Goal: Information Seeking & Learning: Ask a question

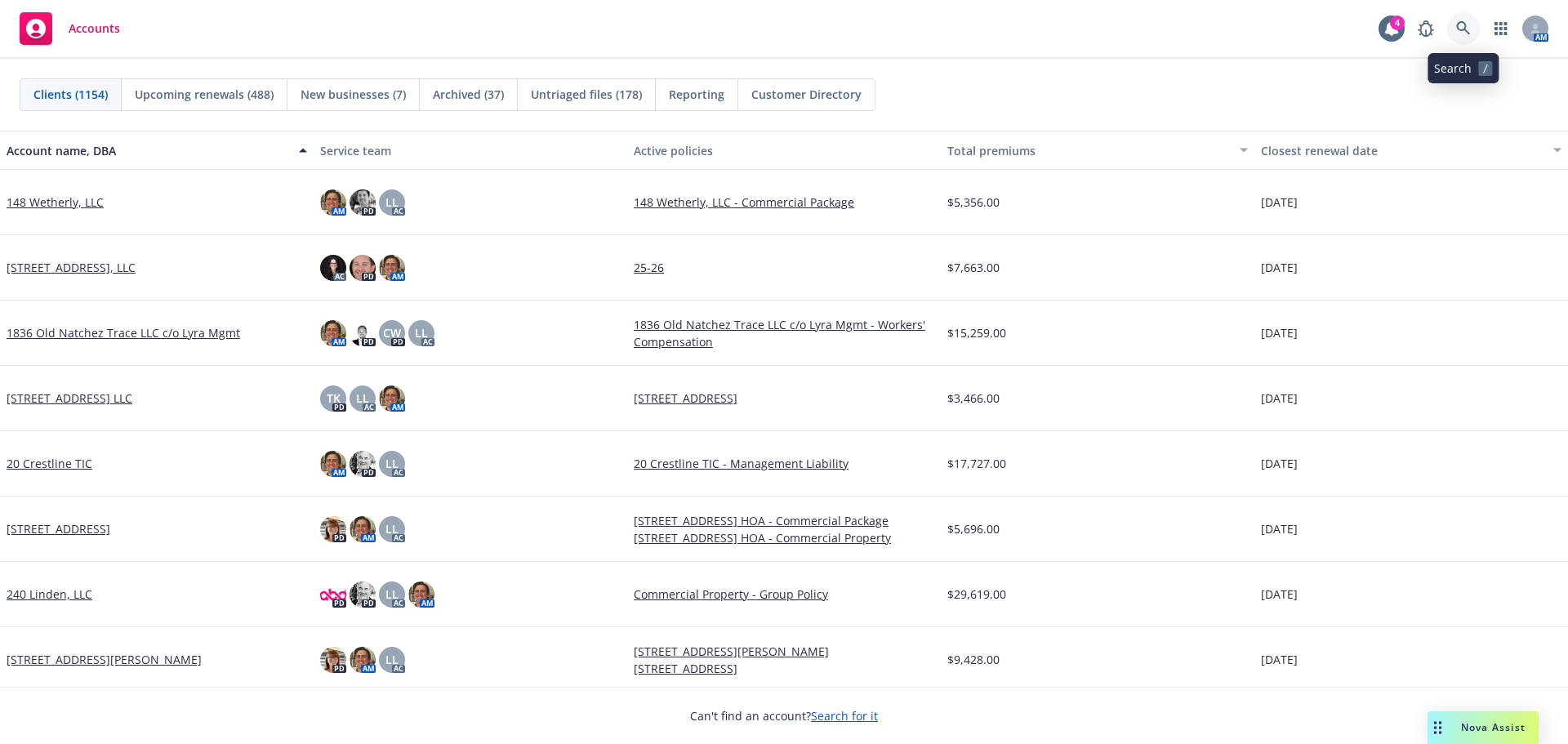
click at [1463, 26] on icon at bounding box center [1463, 29] width 15 height 15
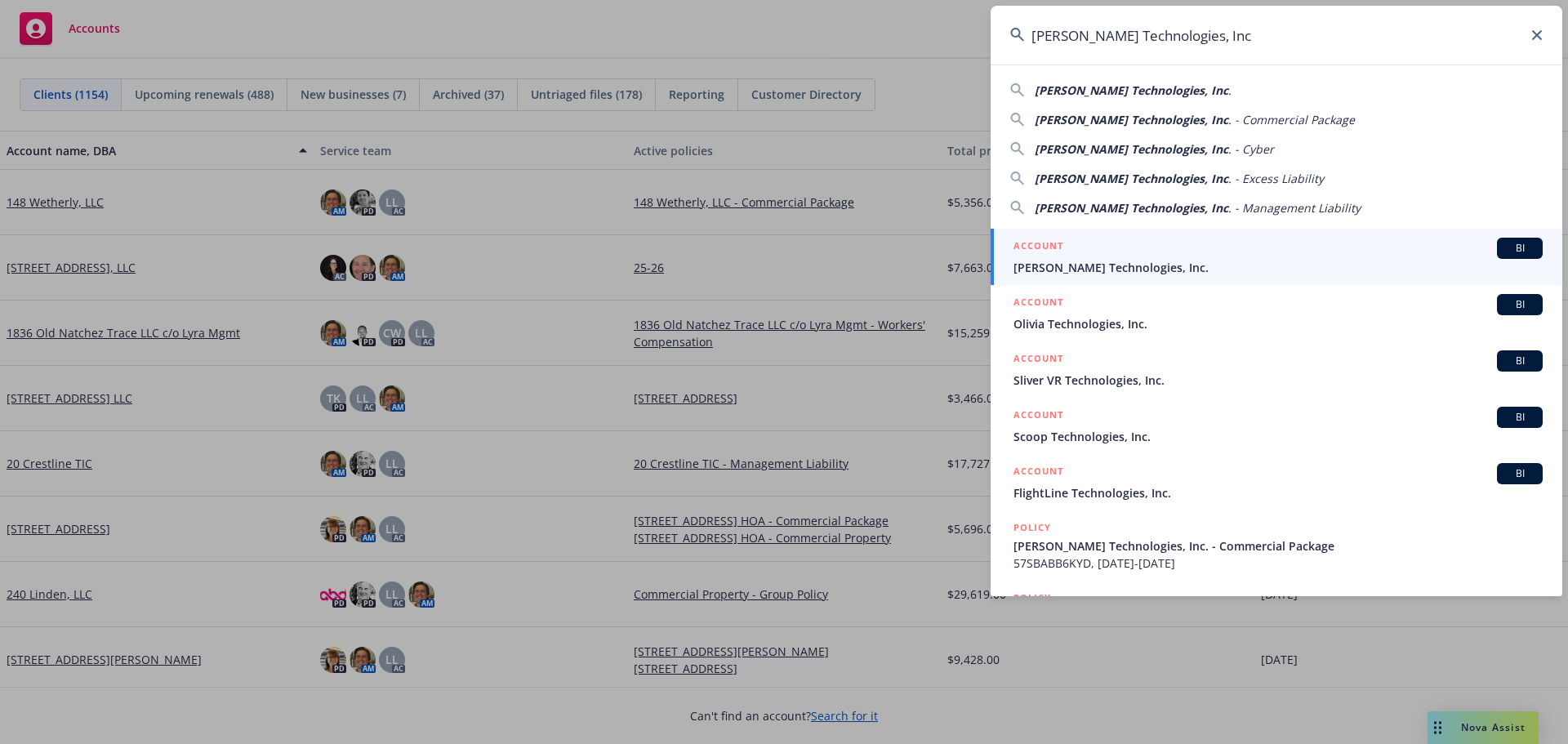
type input "[PERSON_NAME] Technologies, Inc"
click at [1119, 257] on div "ACCOUNT BI" at bounding box center [1277, 249] width 530 height 22
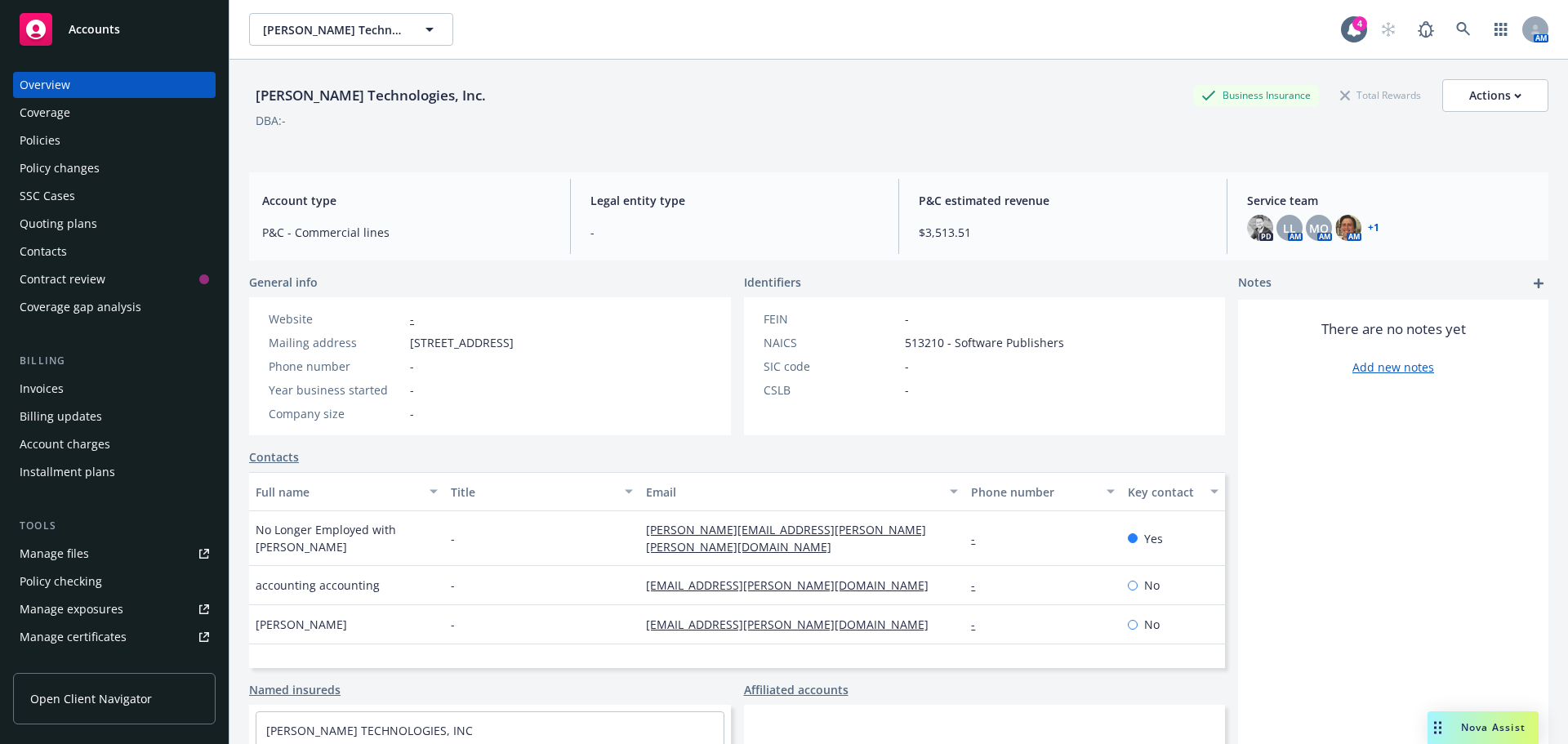
click at [94, 131] on div "Policies" at bounding box center [114, 141] width 190 height 27
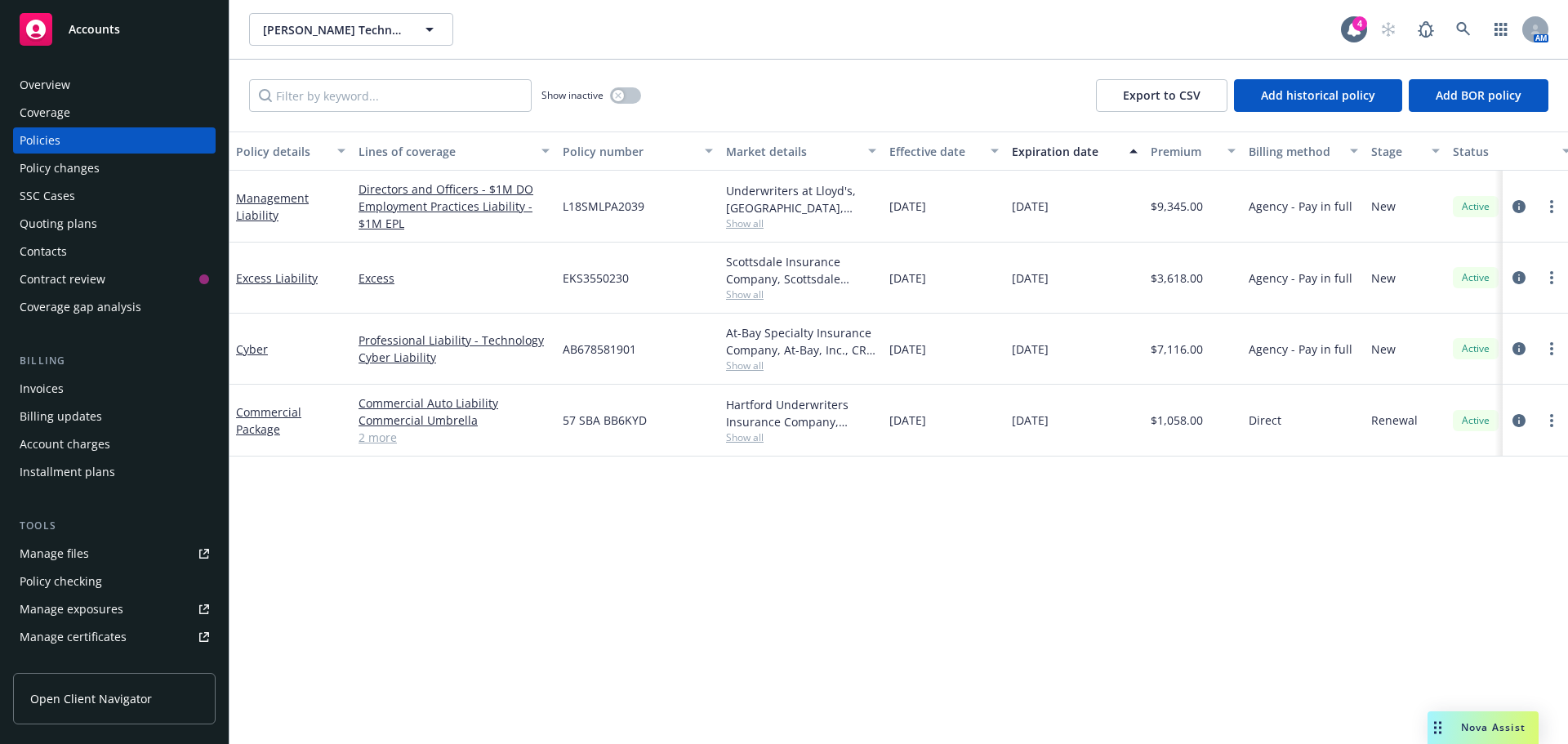
drag, startPoint x: 1085, startPoint y: 200, endPoint x: 527, endPoint y: 245, distance: 559.8
click at [363, 187] on div "Management Liability Directors and Officers - $1M DO Employment Practices Liabi…" at bounding box center [1018, 206] width 1576 height 72
click at [1006, 646] on div "Policy details Lines of coverage Policy number Market details Effective date Ex…" at bounding box center [899, 437] width 1338 height 612
click at [1448, 23] on link at bounding box center [1463, 29] width 32 height 32
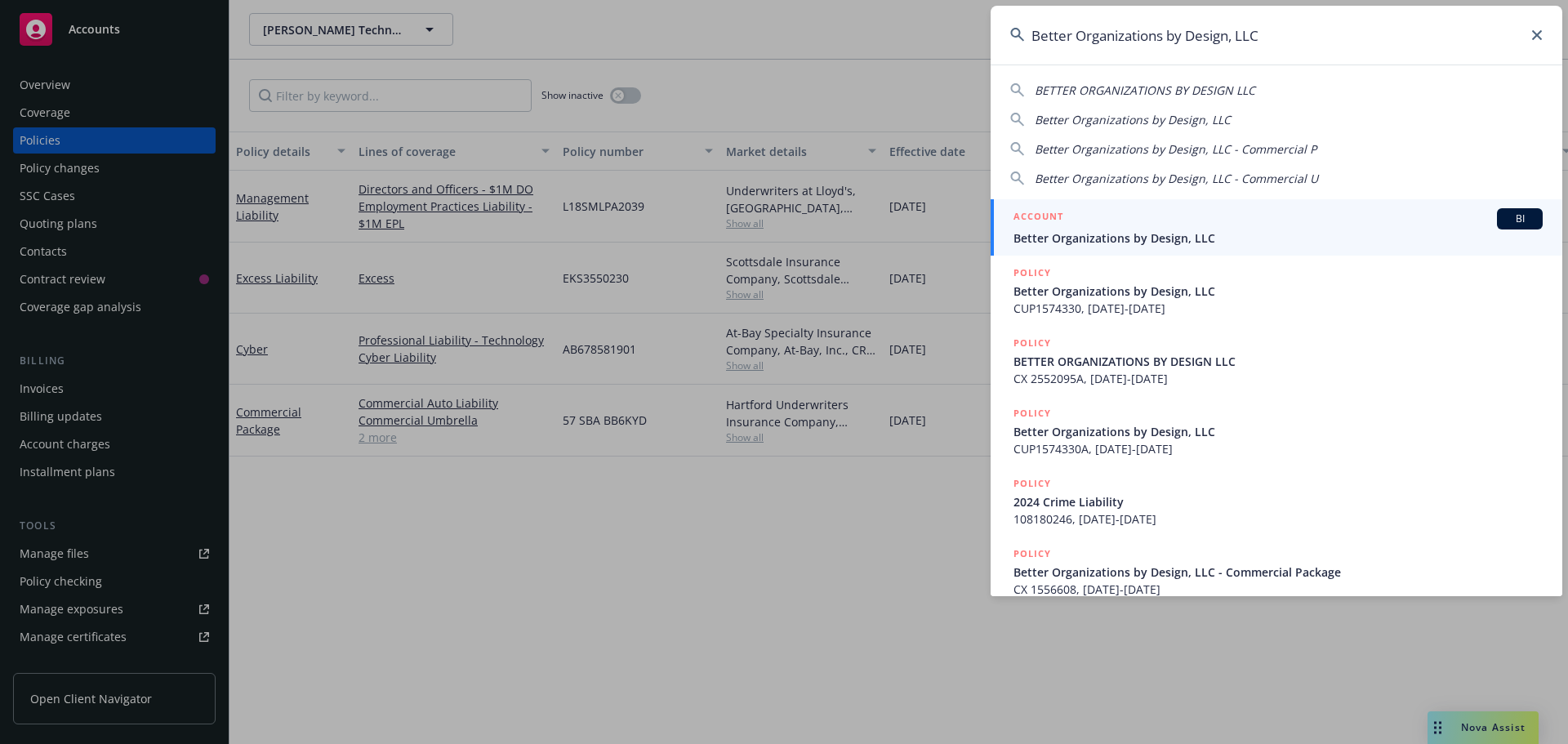
type input "Better Organizations by Design, LLC"
click at [1148, 237] on span "Better Organizations by Design, LLC" at bounding box center [1277, 238] width 530 height 17
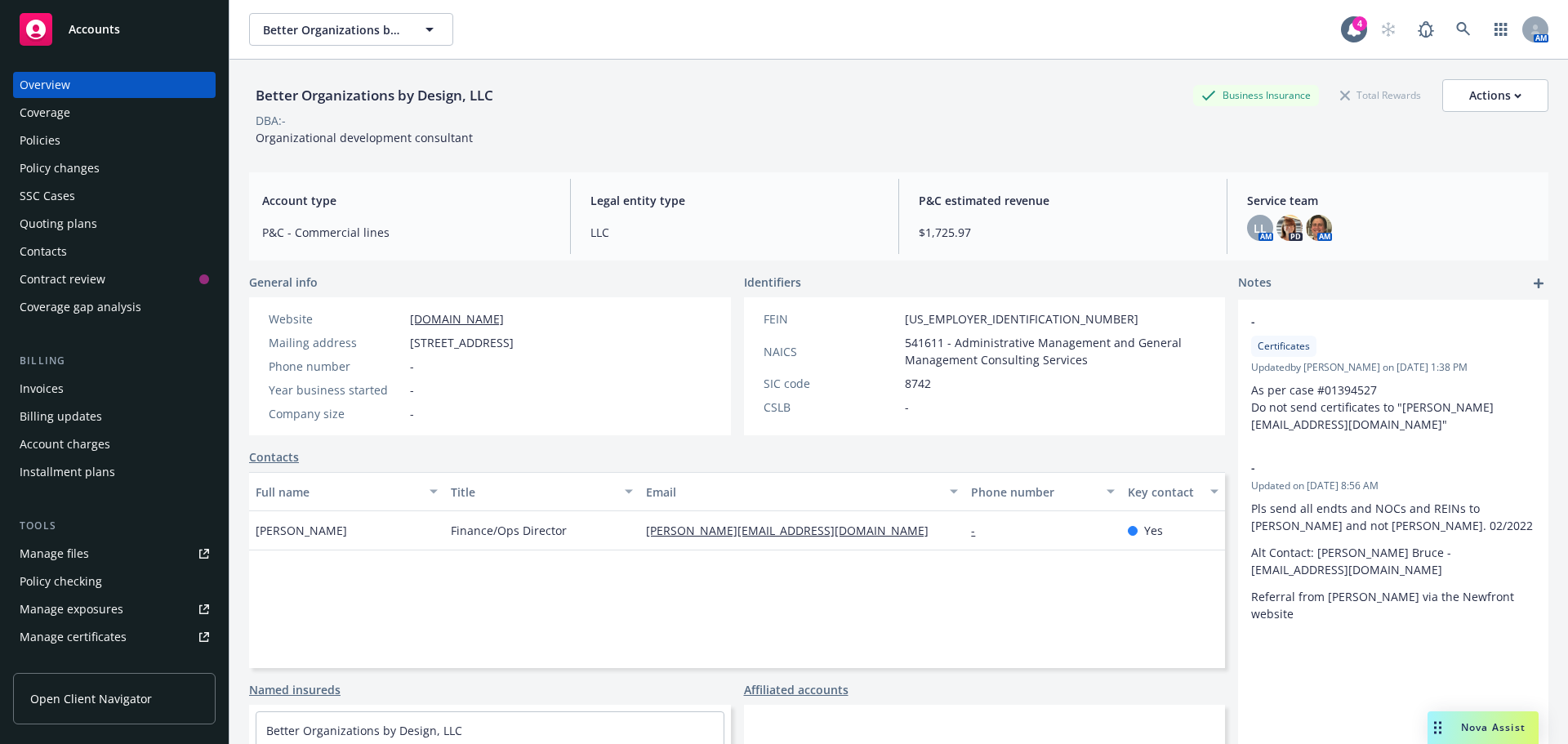
click at [78, 145] on div "Policies" at bounding box center [114, 141] width 190 height 27
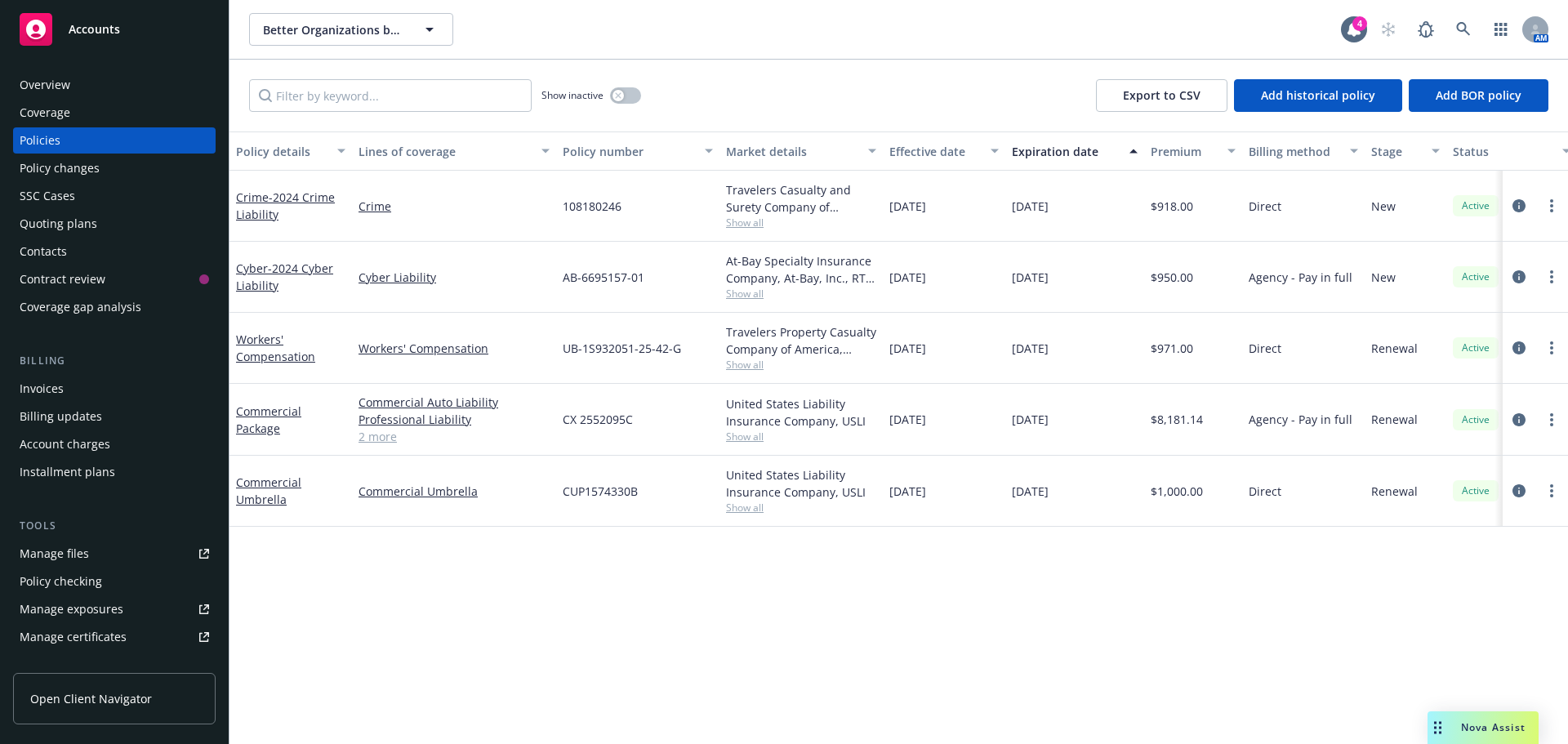
click at [67, 389] on div "Invoices" at bounding box center [114, 388] width 190 height 27
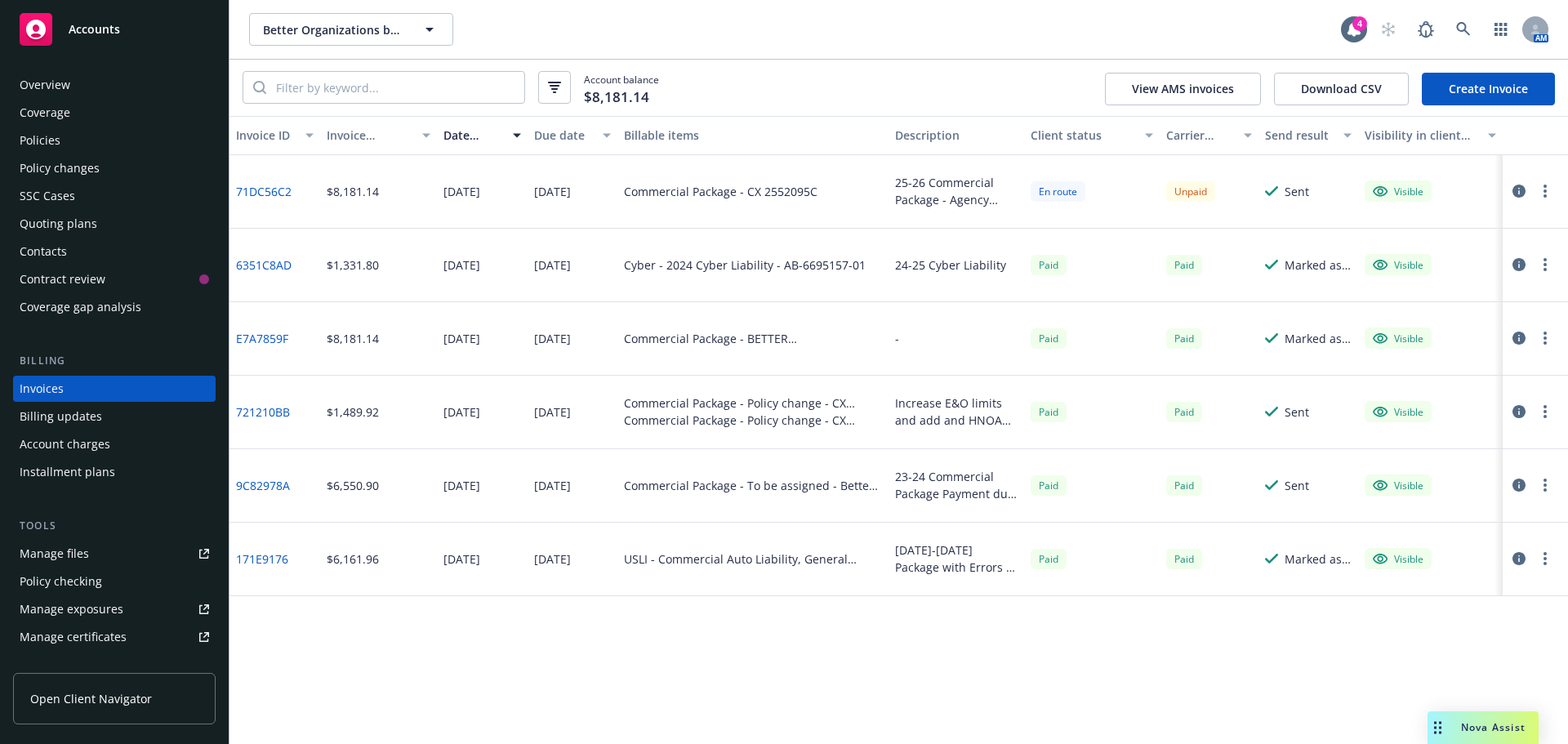
click at [1467, 51] on div "Better Organizations by Design, LLC Better Organizations by Design, LLC 4 AM" at bounding box center [899, 29] width 1338 height 59
click at [1467, 36] on icon at bounding box center [1463, 29] width 15 height 15
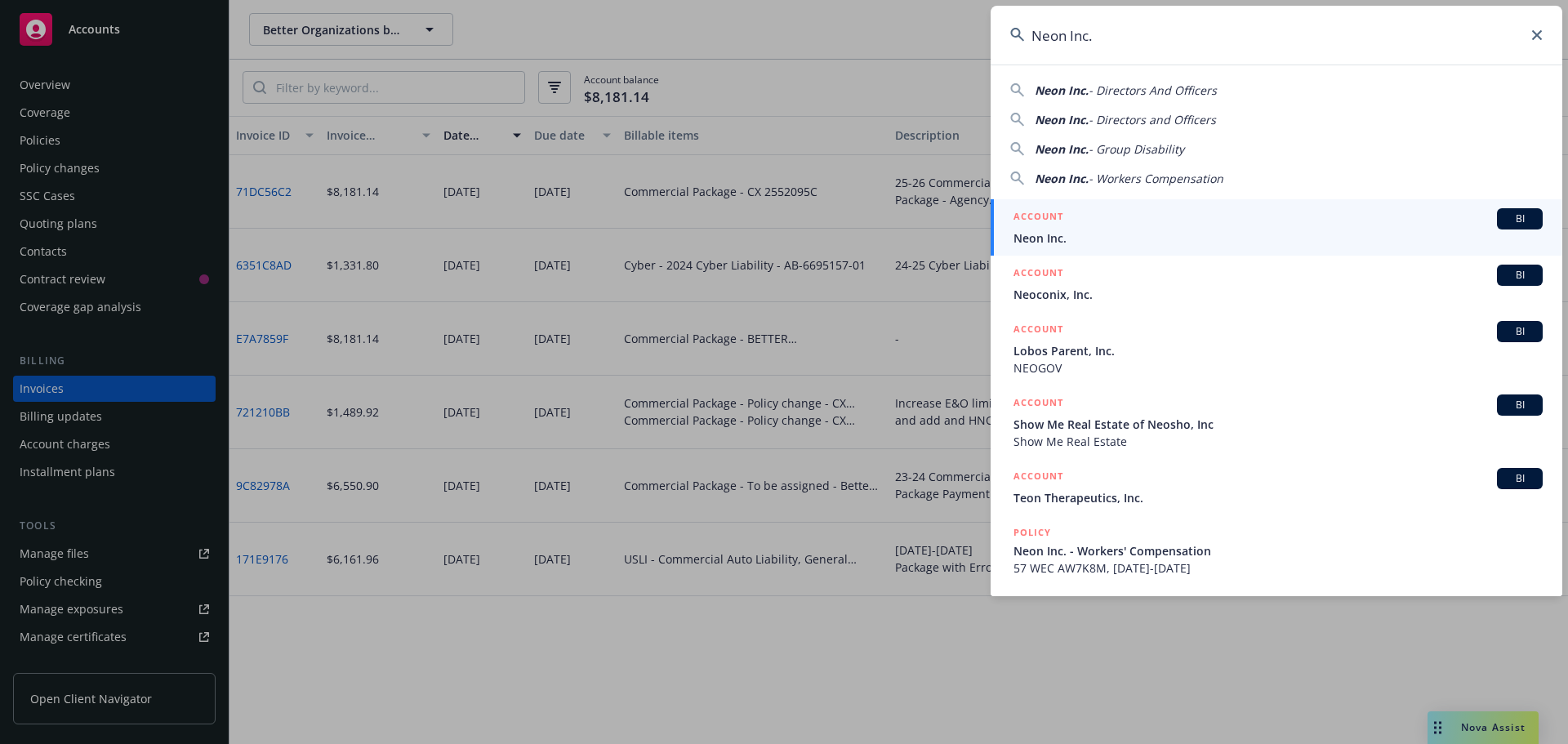
type input "Neon Inc."
click at [1056, 232] on span "Neon Inc." at bounding box center [1277, 238] width 530 height 17
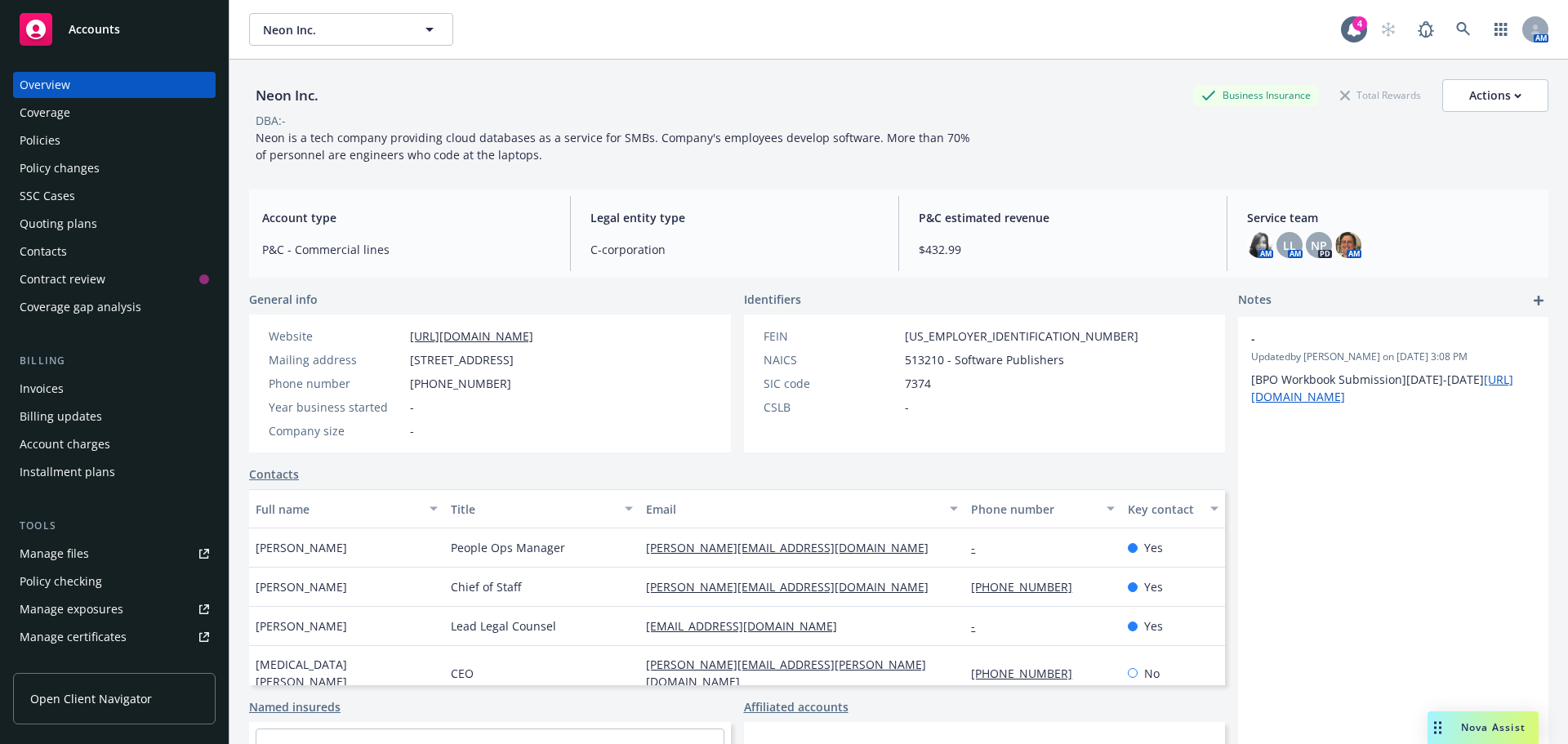
click at [61, 142] on div "Policies" at bounding box center [114, 141] width 190 height 27
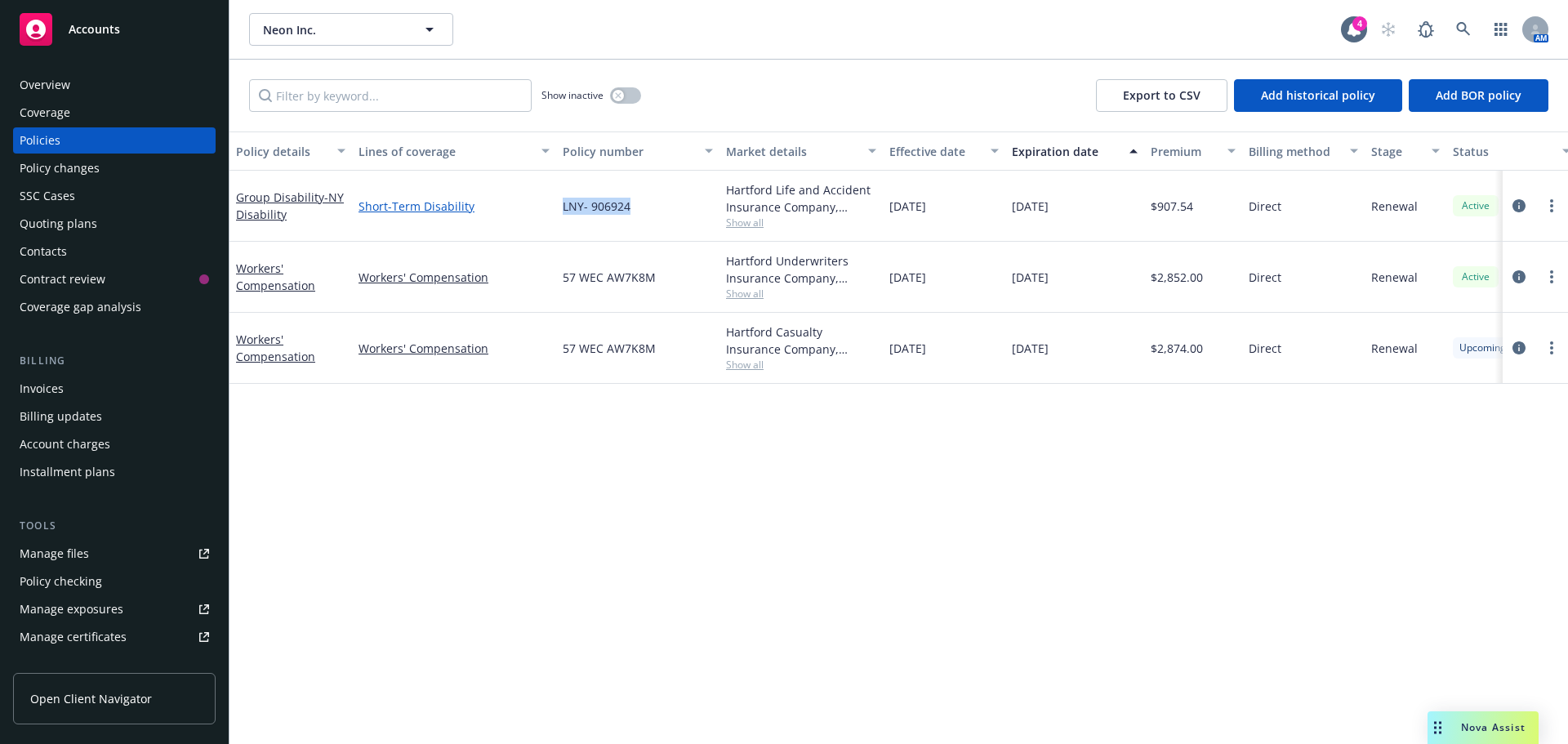
drag, startPoint x: 674, startPoint y: 205, endPoint x: 531, endPoint y: 201, distance: 143.1
click at [531, 201] on div "Group Disability - NY Disability Short-Term Disability LNY- 906924 Hartford Lif…" at bounding box center [1018, 206] width 1576 height 71
copy div "LNY- 906924"
click at [1451, 27] on link at bounding box center [1463, 29] width 32 height 32
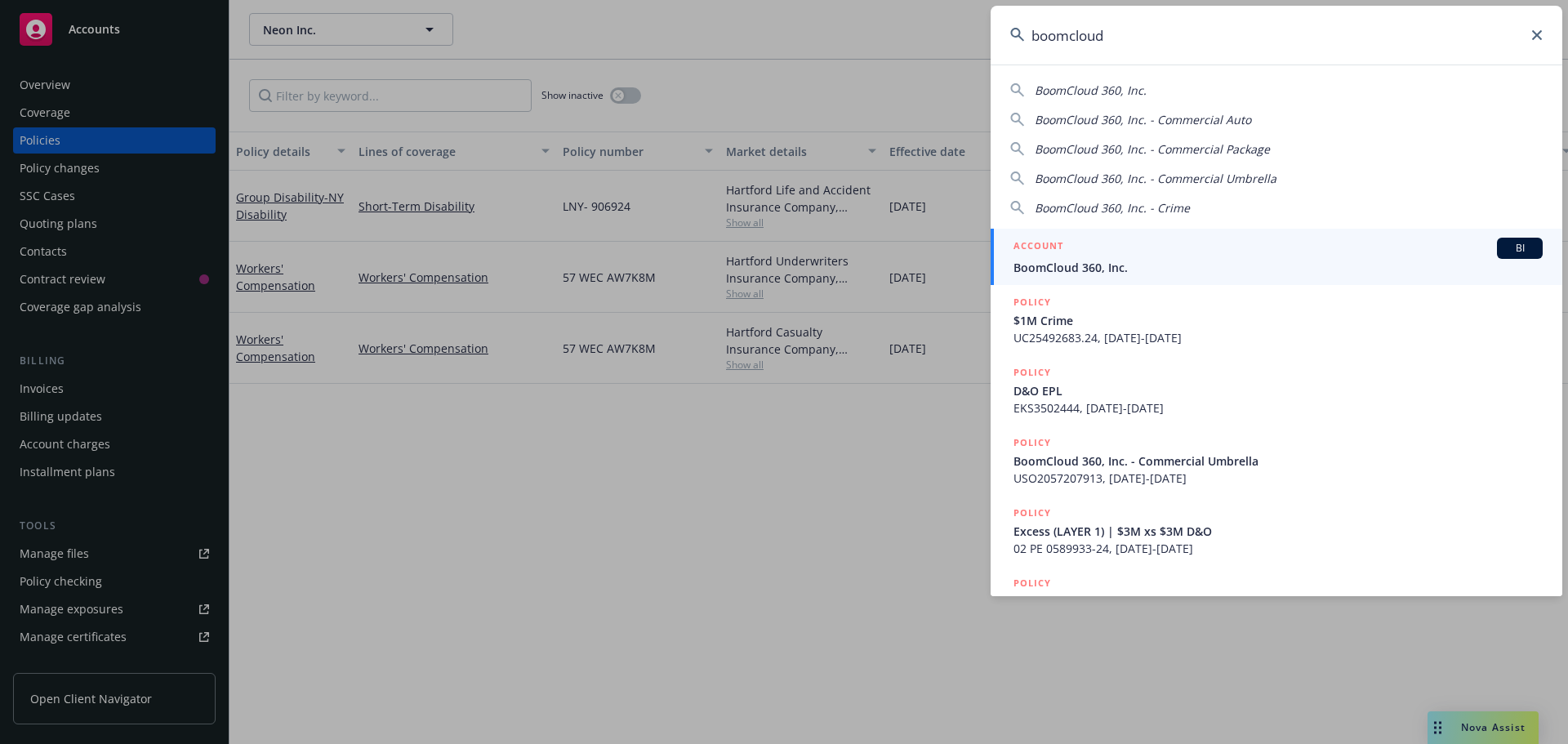
type input "boomcloud"
click at [1093, 261] on span "BoomCloud 360, Inc." at bounding box center [1277, 266] width 530 height 17
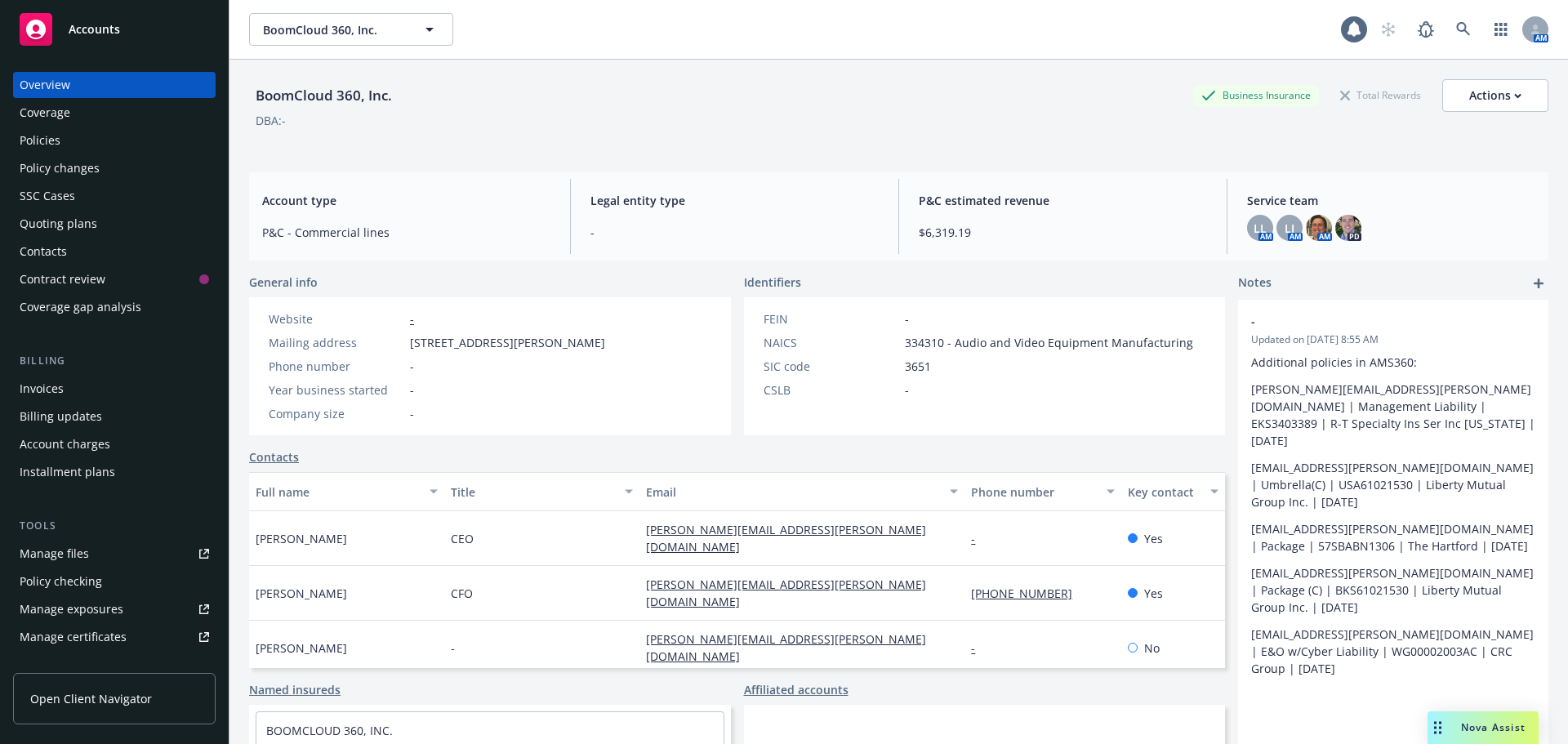
click at [52, 137] on div "Policies" at bounding box center [40, 141] width 41 height 27
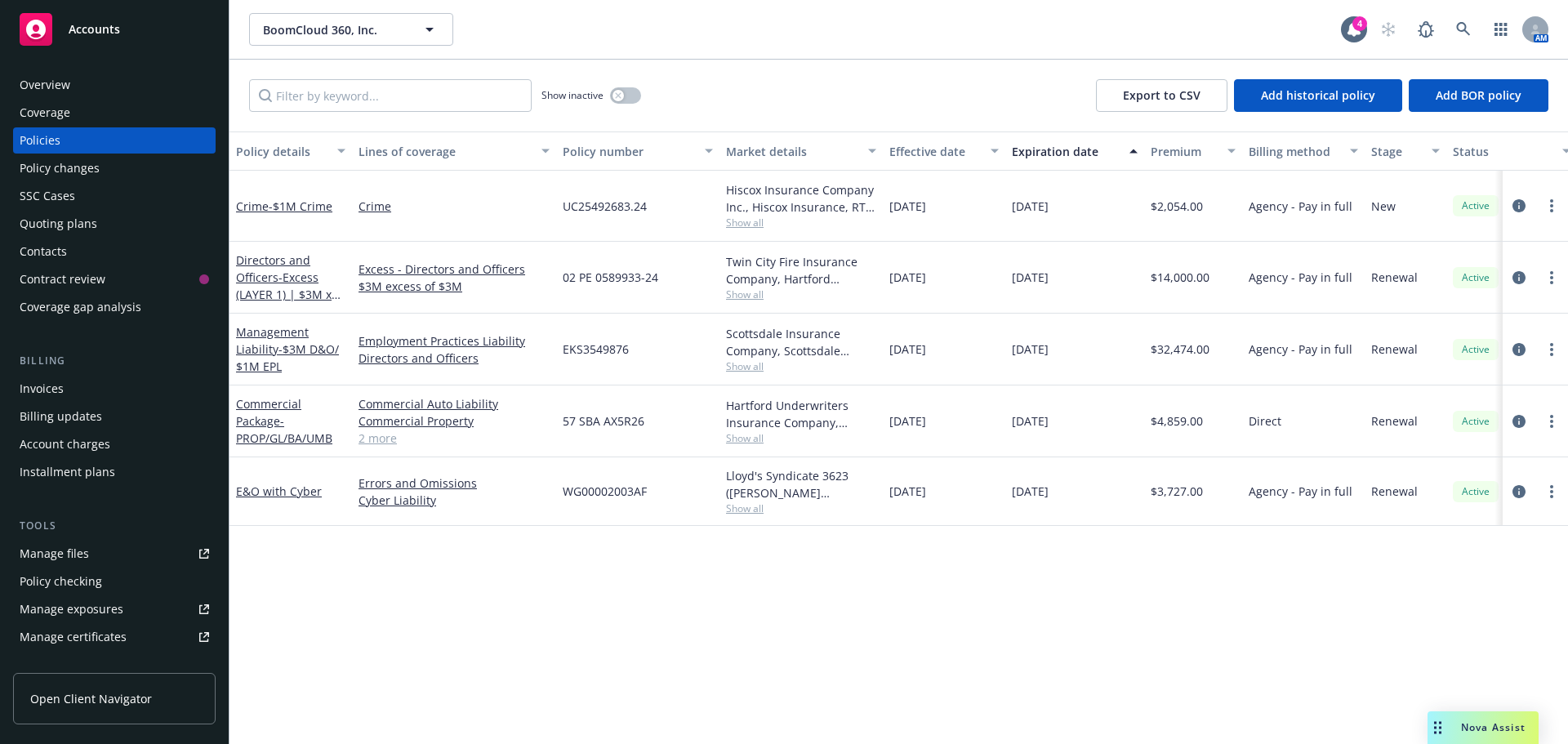
click at [737, 223] on span "Show all" at bounding box center [801, 222] width 150 height 14
click at [935, 663] on div "Policy details Lines of coverage Policy number Market details Effective date Ex…" at bounding box center [899, 437] width 1338 height 612
click at [1453, 29] on link at bounding box center [1463, 29] width 32 height 32
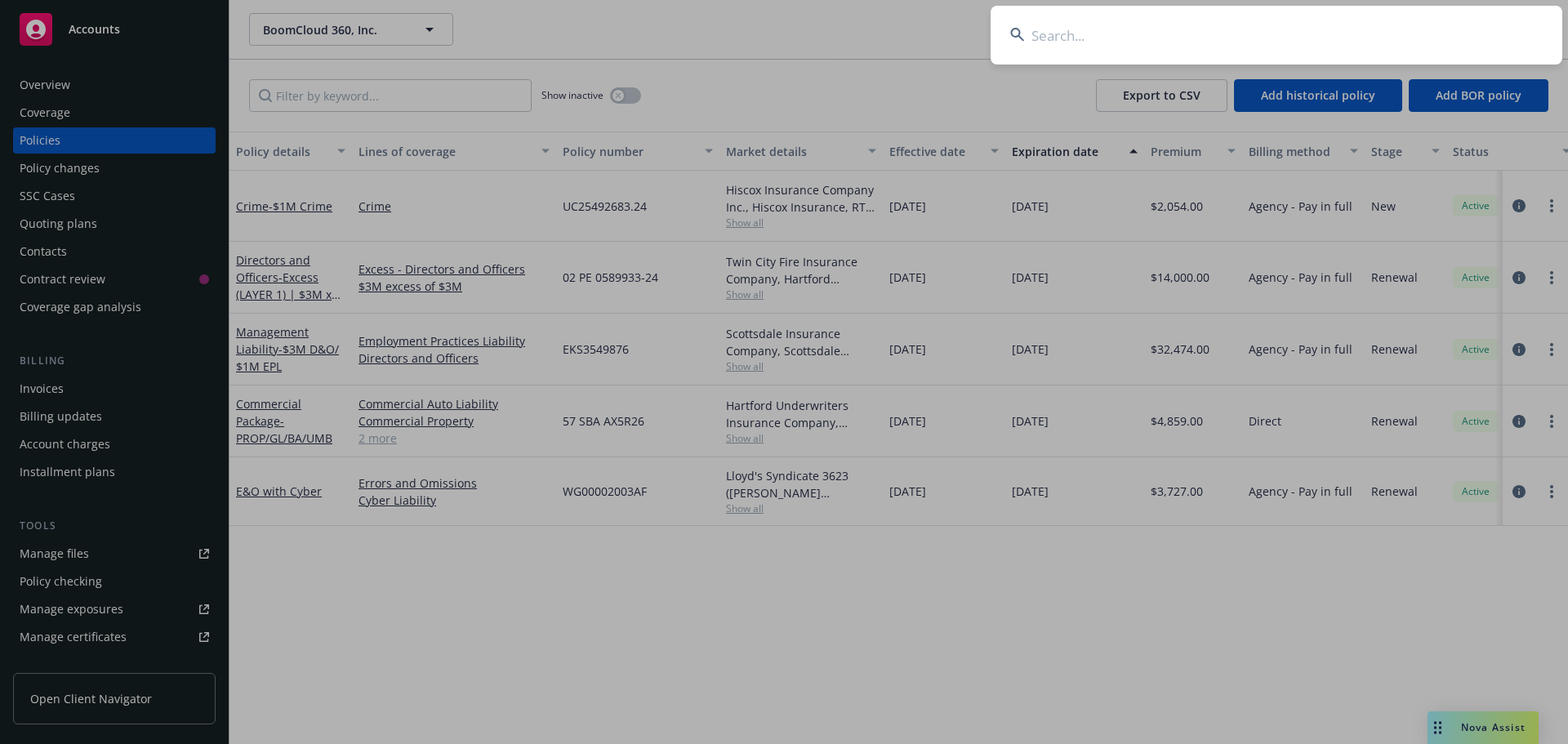
type input "t"
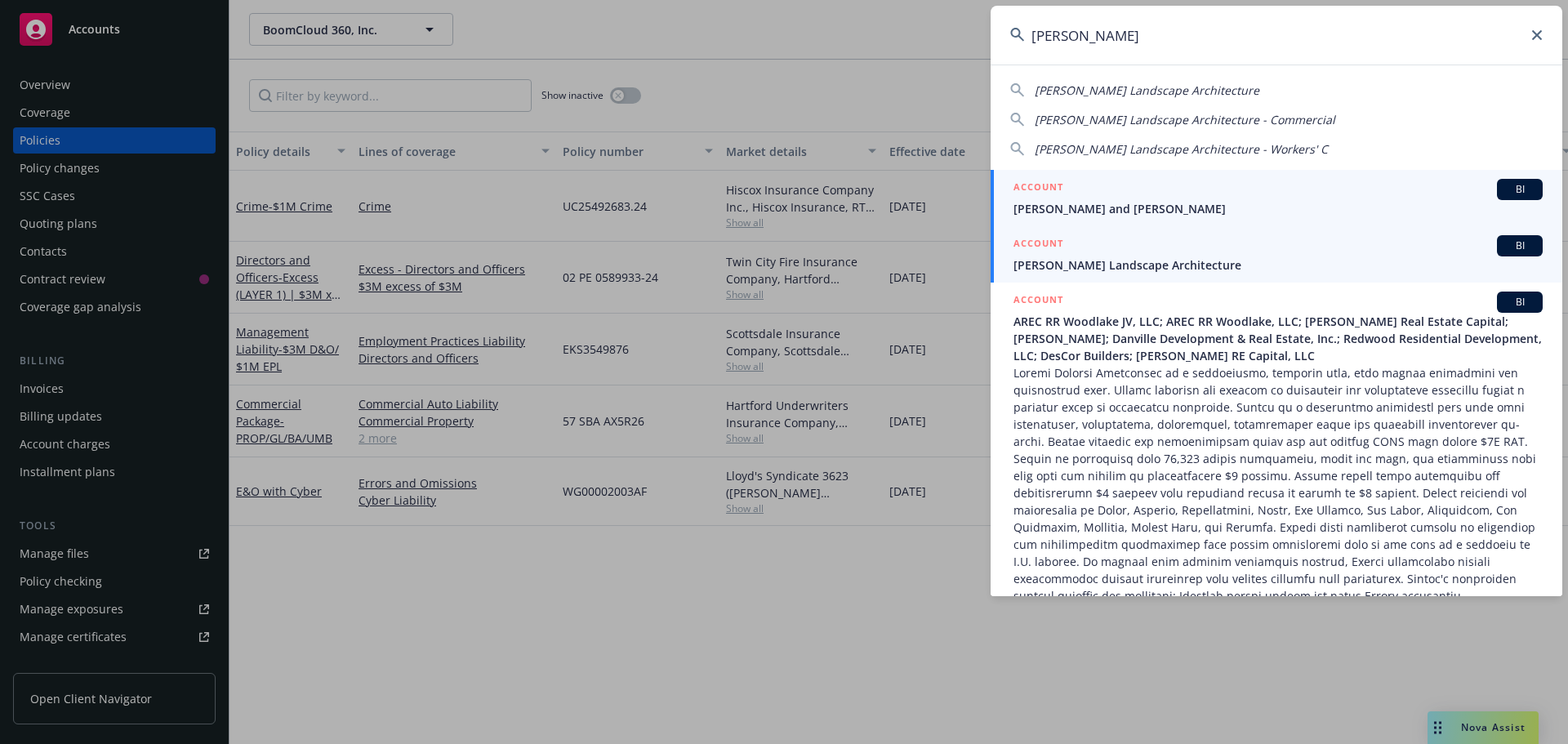
type input "[PERSON_NAME]"
click at [1164, 262] on span "[PERSON_NAME] Landscape Architecture" at bounding box center [1277, 264] width 530 height 17
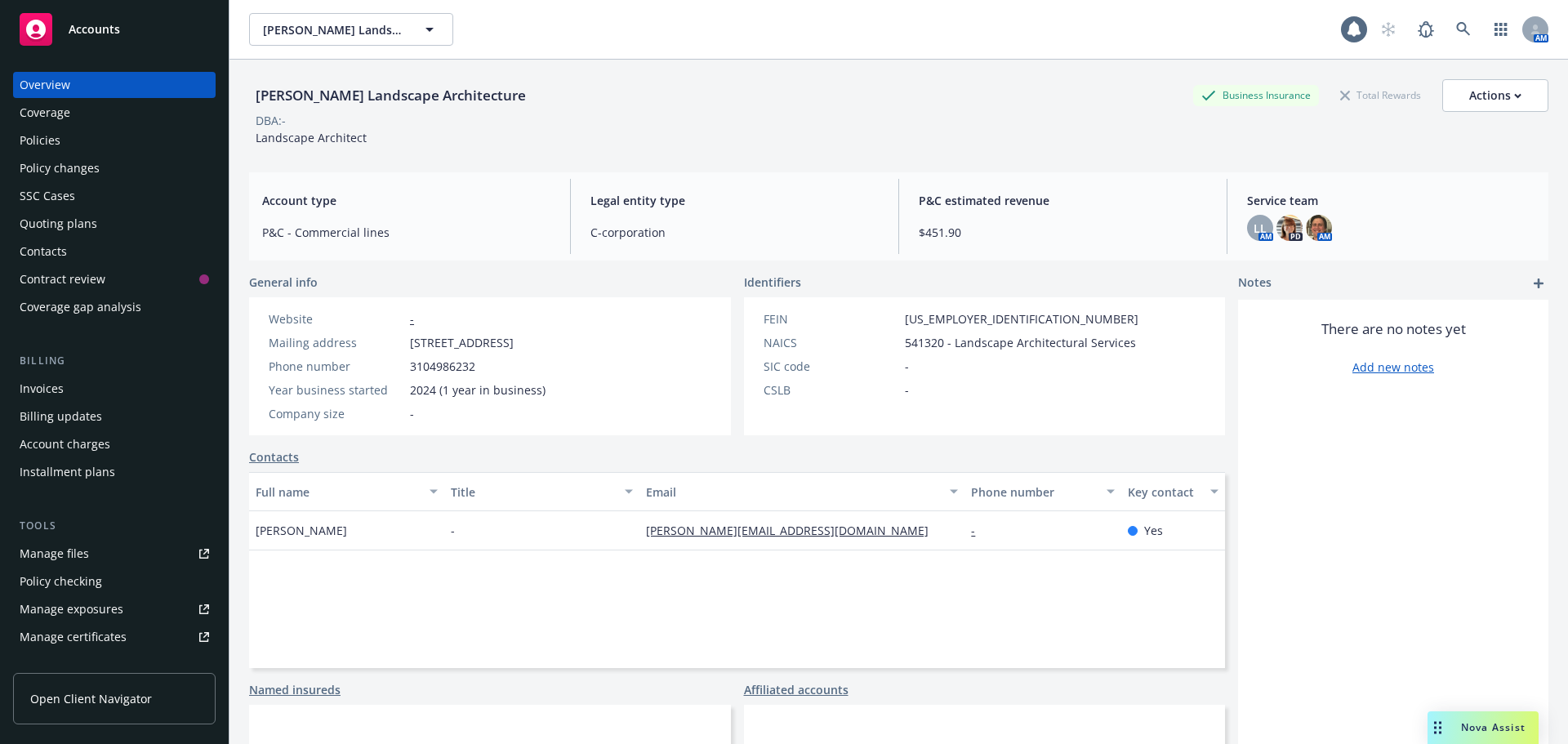
click at [42, 136] on div "Policies" at bounding box center [40, 141] width 41 height 27
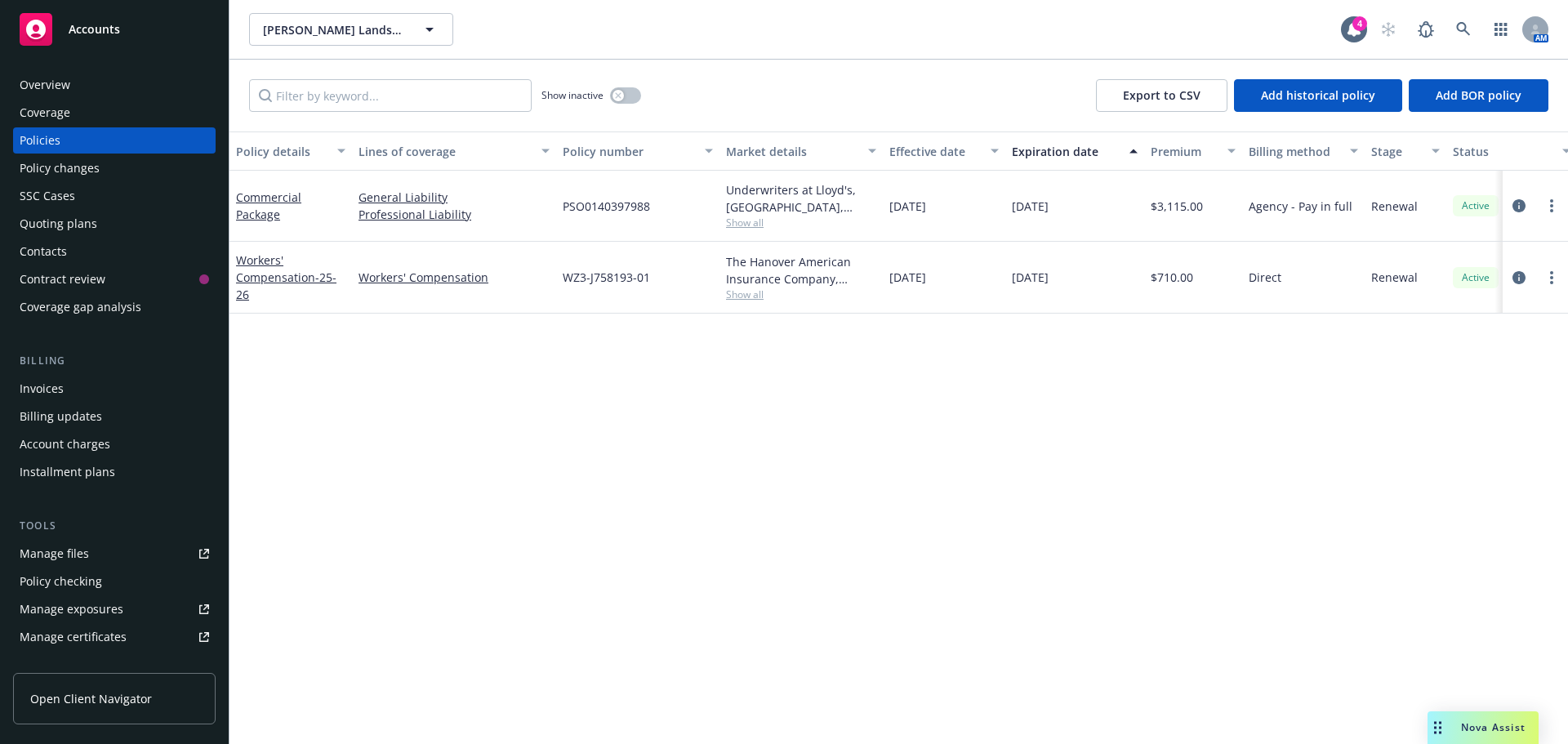
click at [750, 291] on span "Show all" at bounding box center [801, 295] width 150 height 14
drag, startPoint x: 1202, startPoint y: 464, endPoint x: 1192, endPoint y: 454, distance: 14.1
click at [1197, 457] on div "Policy details Lines of coverage Policy number Market details Effective date Ex…" at bounding box center [899, 437] width 1338 height 612
click at [1458, 28] on icon at bounding box center [1463, 29] width 14 height 14
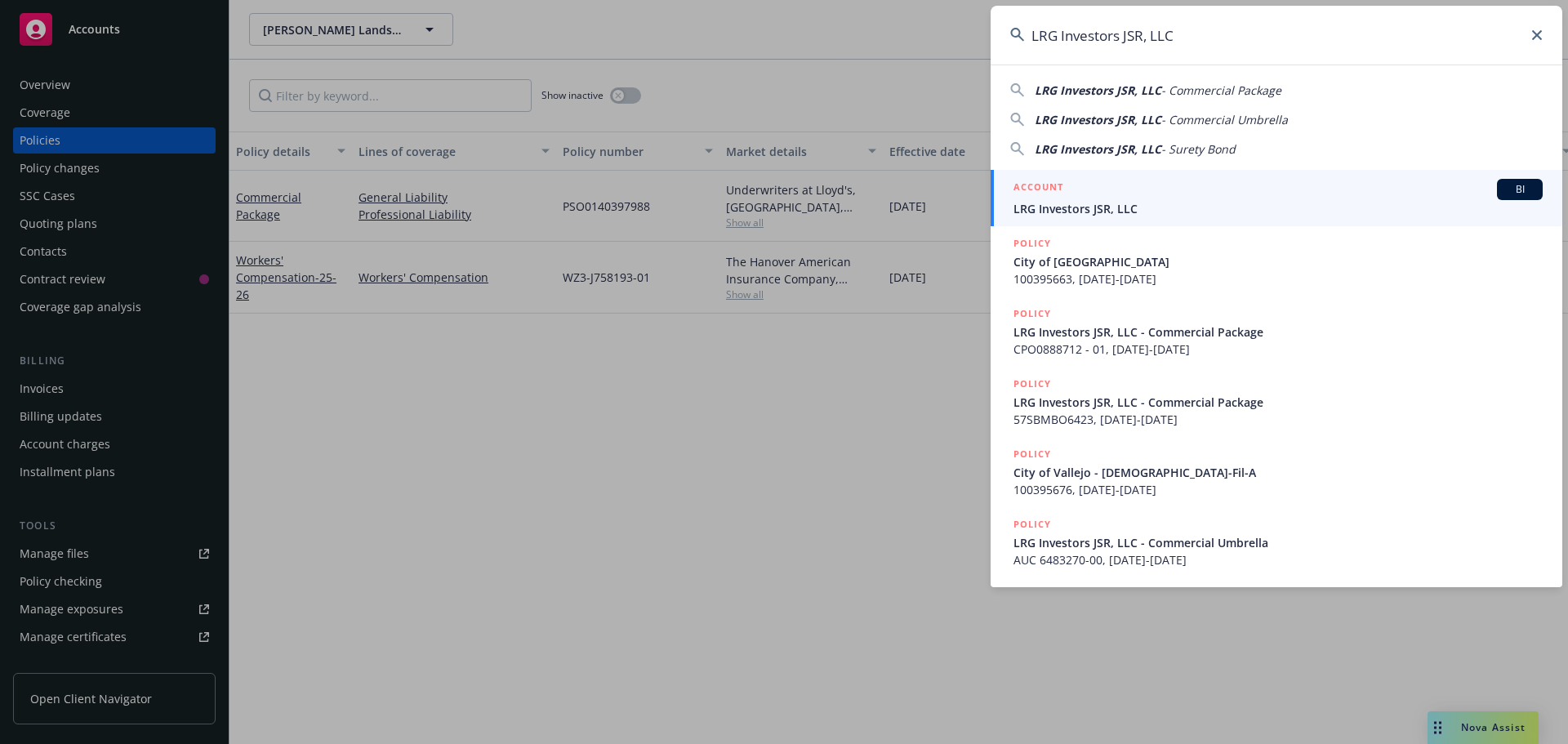
type input "LRG Investors JSR, LLC"
click at [1100, 191] on div "ACCOUNT BI" at bounding box center [1277, 190] width 530 height 22
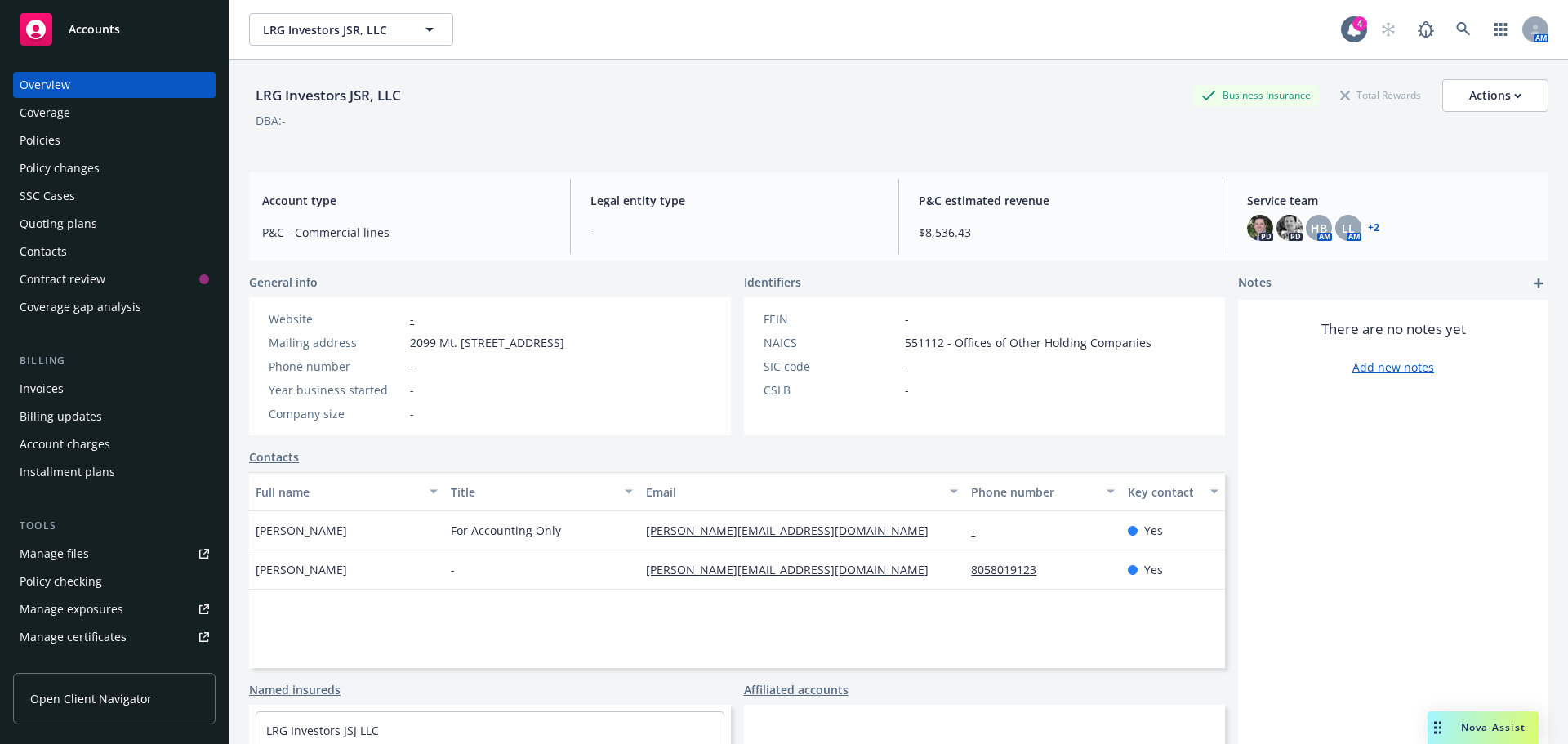
click at [112, 397] on div "Invoices" at bounding box center [114, 388] width 190 height 27
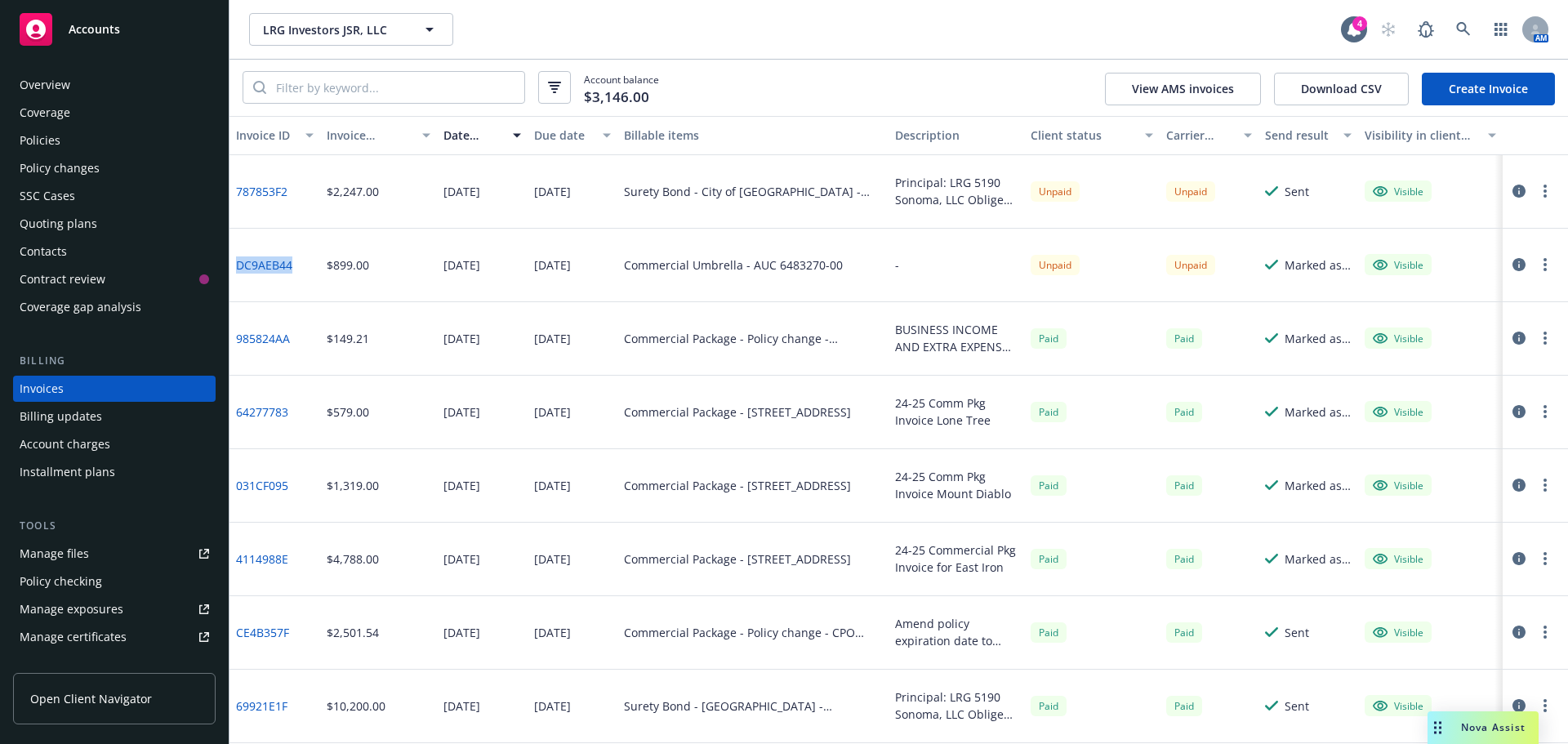
copy link "DC9AEB44"
drag, startPoint x: 298, startPoint y: 273, endPoint x: 235, endPoint y: 267, distance: 63.3
click at [235, 267] on div "DC9AEB44" at bounding box center [275, 265] width 90 height 74
click at [1463, 18] on link at bounding box center [1463, 29] width 32 height 32
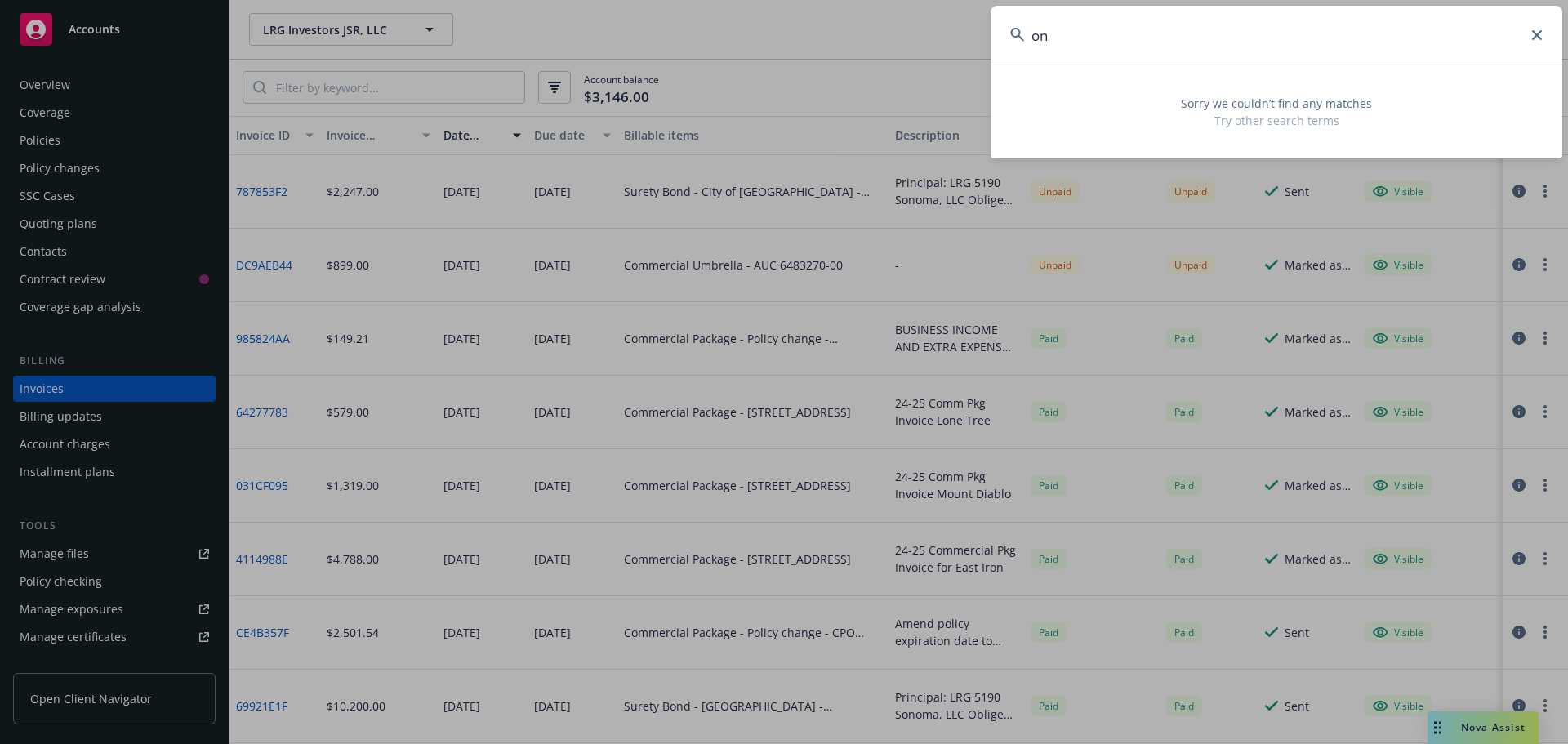
type input "o"
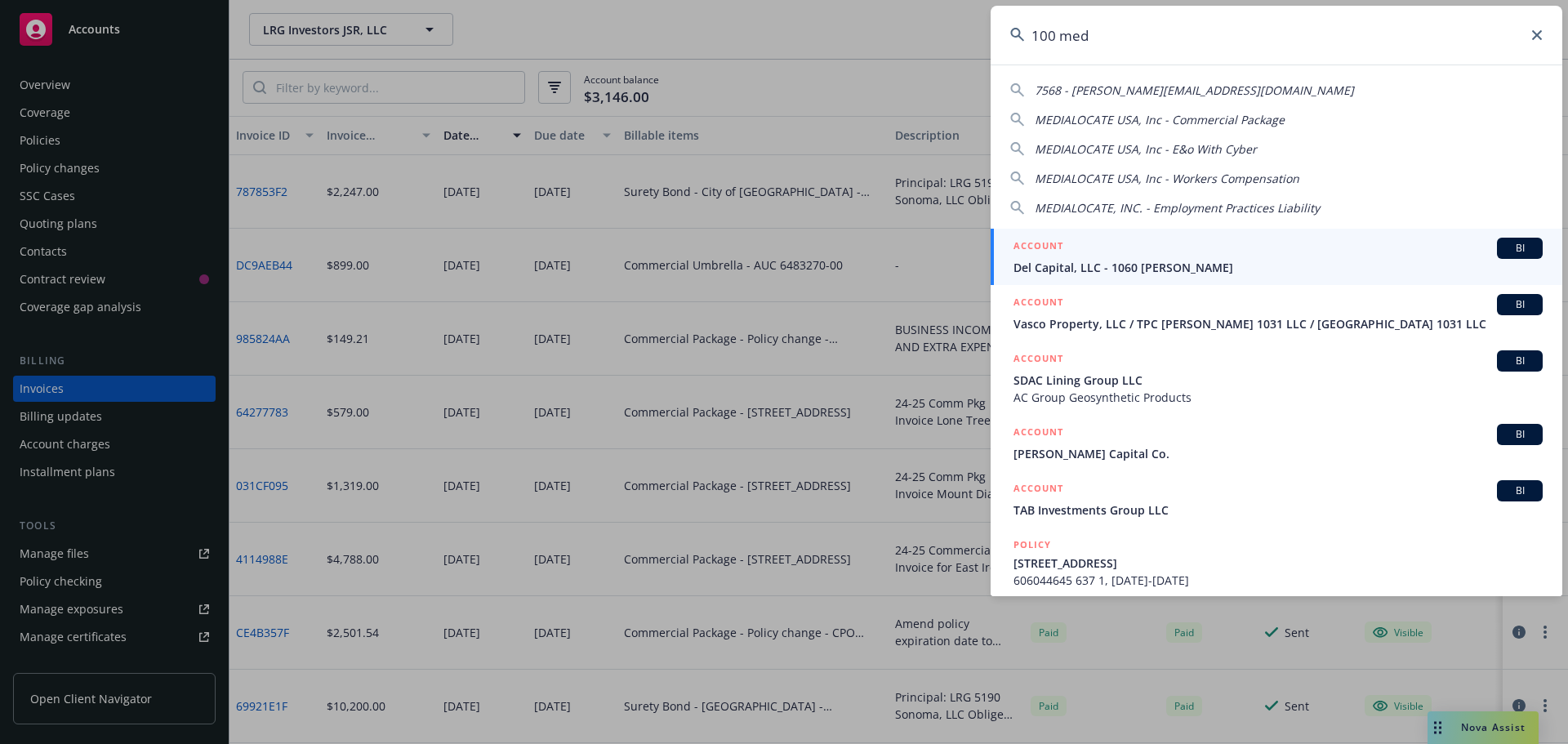
drag, startPoint x: 1183, startPoint y: 27, endPoint x: 923, endPoint y: 28, distance: 260.0
click at [924, 28] on div "100 med 7568 - [PERSON_NAME][EMAIL_ADDRESS][DOMAIN_NAME] MEDIALOCATE USA, Inc -…" at bounding box center [784, 372] width 1568 height 744
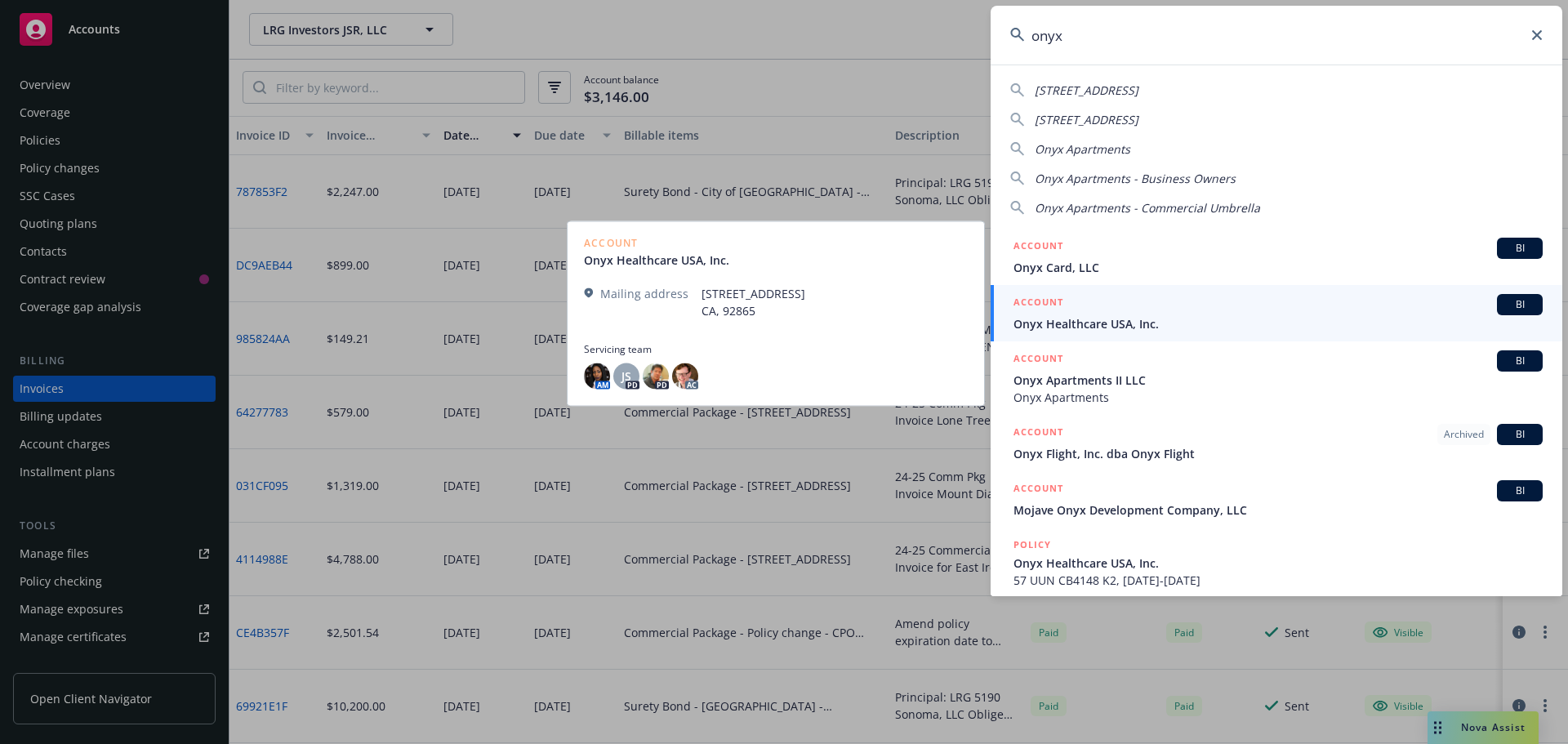
type input "onyx"
click at [1124, 321] on span "Onyx Healthcare USA, Inc." at bounding box center [1277, 323] width 530 height 17
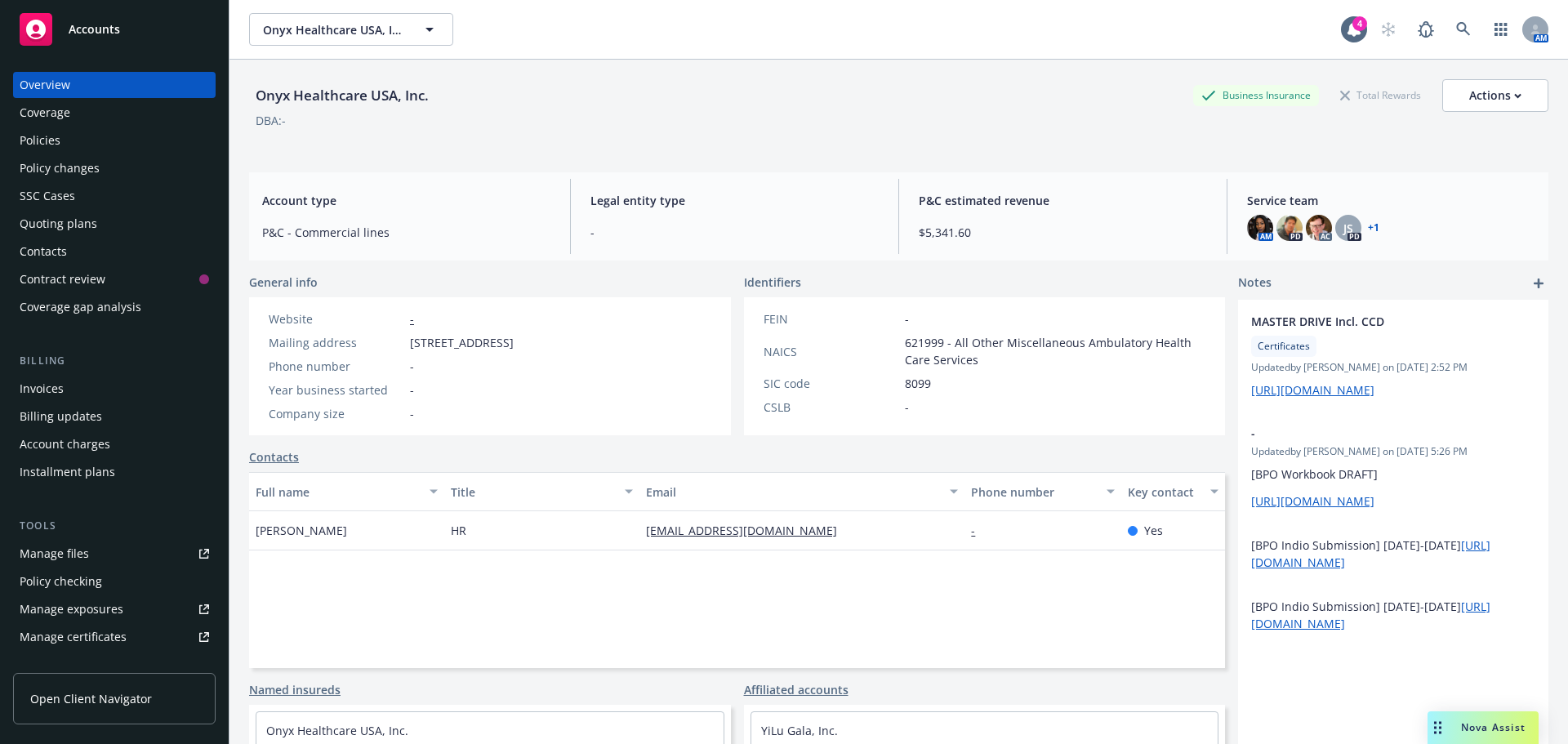
click at [75, 146] on div "Policies" at bounding box center [114, 141] width 190 height 27
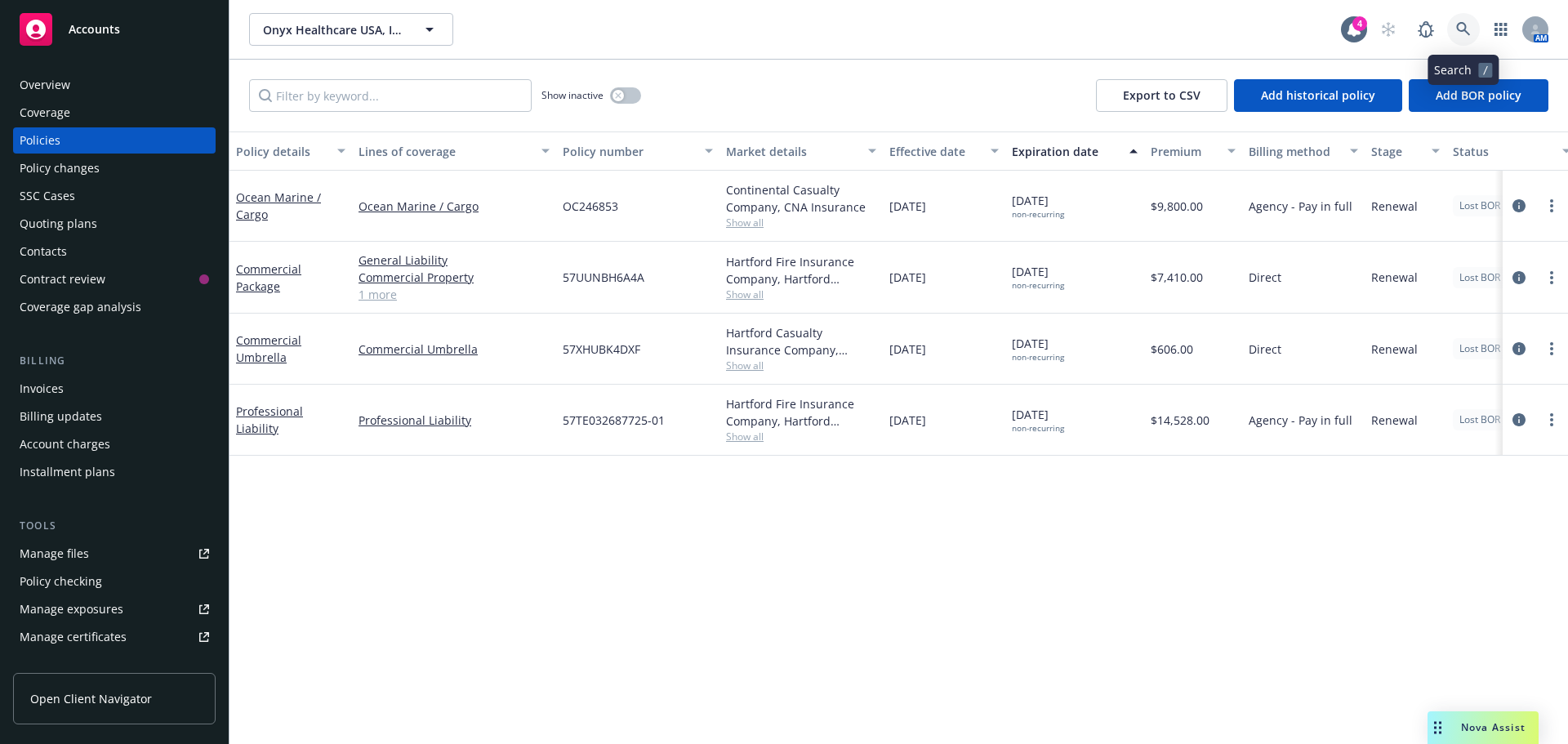
click at [1458, 29] on icon at bounding box center [1463, 29] width 14 height 14
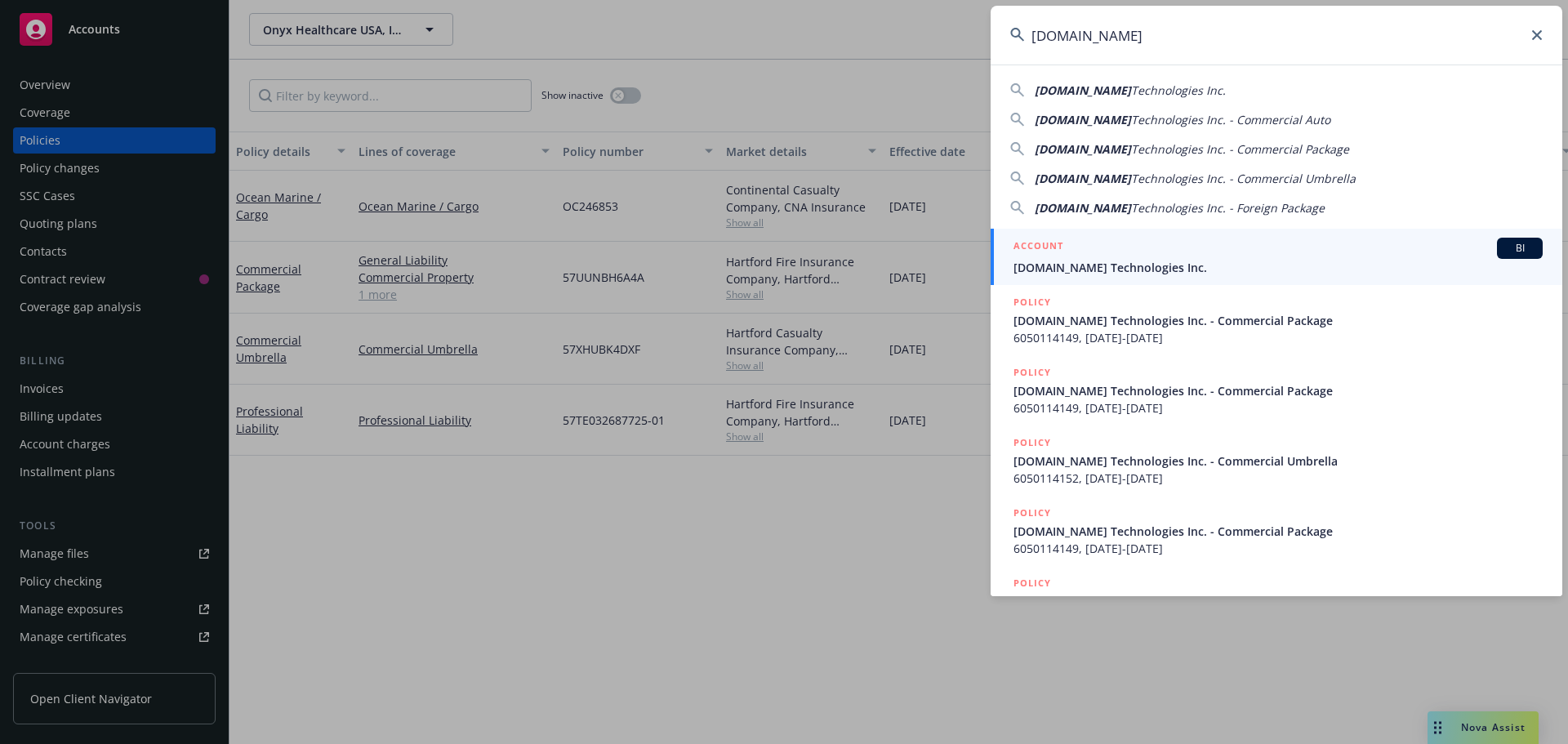
type input "[DOMAIN_NAME]"
click at [1121, 254] on div "ACCOUNT BI" at bounding box center [1277, 249] width 530 height 22
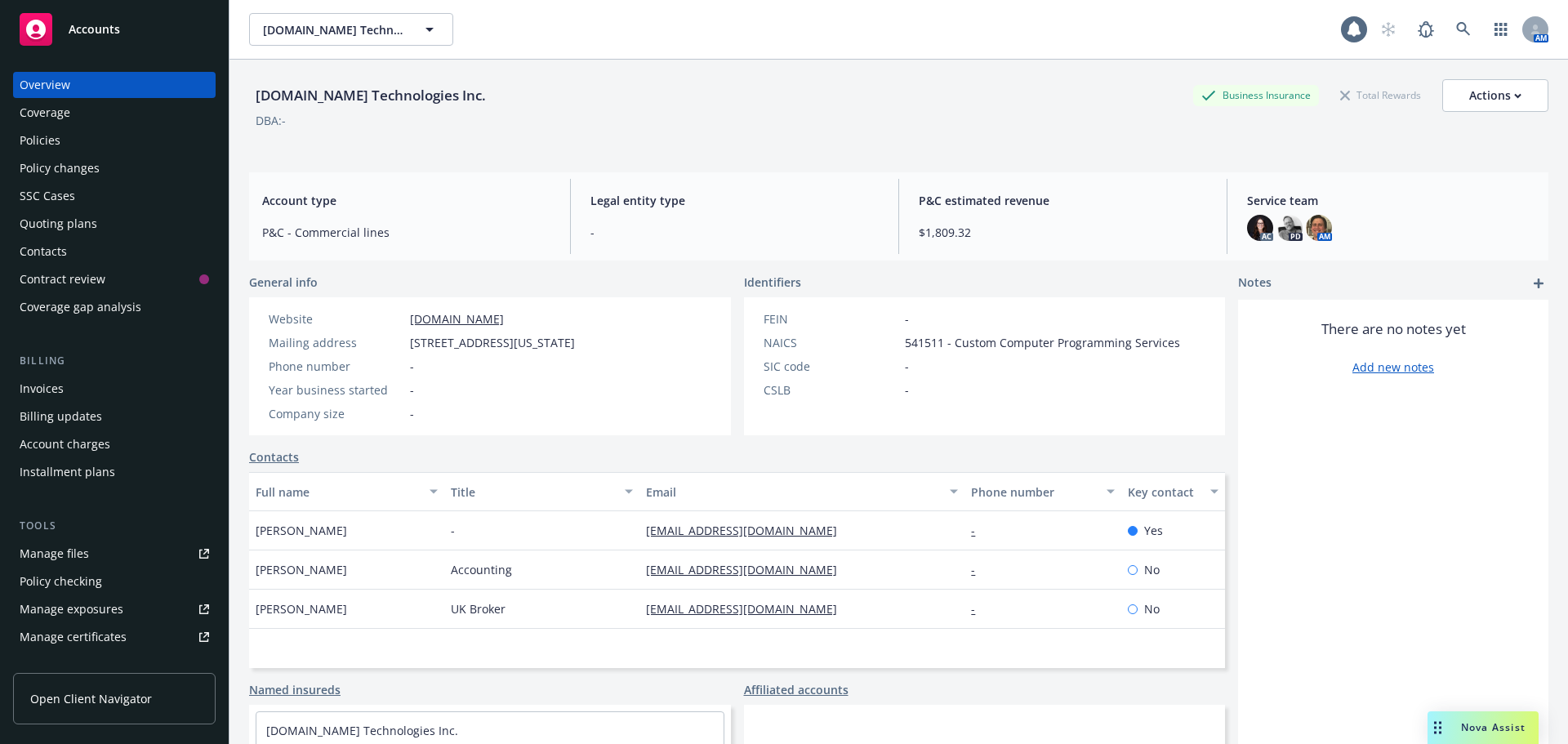
click at [29, 145] on div "Policies" at bounding box center [40, 141] width 41 height 27
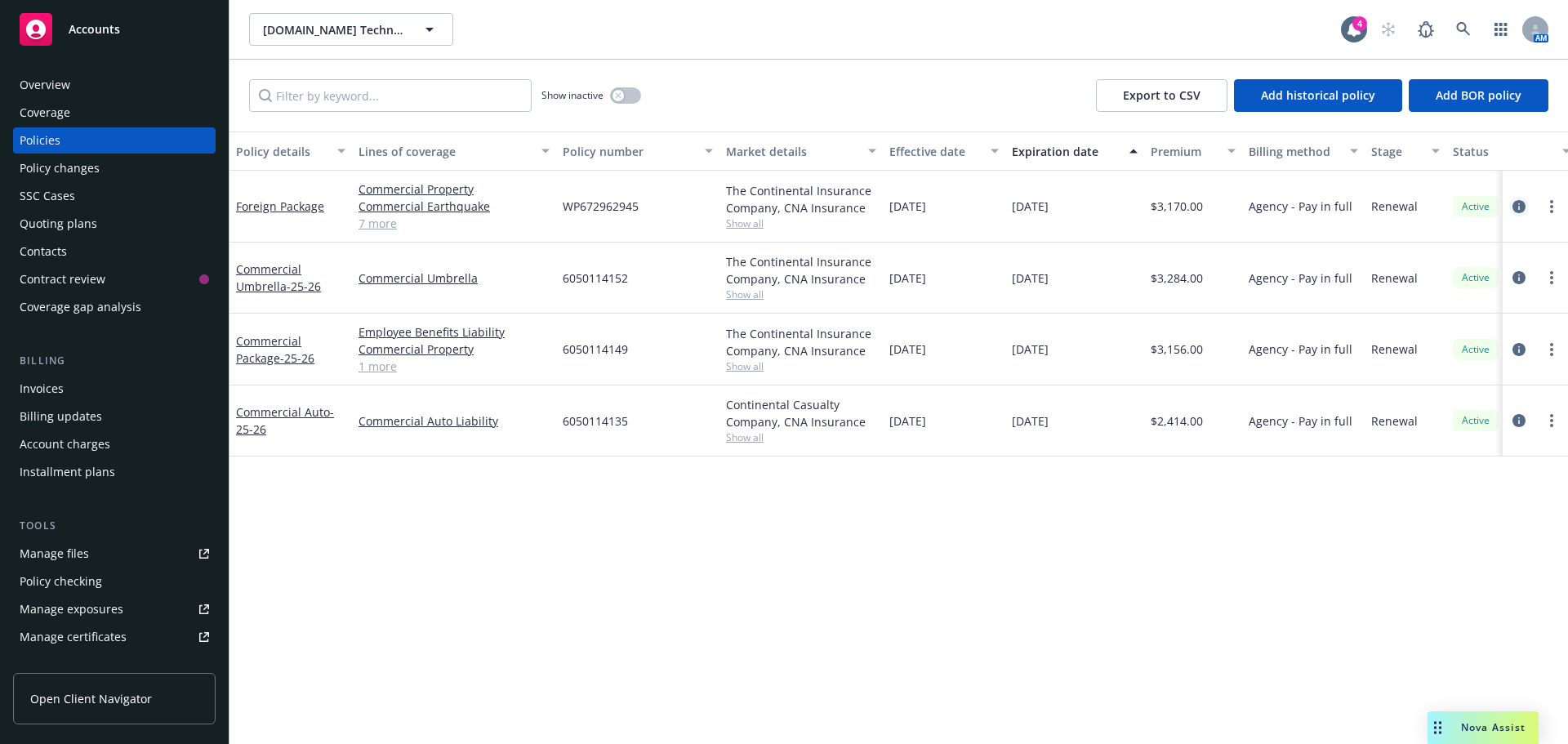
click at [1517, 205] on icon "circleInformation" at bounding box center [1518, 206] width 13 height 13
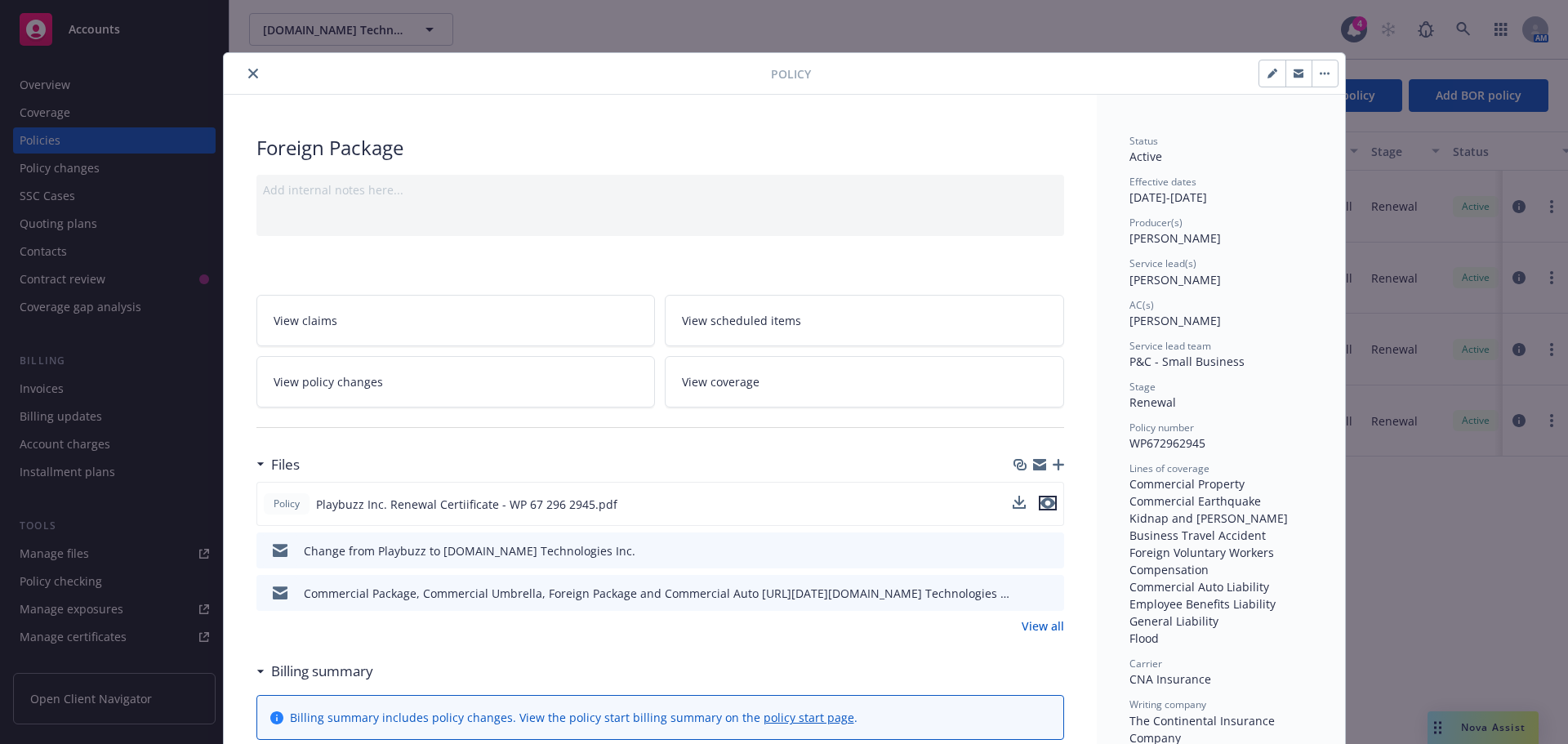
click at [1046, 508] on icon "preview file" at bounding box center [1047, 503] width 15 height 12
click at [249, 70] on icon "close" at bounding box center [253, 74] width 10 height 10
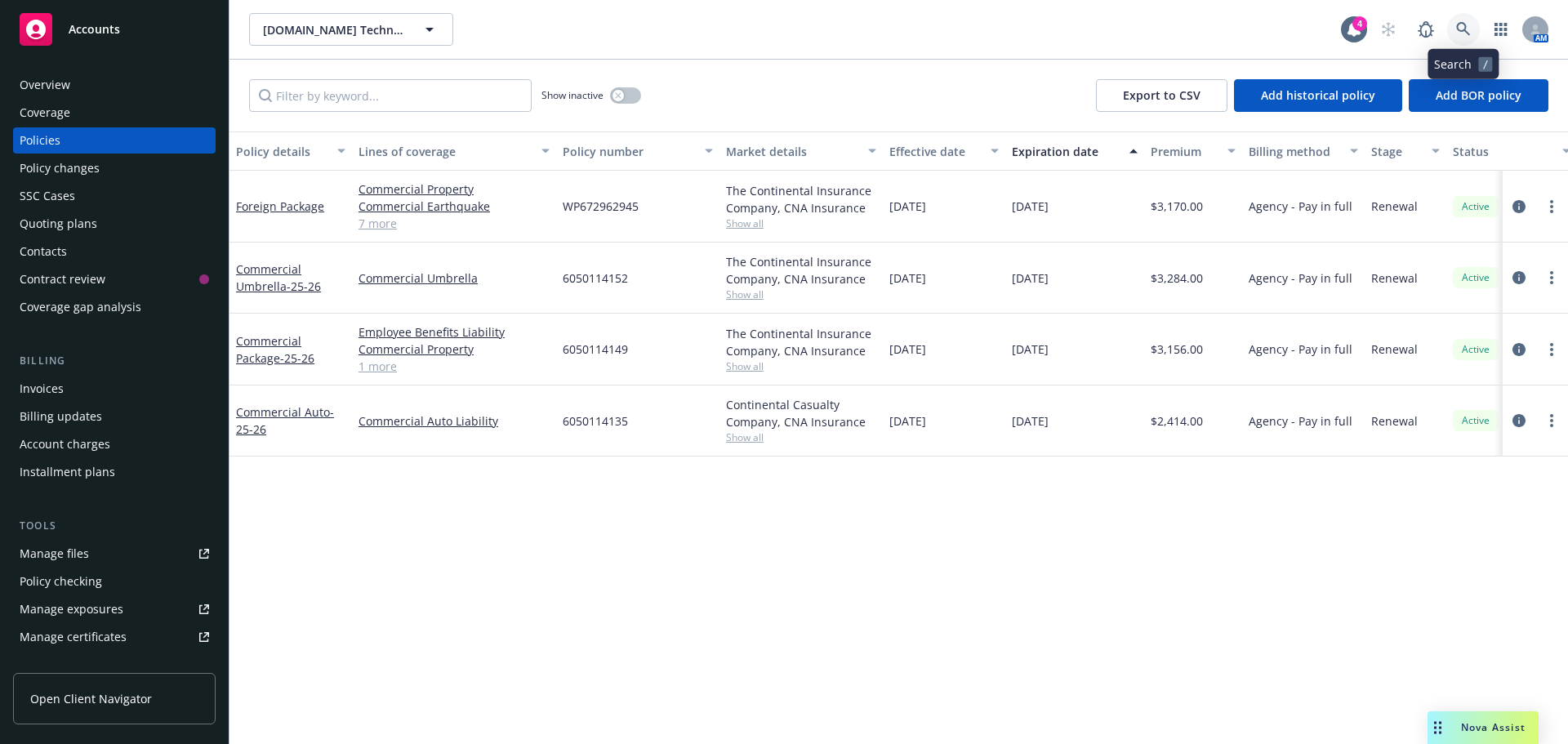
click at [1461, 31] on icon at bounding box center [1463, 29] width 14 height 14
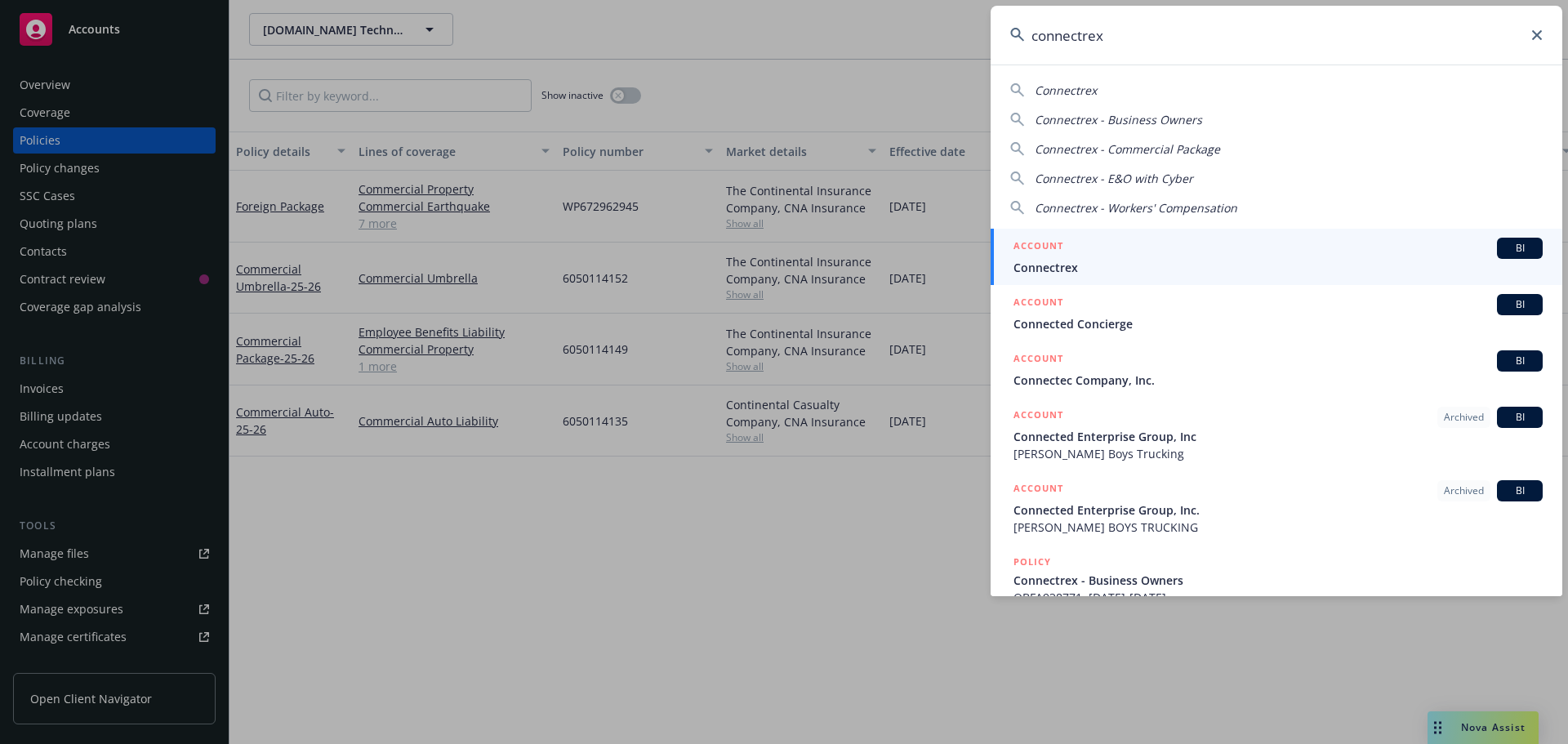
type input "connectrex"
click at [1075, 263] on span "Connectrex" at bounding box center [1277, 266] width 530 height 17
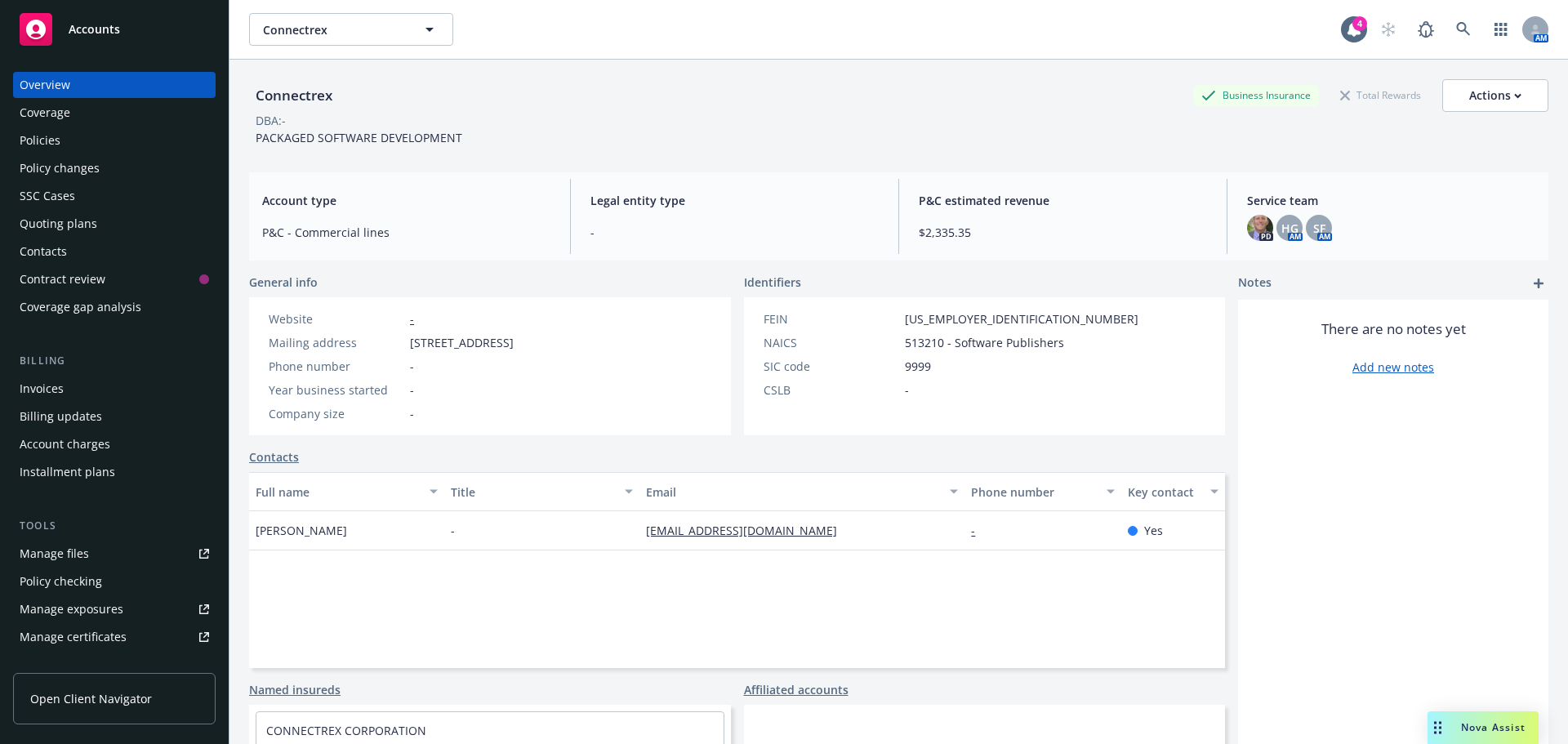
click at [91, 143] on div "Policies" at bounding box center [114, 141] width 190 height 27
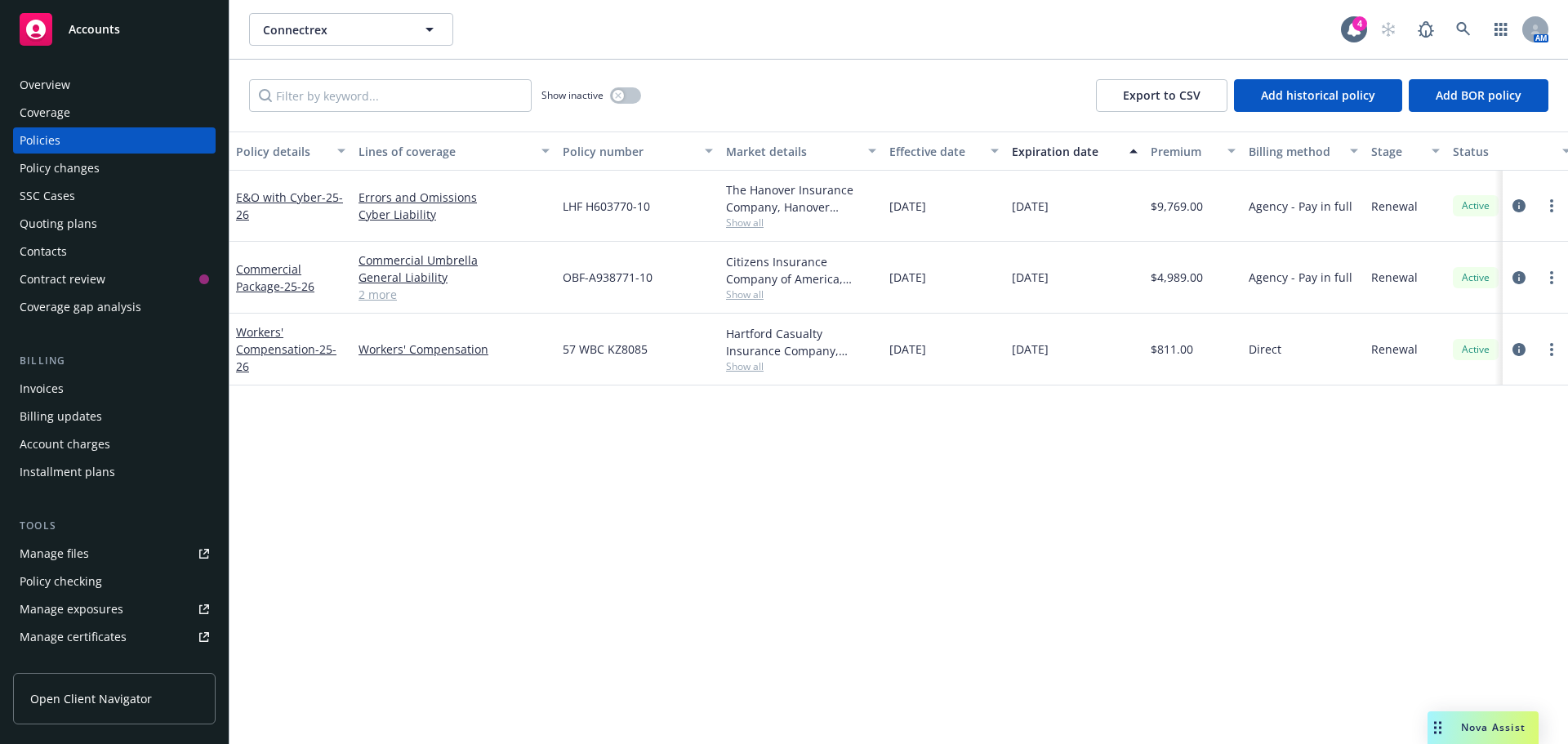
drag, startPoint x: 775, startPoint y: 439, endPoint x: 711, endPoint y: 496, distance: 85.7
click at [711, 498] on div "Policy details Lines of coverage Policy number Market details Effective date Ex…" at bounding box center [899, 437] width 1338 height 612
drag, startPoint x: 1124, startPoint y: 269, endPoint x: 495, endPoint y: 179, distance: 635.4
click at [495, 179] on div "E&O with Cyber - 25-26 Errors and Omissions Cyber Liability LHF H603770-10 The …" at bounding box center [1018, 268] width 1576 height 196
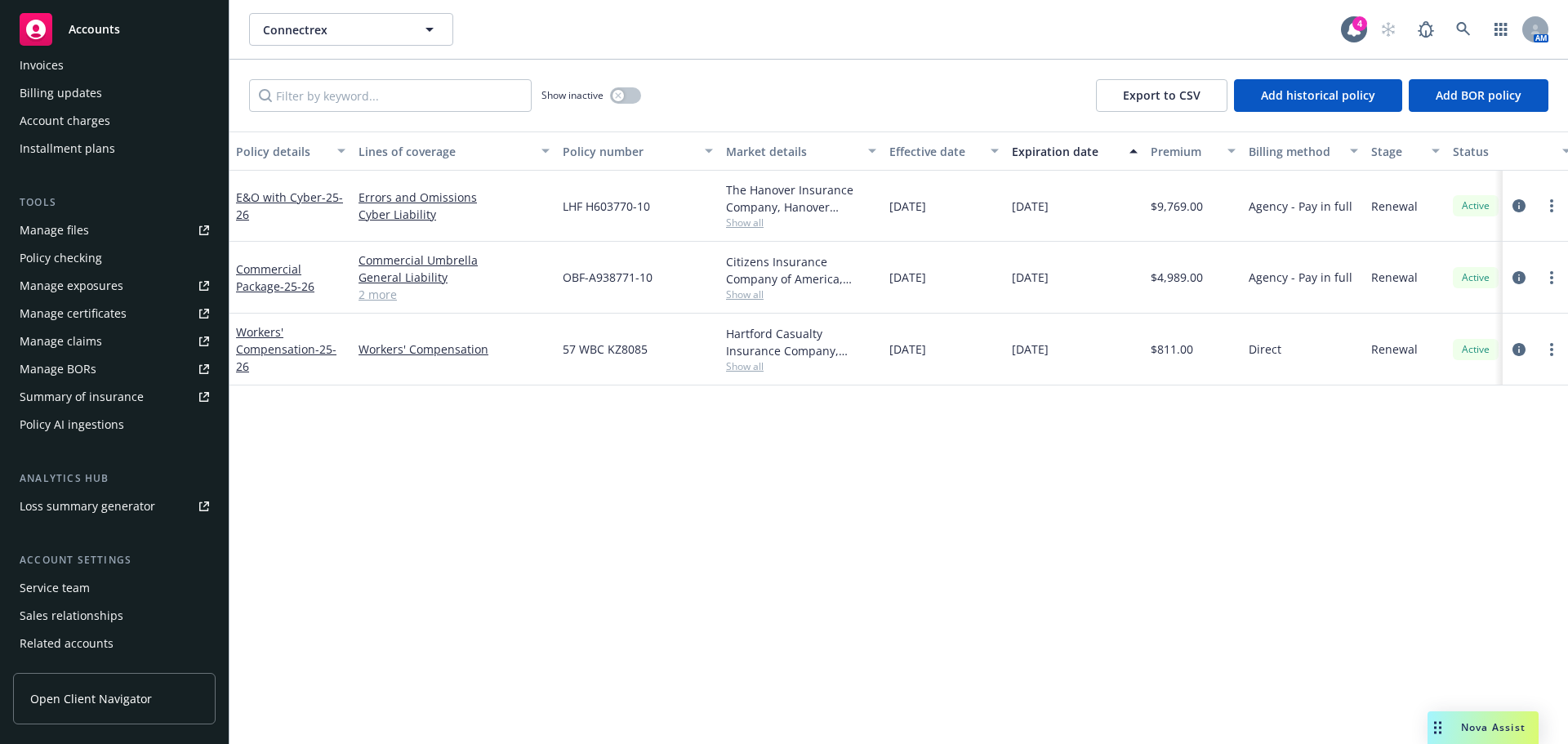
scroll to position [326, 0]
click at [85, 578] on div "Service team" at bounding box center [54, 585] width 70 height 27
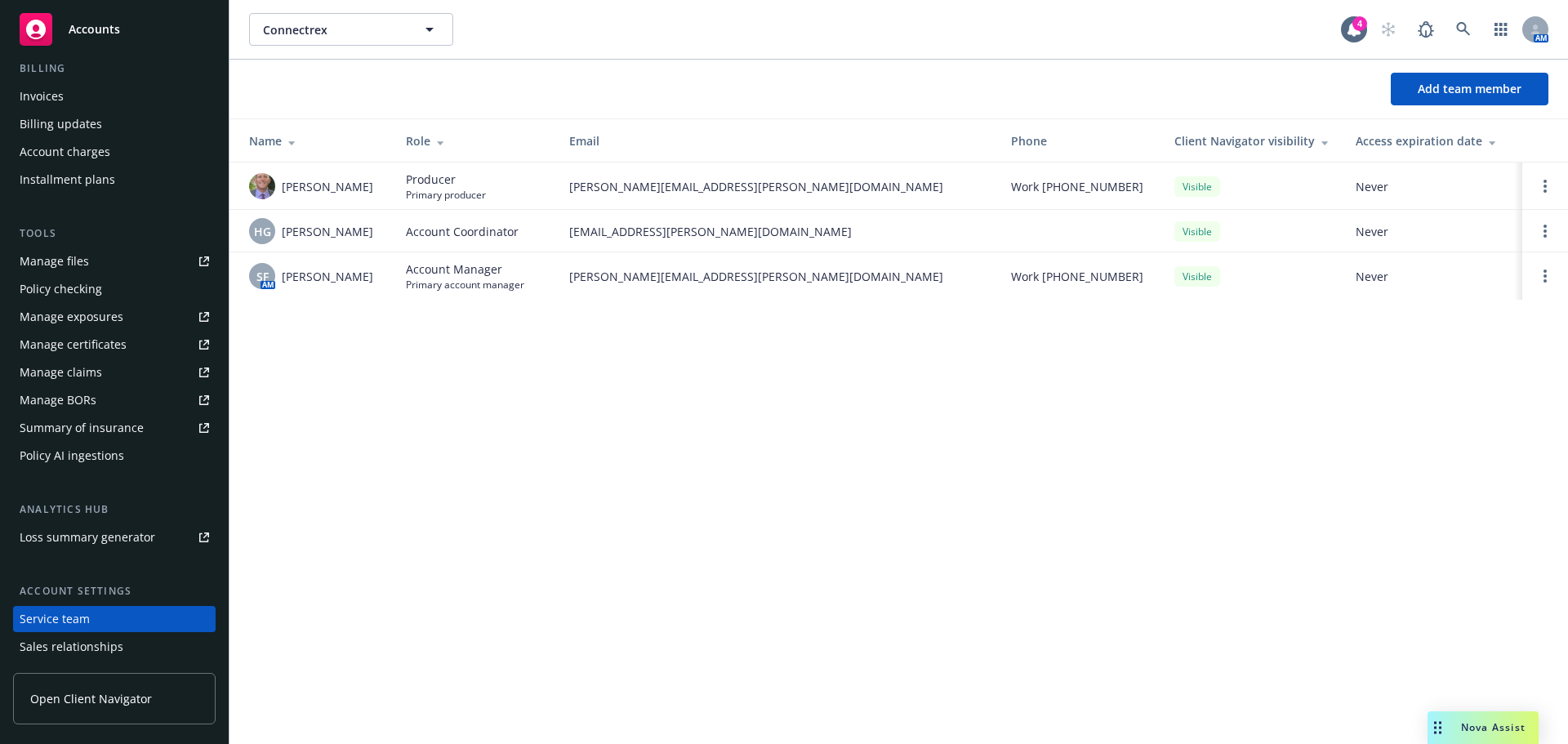
scroll to position [212, 0]
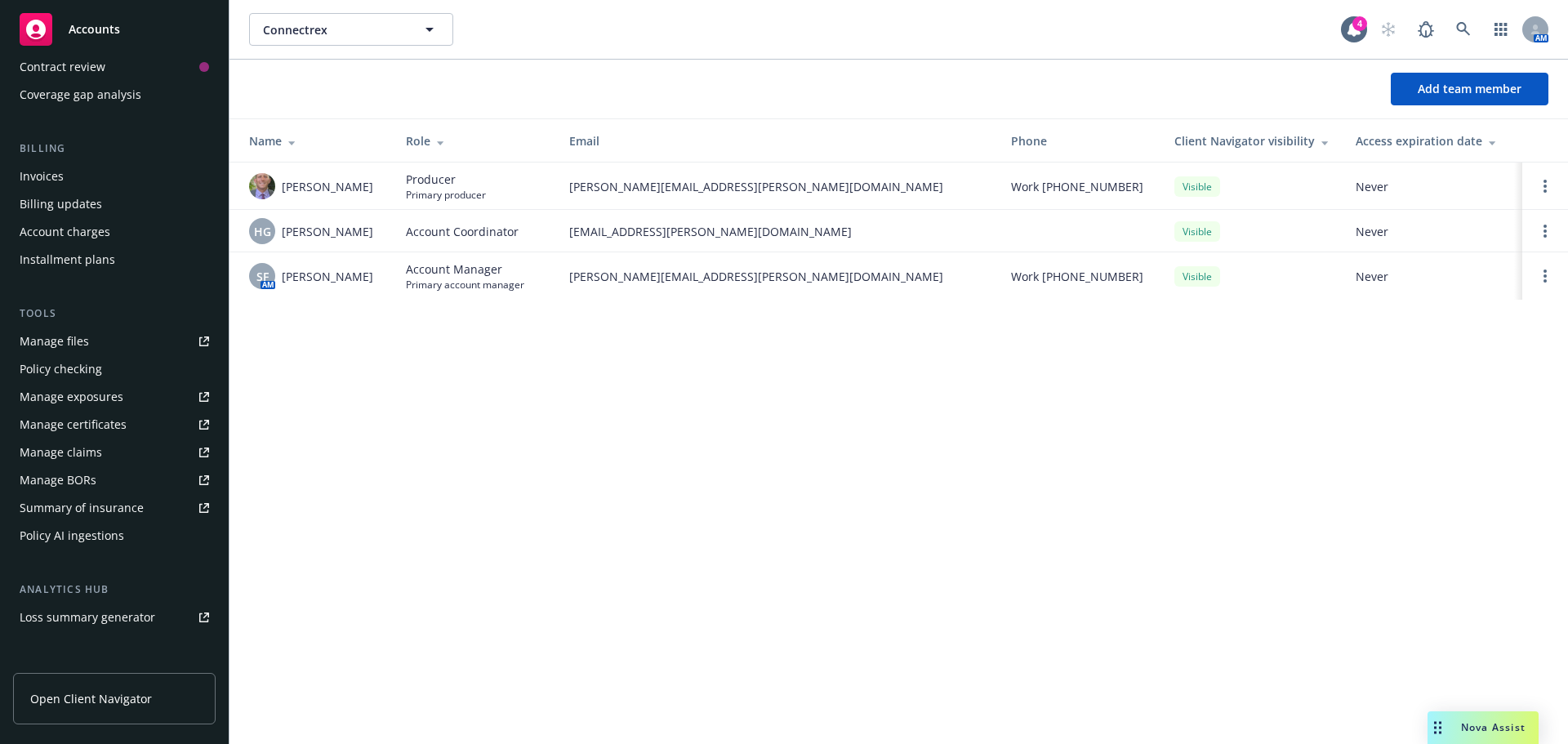
click at [69, 175] on div "Invoices" at bounding box center [114, 176] width 190 height 27
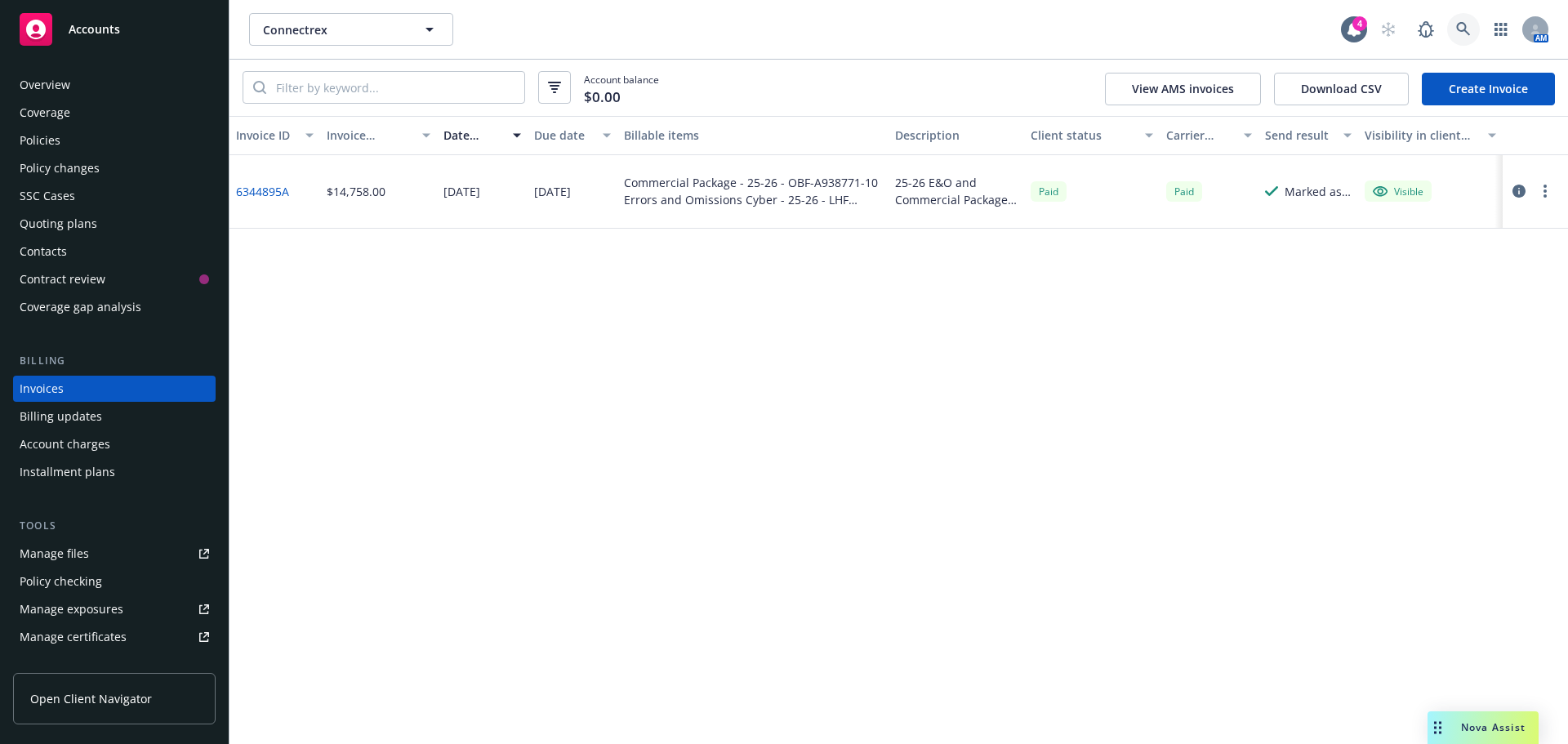
click at [1463, 29] on icon at bounding box center [1463, 29] width 15 height 15
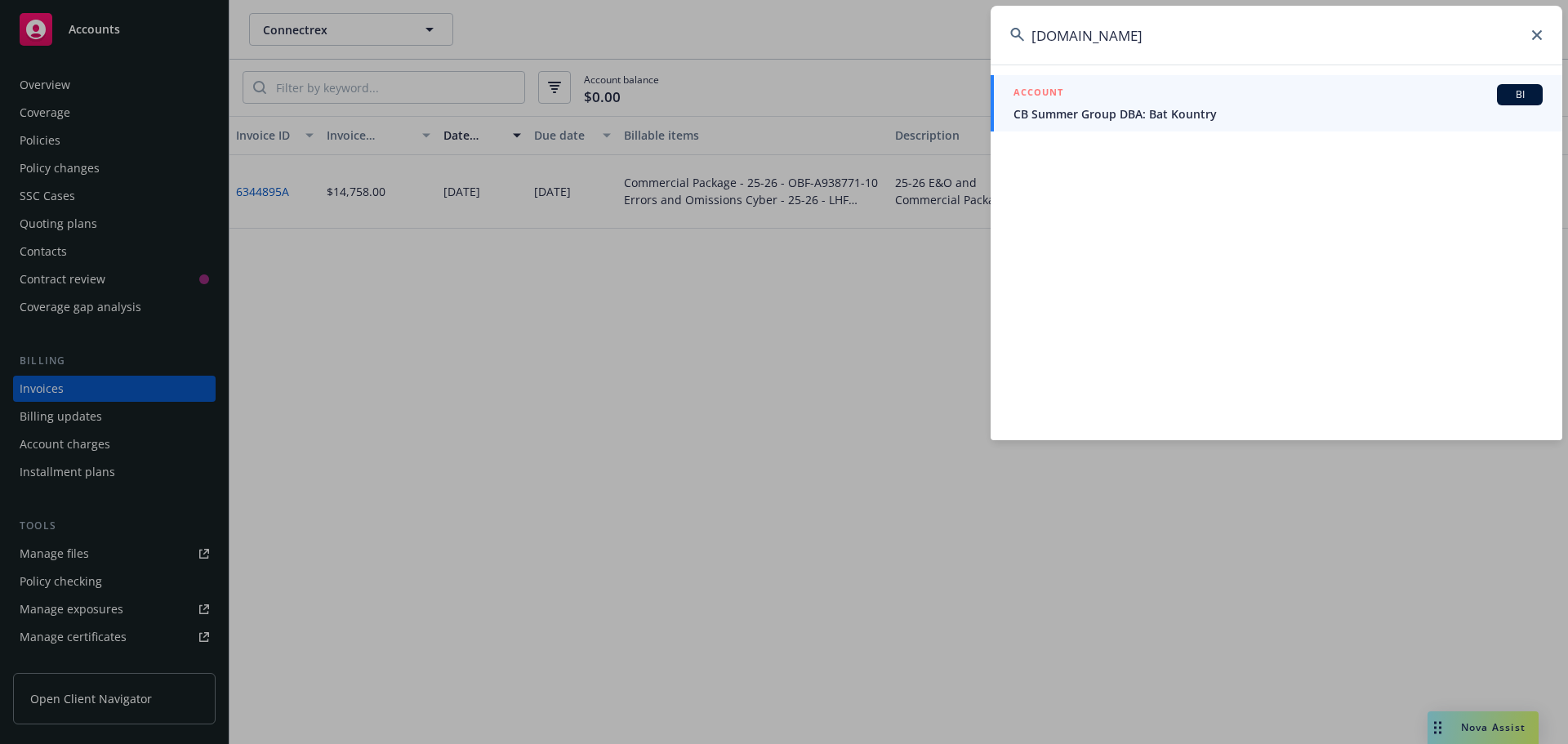
type input "[DOMAIN_NAME]"
click at [1108, 118] on span "CB Summer Group DBA: Bat Kountry" at bounding box center [1277, 113] width 530 height 17
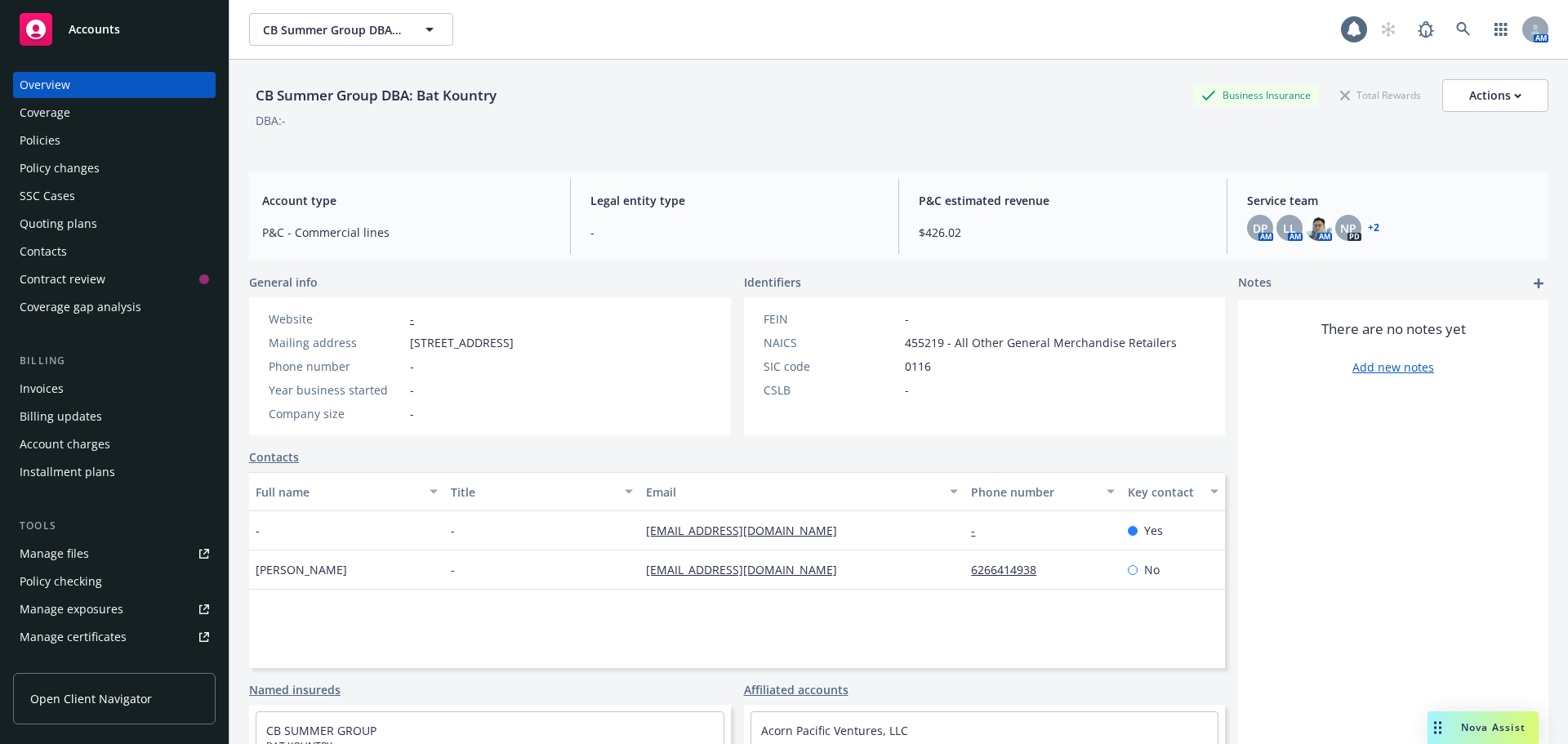
click at [93, 144] on div "Policies" at bounding box center [114, 141] width 190 height 27
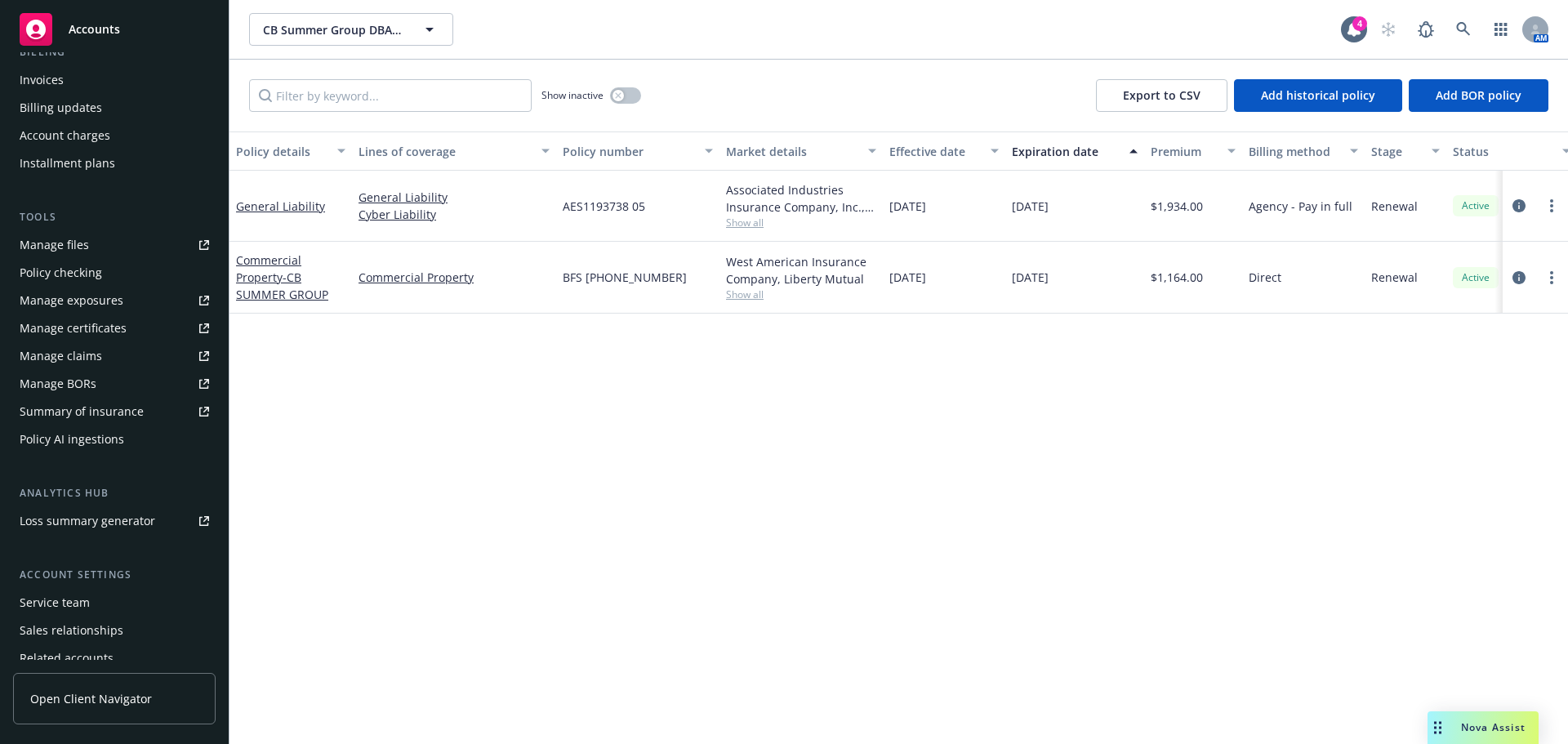
scroll to position [375, 0]
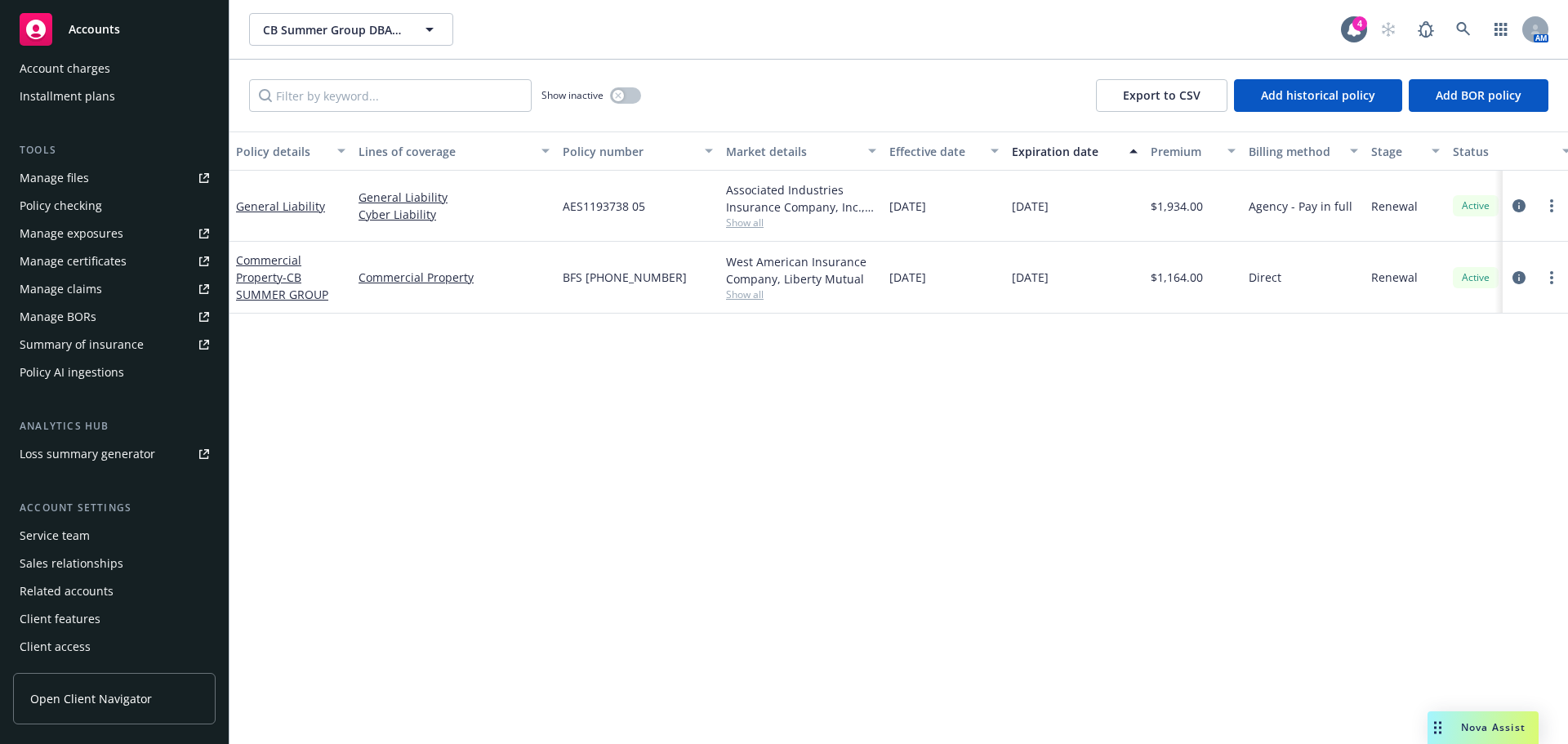
click at [75, 540] on div "Service team" at bounding box center [54, 536] width 70 height 27
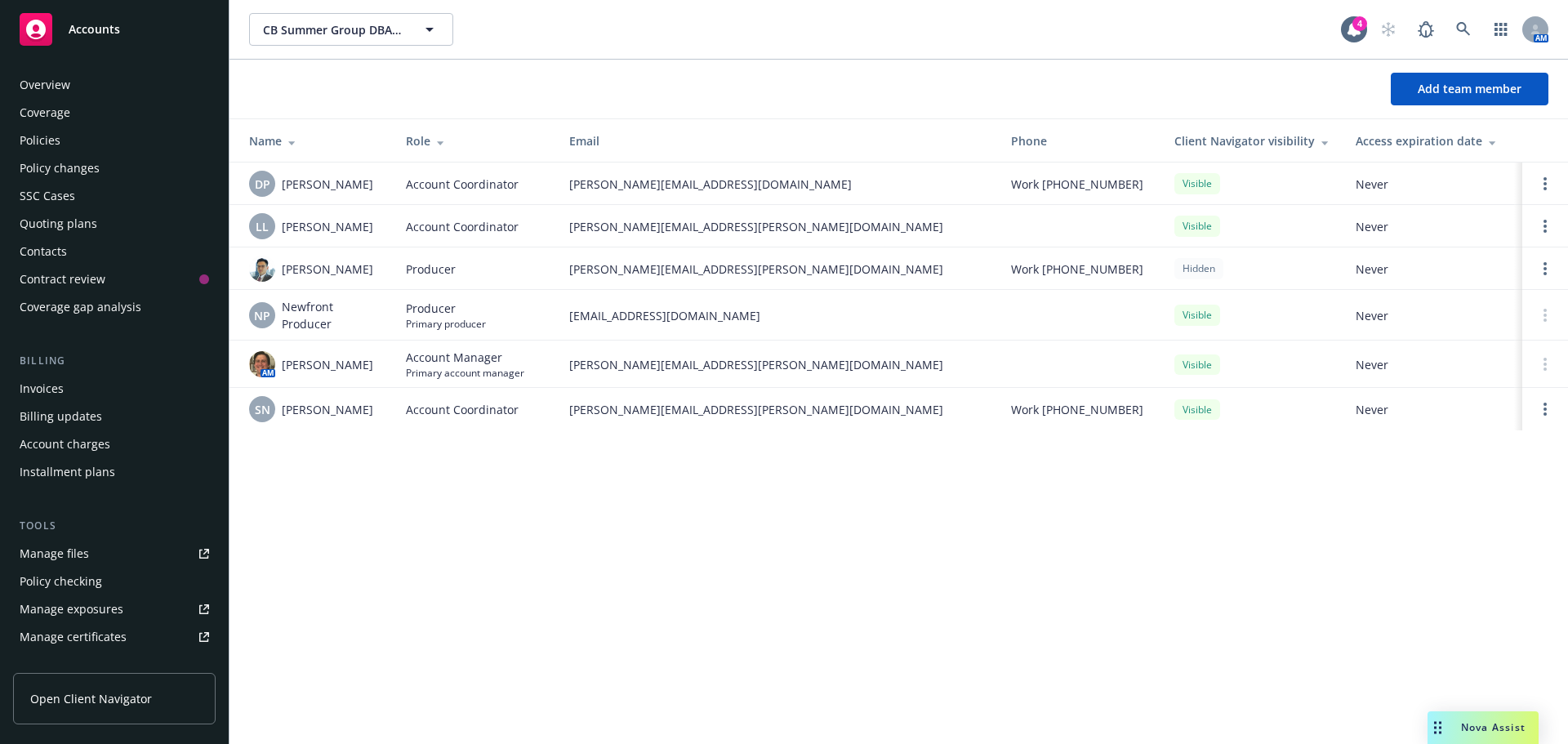
click at [69, 141] on div "Policies" at bounding box center [114, 141] width 190 height 27
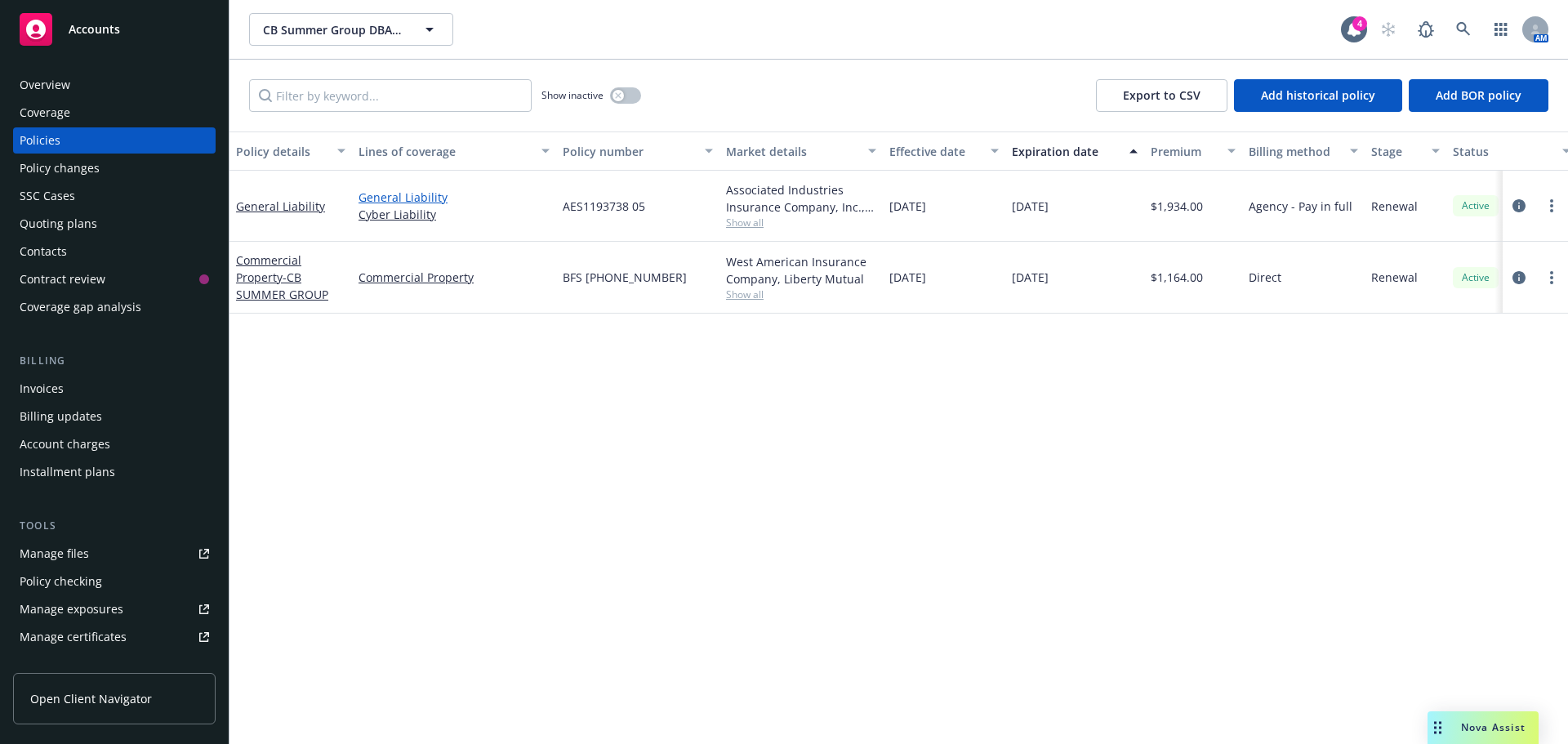
drag, startPoint x: 865, startPoint y: 225, endPoint x: 495, endPoint y: 200, distance: 370.8
click at [499, 198] on div "General Liability General Liability Cyber Liability AES1193738 05 Associated In…" at bounding box center [1018, 236] width 1576 height 131
click at [651, 414] on div "Policy details Lines of coverage Policy number Market details Effective date Ex…" at bounding box center [899, 437] width 1338 height 612
click at [1458, 31] on icon at bounding box center [1463, 29] width 15 height 15
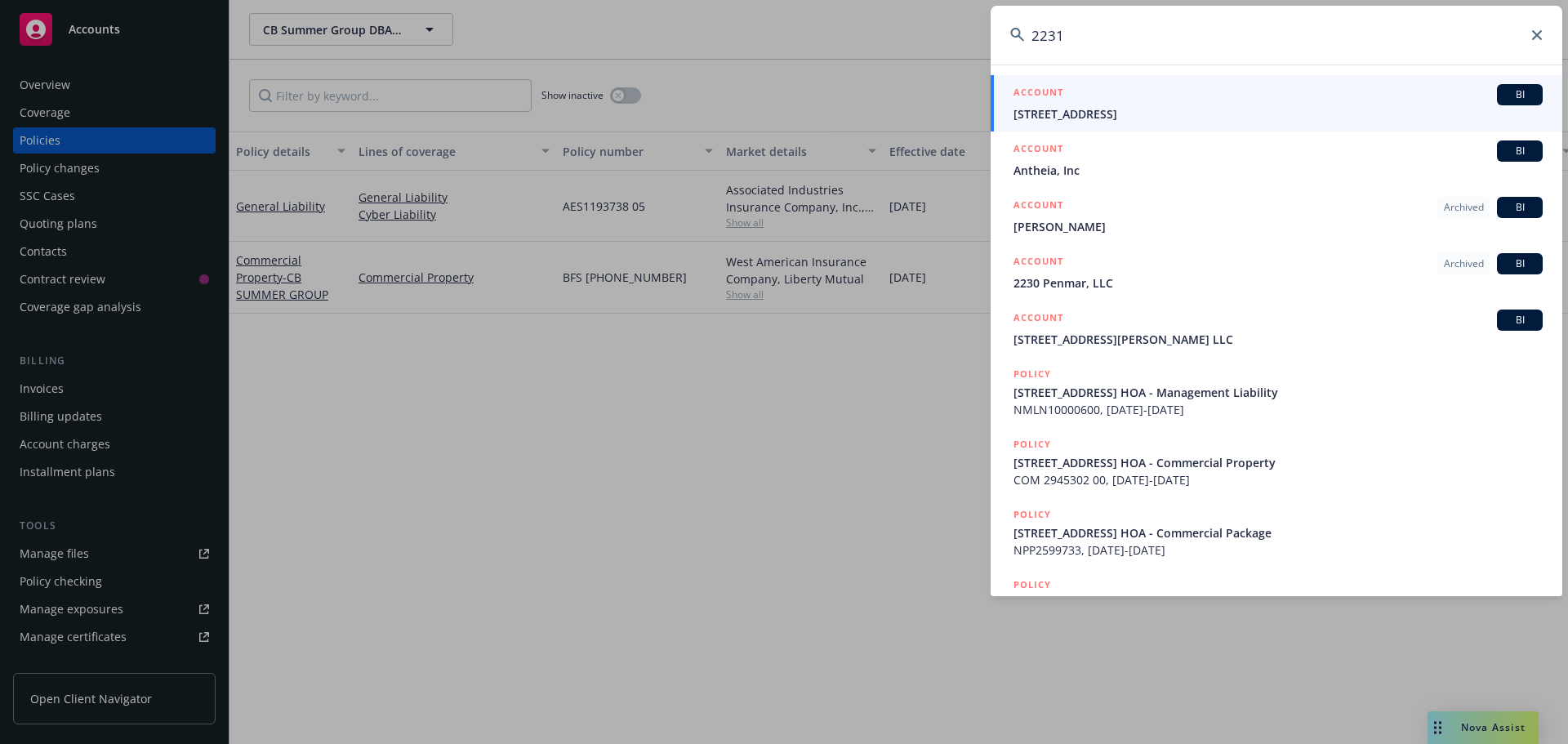
type input "2231"
click at [1059, 103] on h5 "ACCOUNT" at bounding box center [1037, 94] width 50 height 20
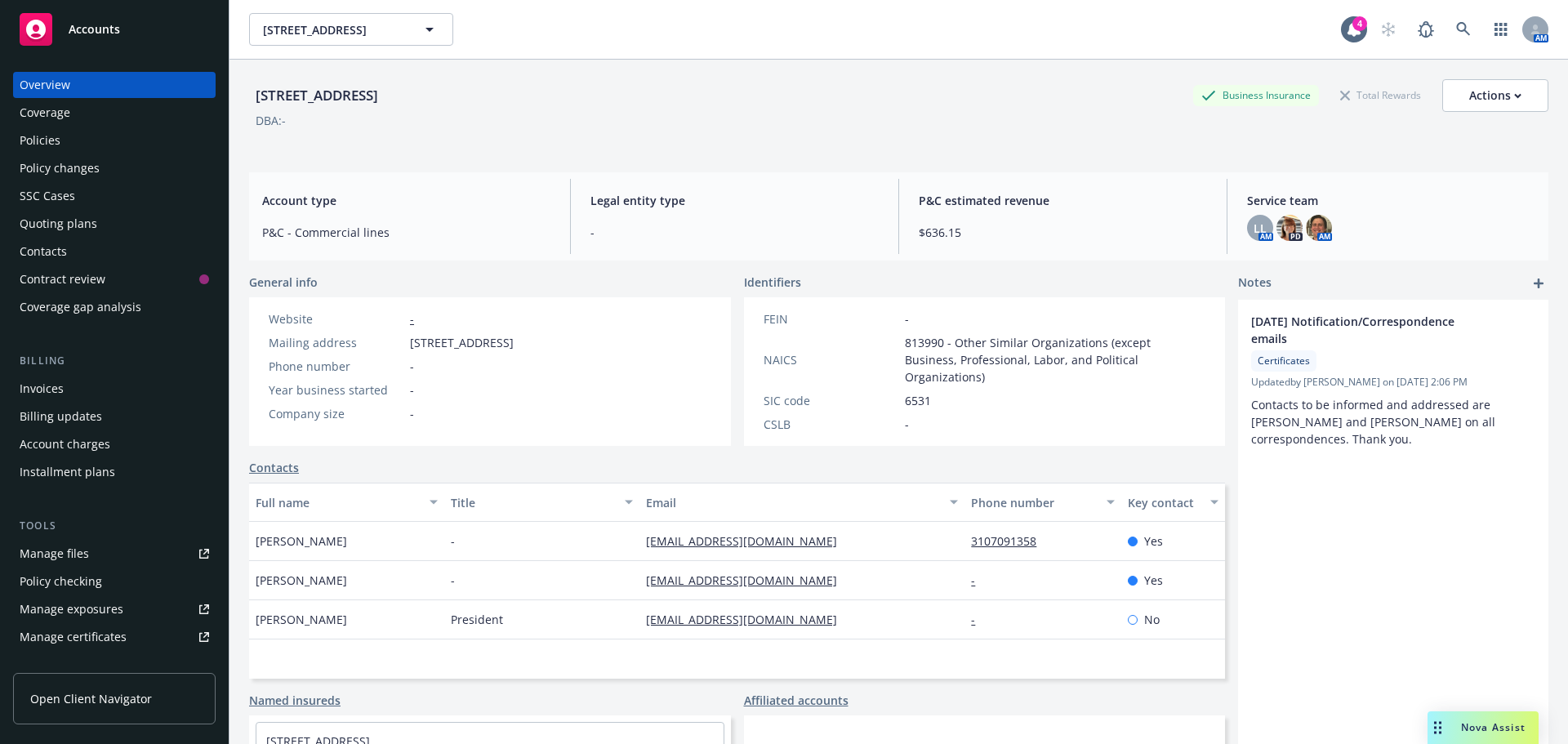
click at [56, 393] on div "Invoices" at bounding box center [41, 388] width 44 height 27
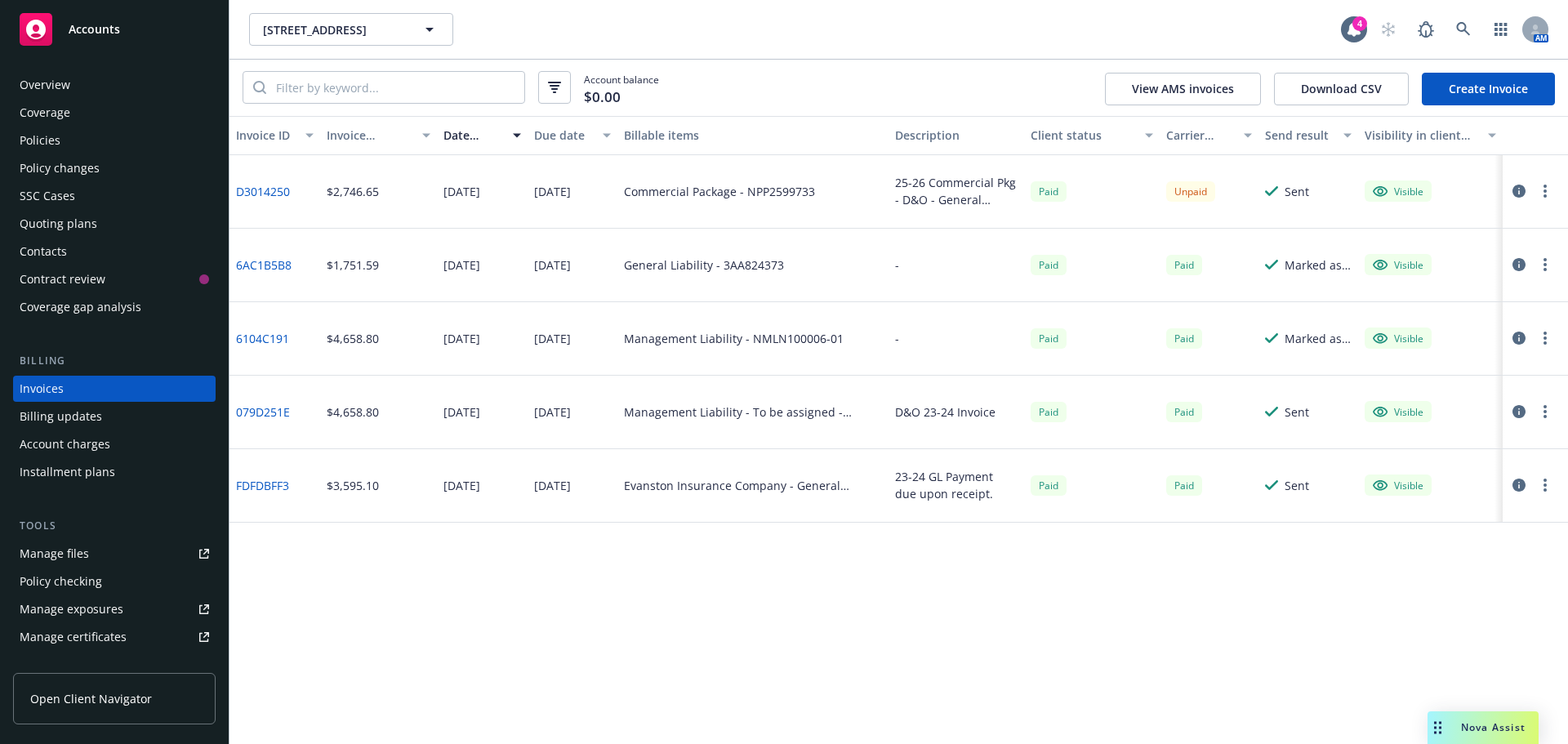
click at [84, 145] on div "Policies" at bounding box center [114, 141] width 190 height 27
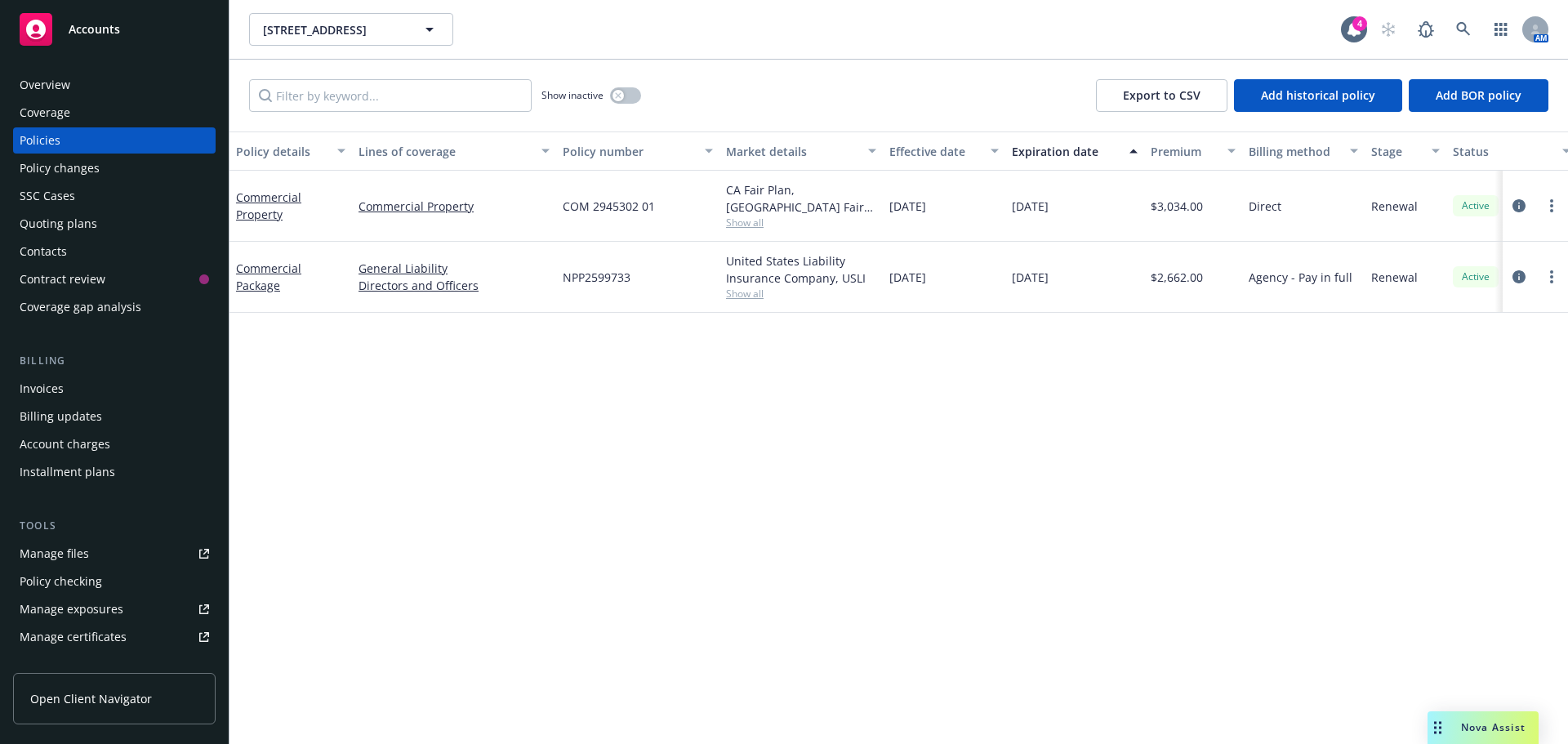
click at [759, 300] on span "Show all" at bounding box center [801, 294] width 150 height 14
click at [1027, 428] on div "Policy details Lines of coverage Policy number Market details Effective date Ex…" at bounding box center [899, 437] width 1338 height 612
click at [1463, 724] on span "Nova Assist" at bounding box center [1493, 727] width 65 height 14
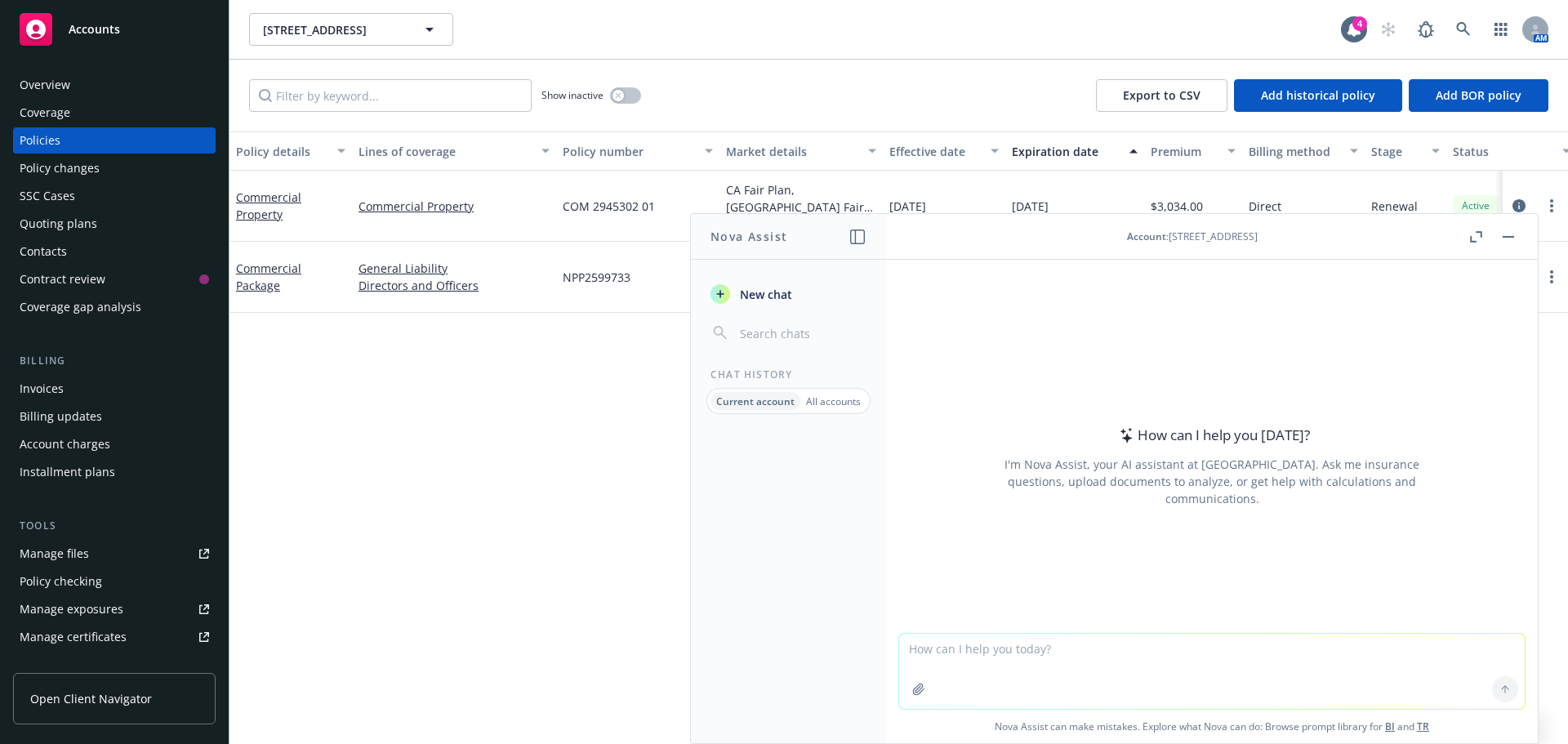
click at [1287, 652] on textarea at bounding box center [1211, 671] width 626 height 75
type textarea "what insurance coverage is available for employees traveling outside of [GEOGRA…"
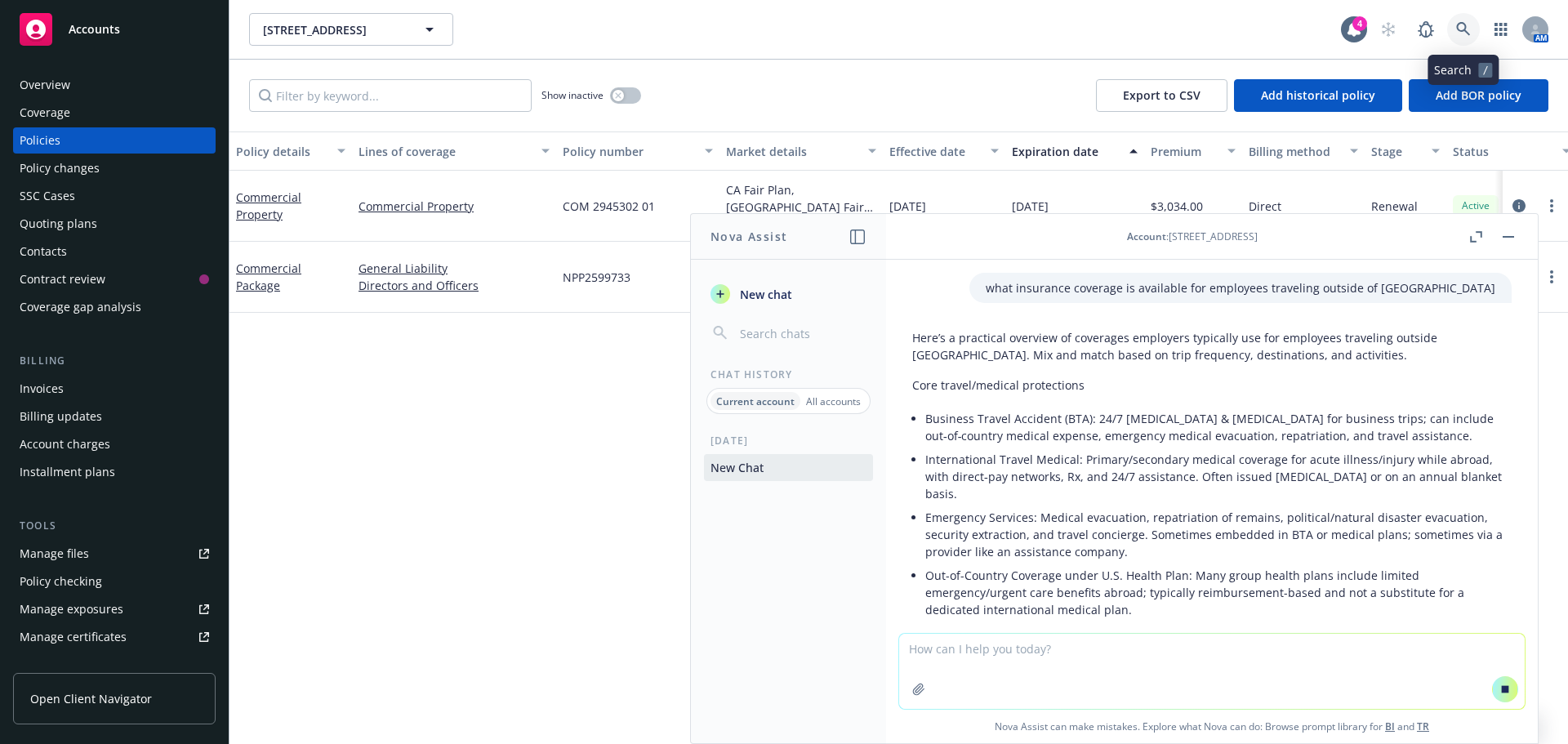
click at [1459, 24] on icon at bounding box center [1463, 29] width 14 height 14
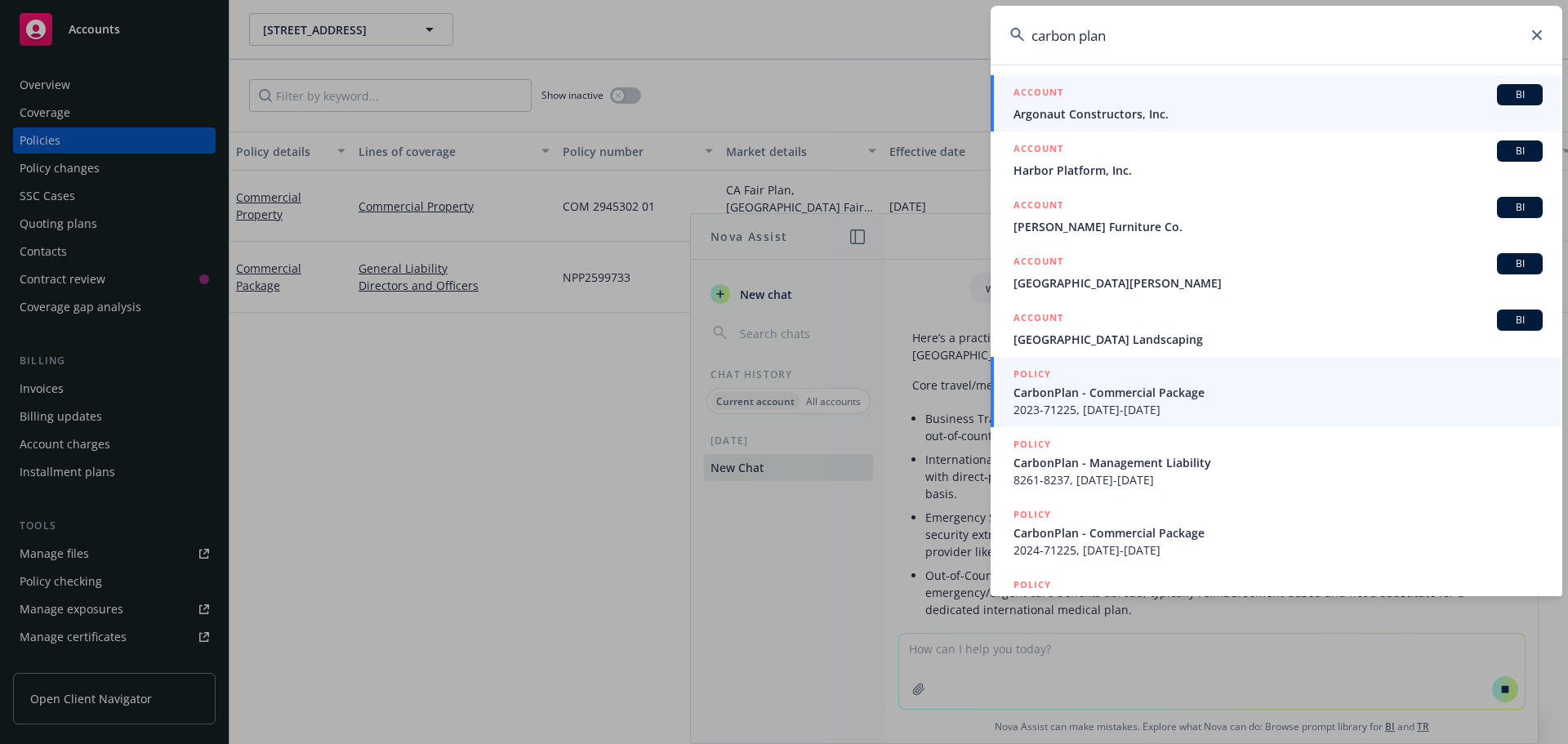
type input "carbon plan"
click at [1115, 397] on span "CarbonPlan - Commercial Package" at bounding box center [1277, 392] width 530 height 17
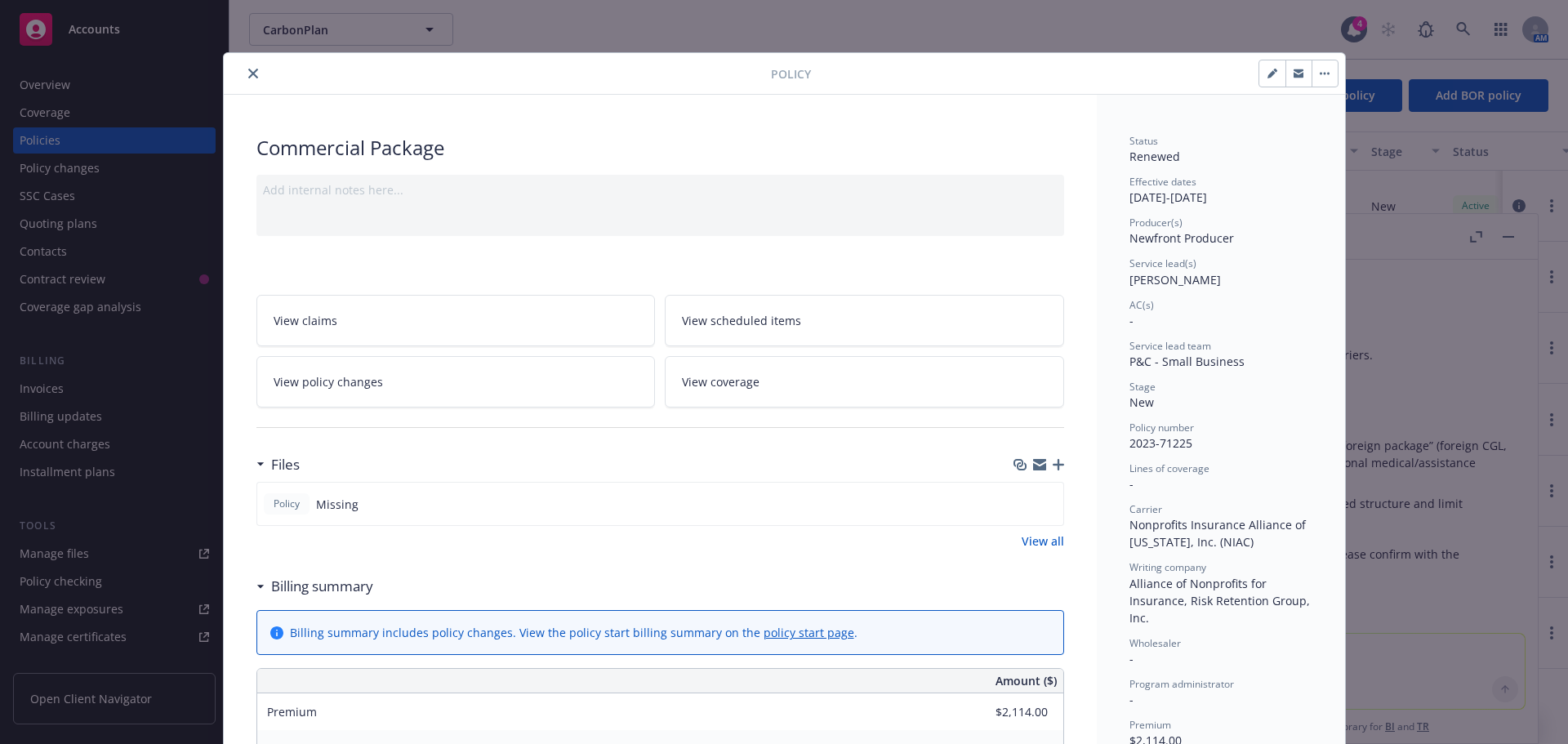
scroll to position [1318, 0]
click at [1503, 235] on div "Policy Commercial Package Add internal notes here... View claims View scheduled…" at bounding box center [784, 372] width 1568 height 744
click at [249, 70] on icon "close" at bounding box center [253, 74] width 10 height 10
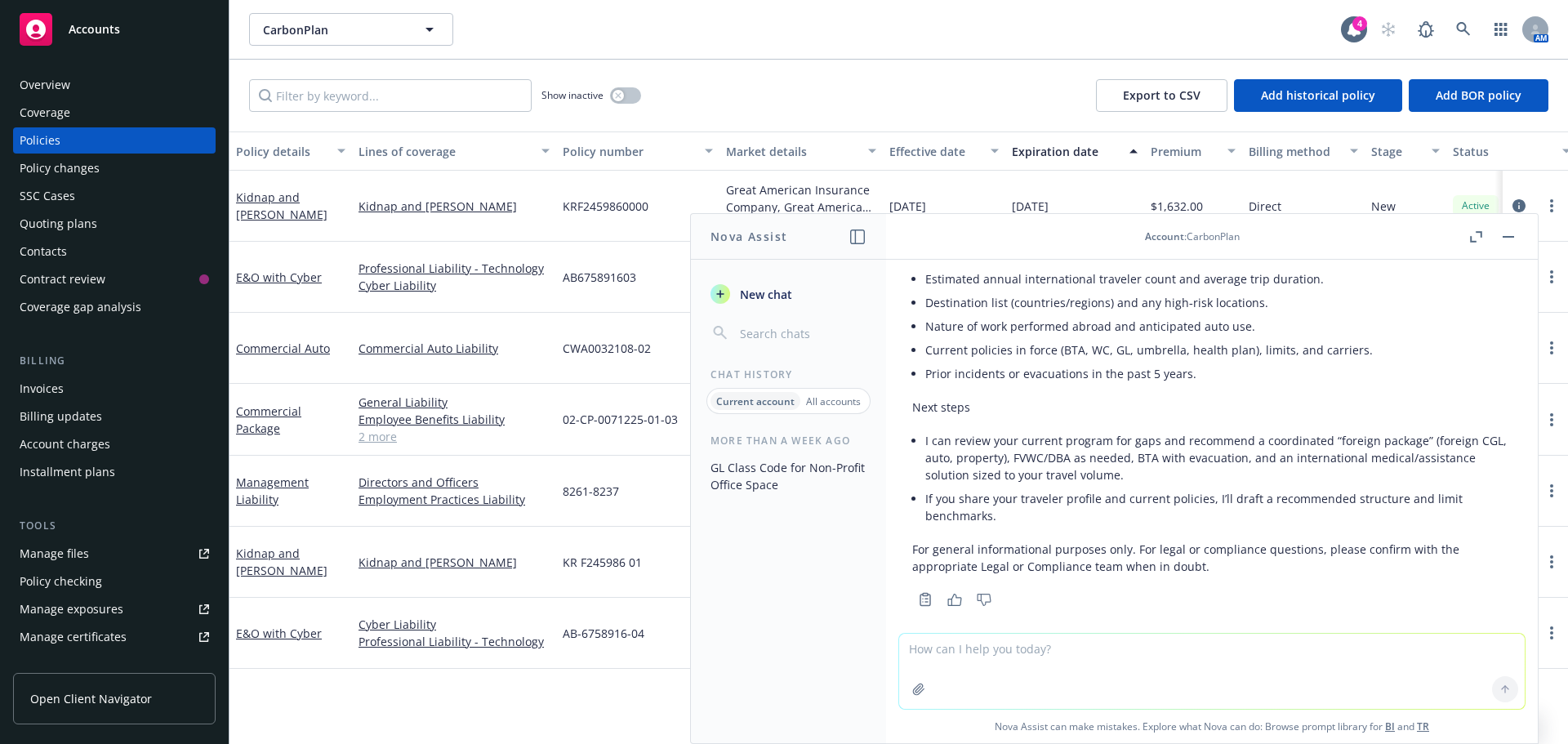
click at [1501, 240] on button "button" at bounding box center [1508, 237] width 20 height 20
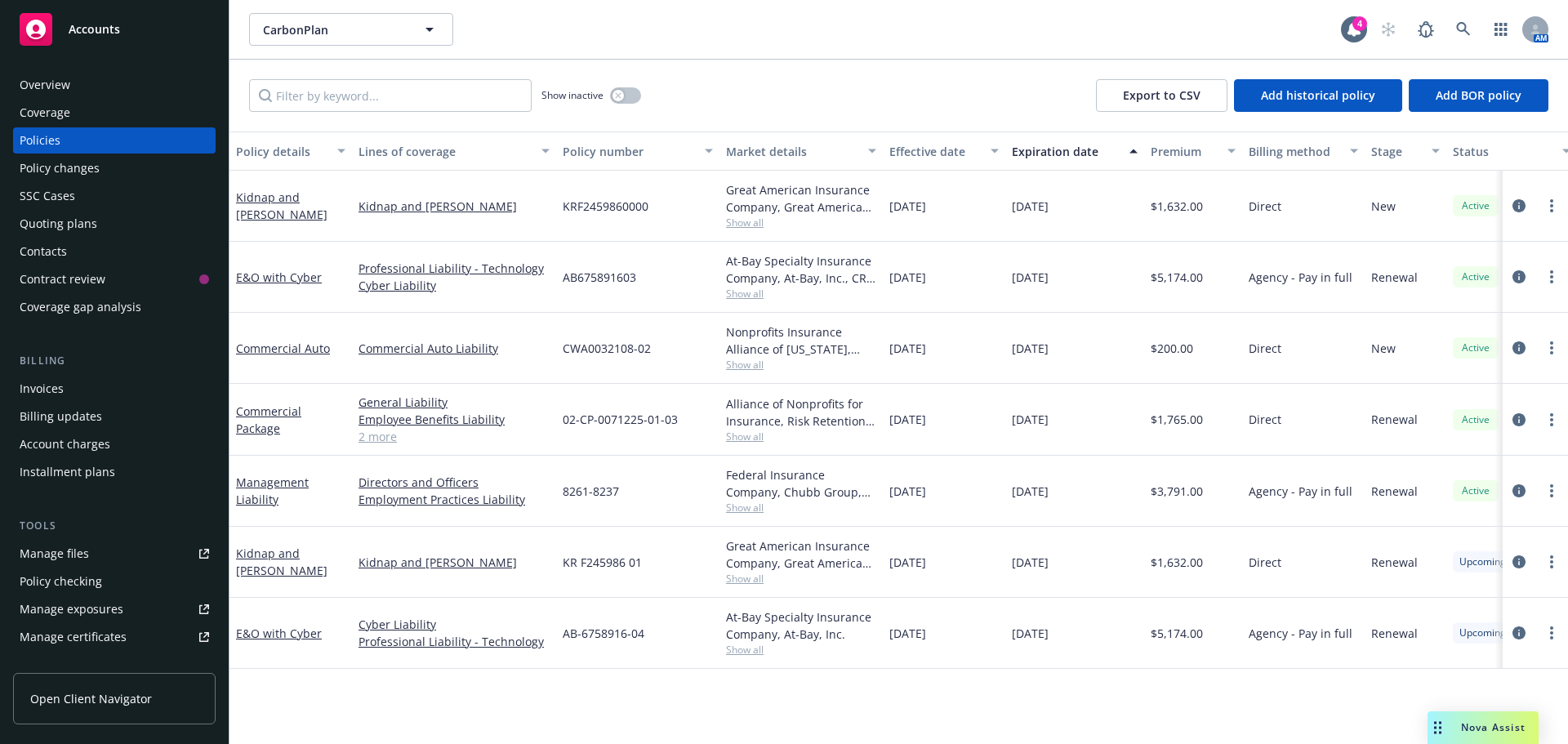
click at [750, 222] on span "Show all" at bounding box center [801, 222] width 150 height 14
drag, startPoint x: 759, startPoint y: 86, endPoint x: 756, endPoint y: 206, distance: 120.0
click at [760, 86] on div "Show inactive Export to CSV Add historical policy Add BOR policy" at bounding box center [899, 95] width 1338 height 72
click at [1479, 719] on div "Nova Assist" at bounding box center [1483, 727] width 111 height 32
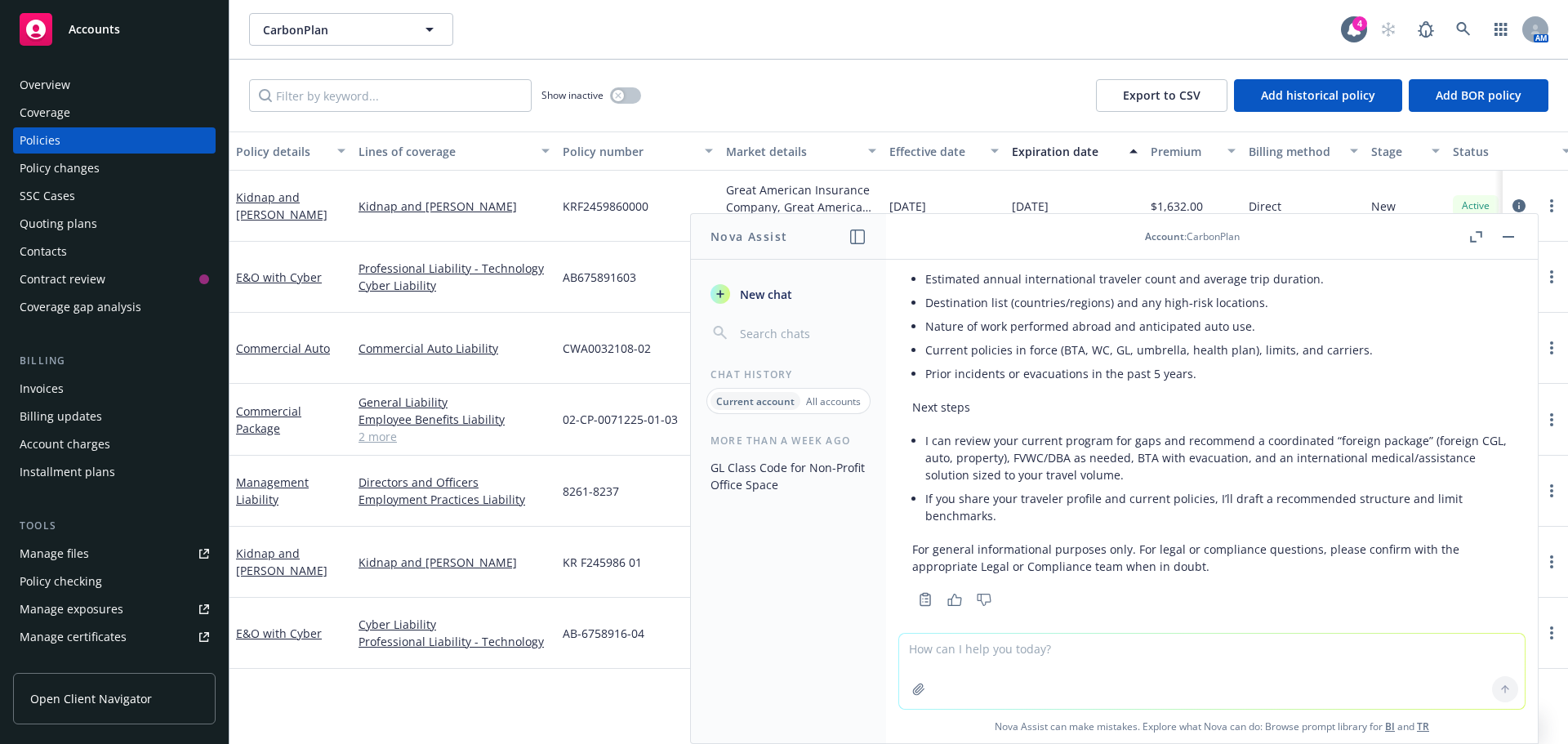
click at [1139, 660] on textarea at bounding box center [1211, 671] width 626 height 75
paste textarea "Our worker's comp policy currently covers international travel so long as it's …"
type textarea "What coverage do I need: Our worker's comp policy currently covers internationa…"
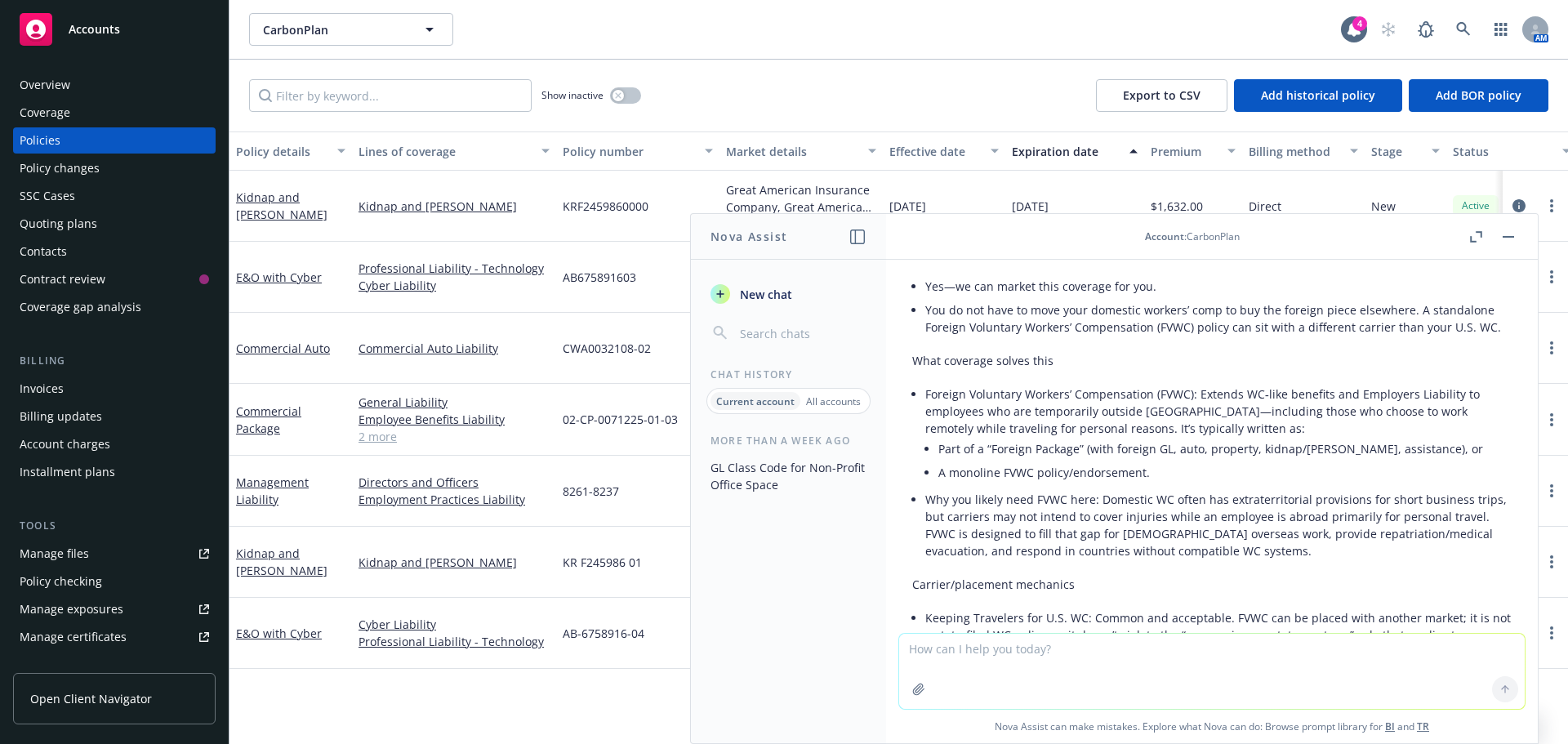
scroll to position [1930, 0]
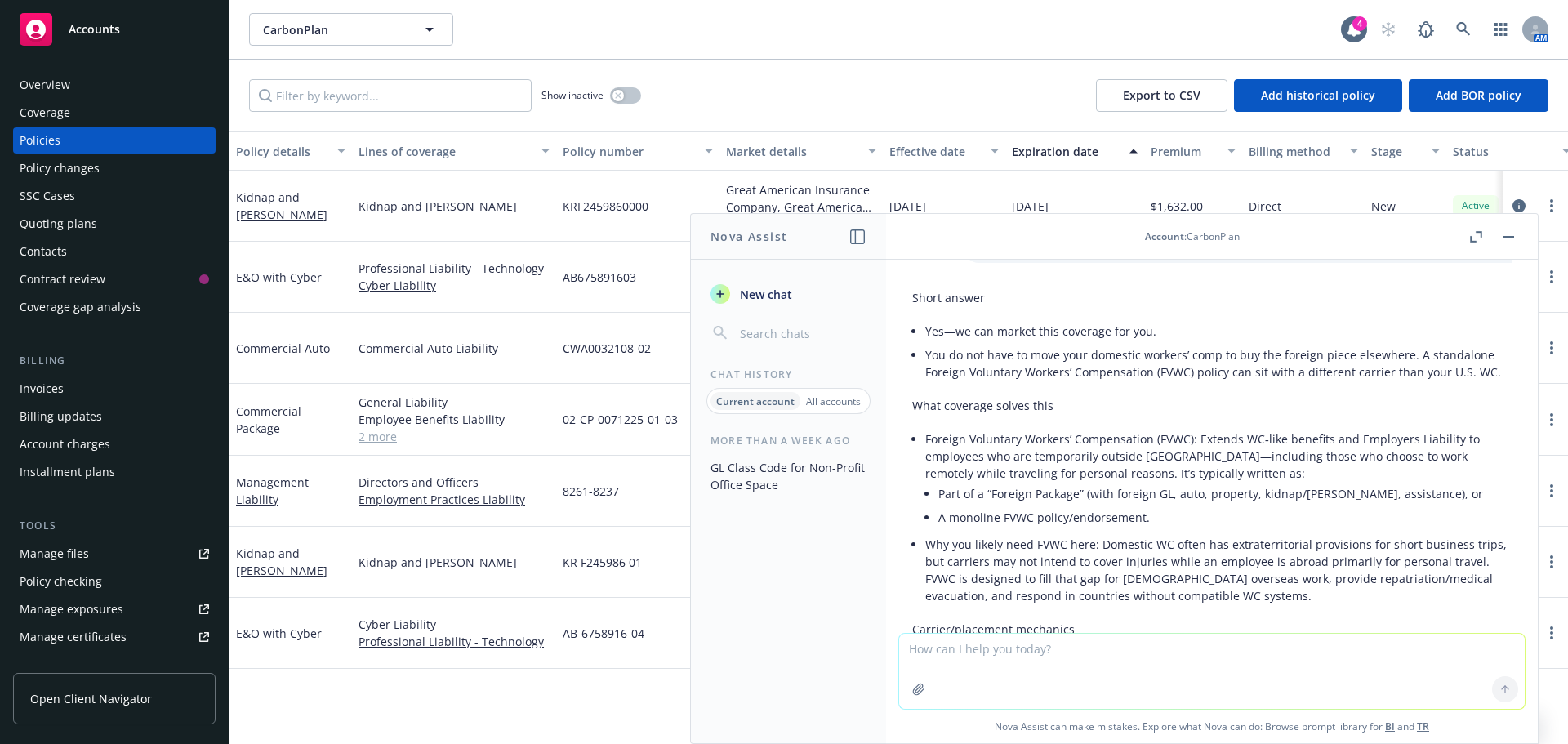
drag, startPoint x: 423, startPoint y: 694, endPoint x: 424, endPoint y: 678, distance: 16.0
click at [426, 694] on div "Policy details Lines of coverage Policy number Market details Effective date Ex…" at bounding box center [899, 437] width 1338 height 612
click at [381, 442] on link "2 more" at bounding box center [454, 436] width 191 height 17
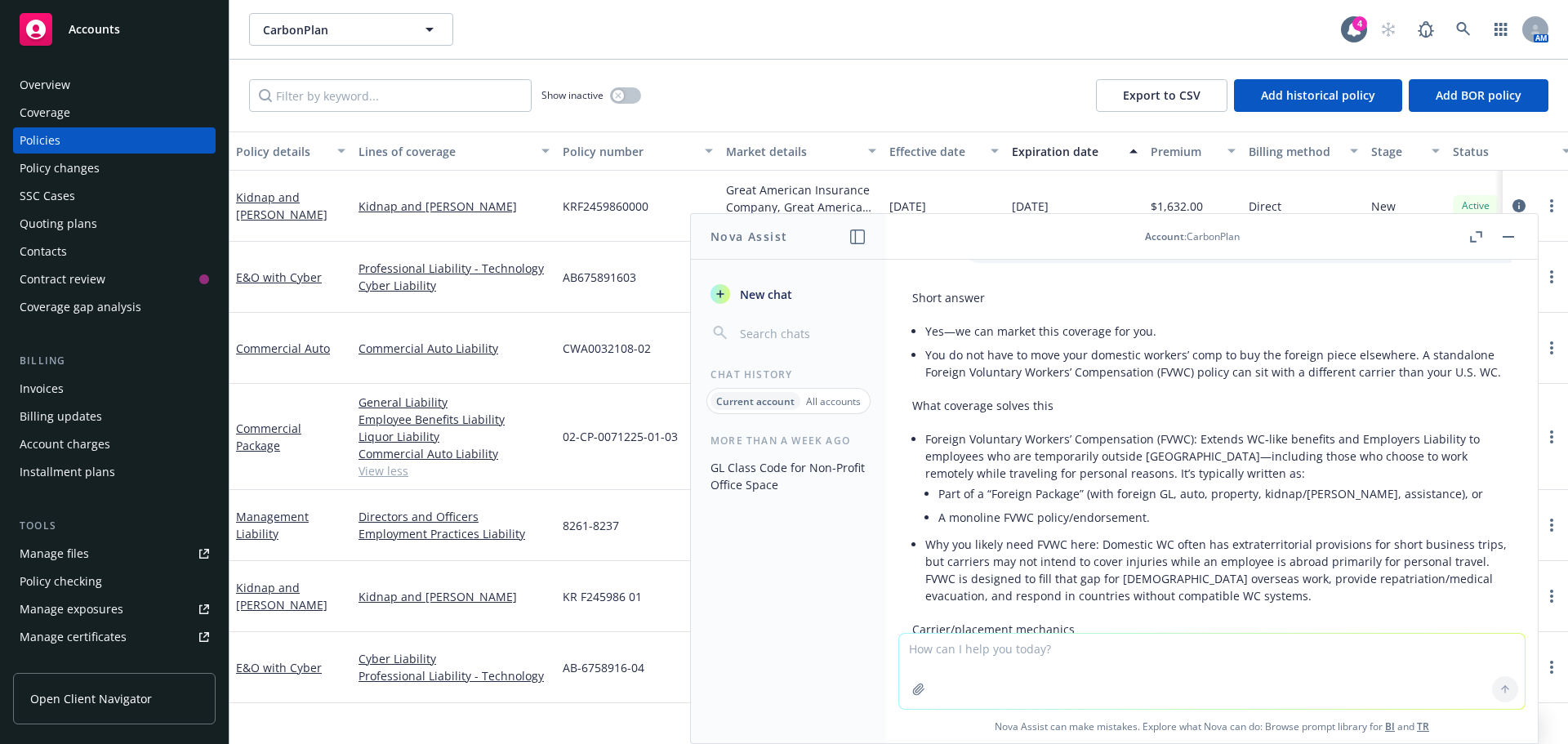
click at [1150, 453] on li "Foreign Voluntary Workers’ Compensation (FVWC): Extends WC‑like benefits and Em…" at bounding box center [1218, 480] width 587 height 105
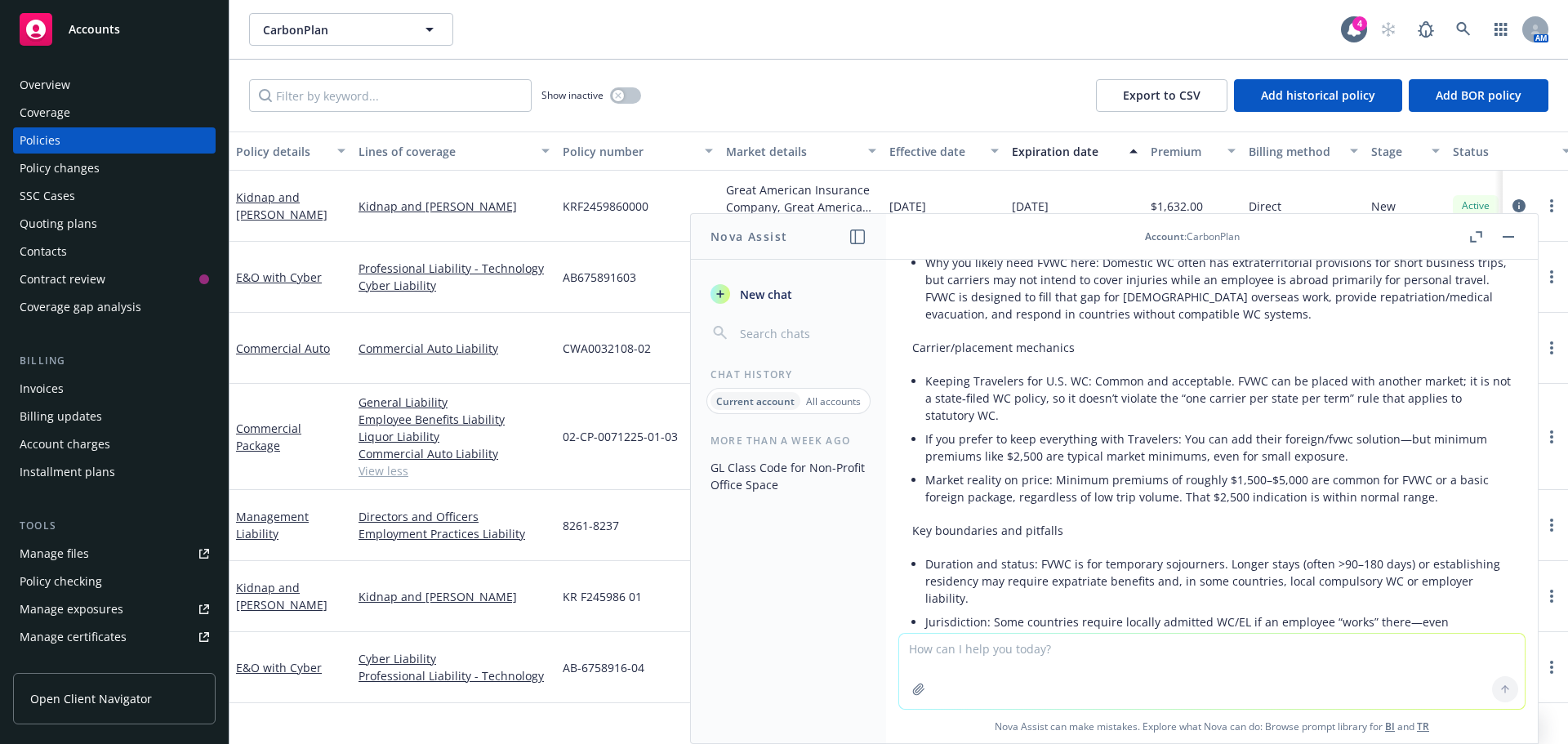
scroll to position [2175, 0]
